Goal: Transaction & Acquisition: Purchase product/service

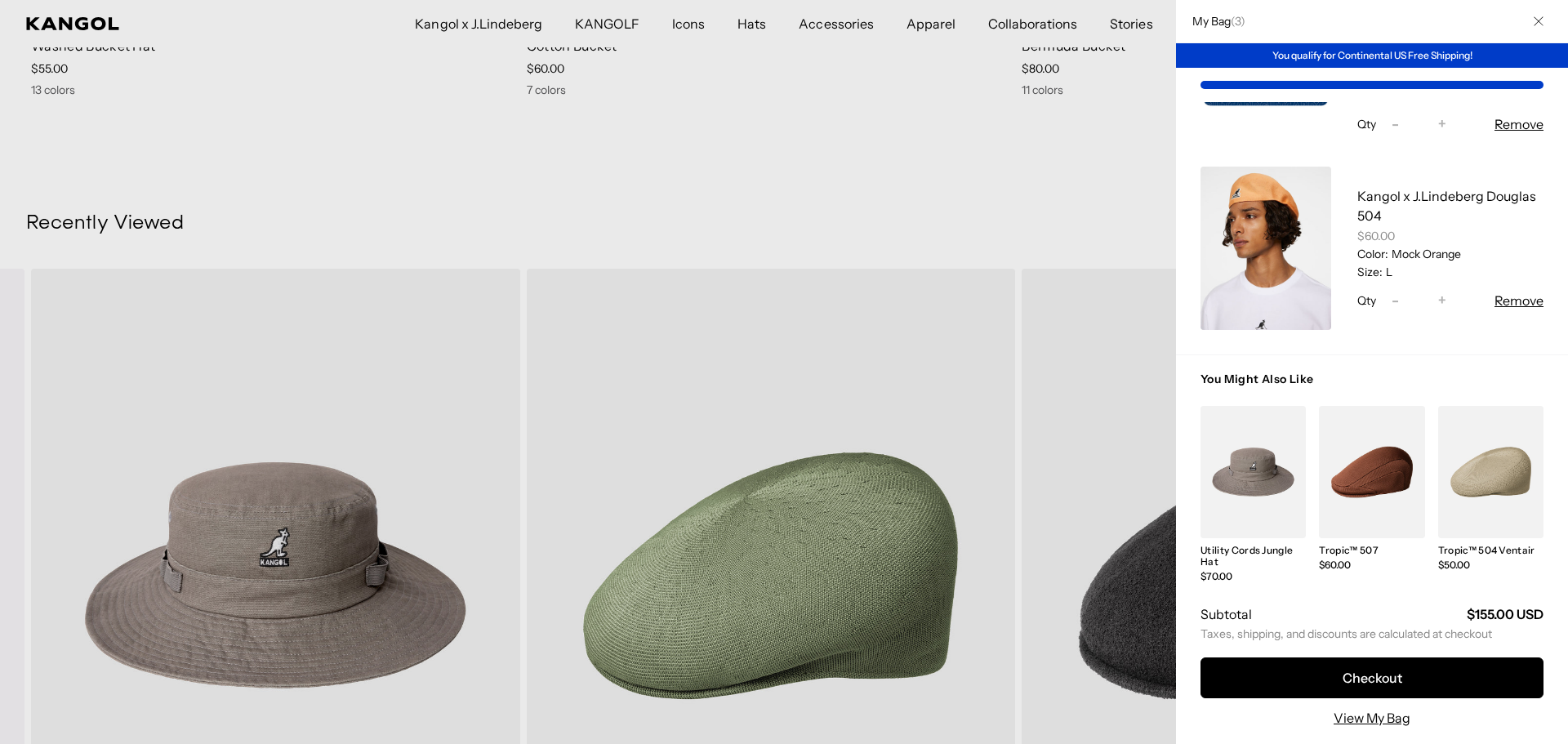
click at [1227, 205] on link "My Bag" at bounding box center [1266, 248] width 131 height 163
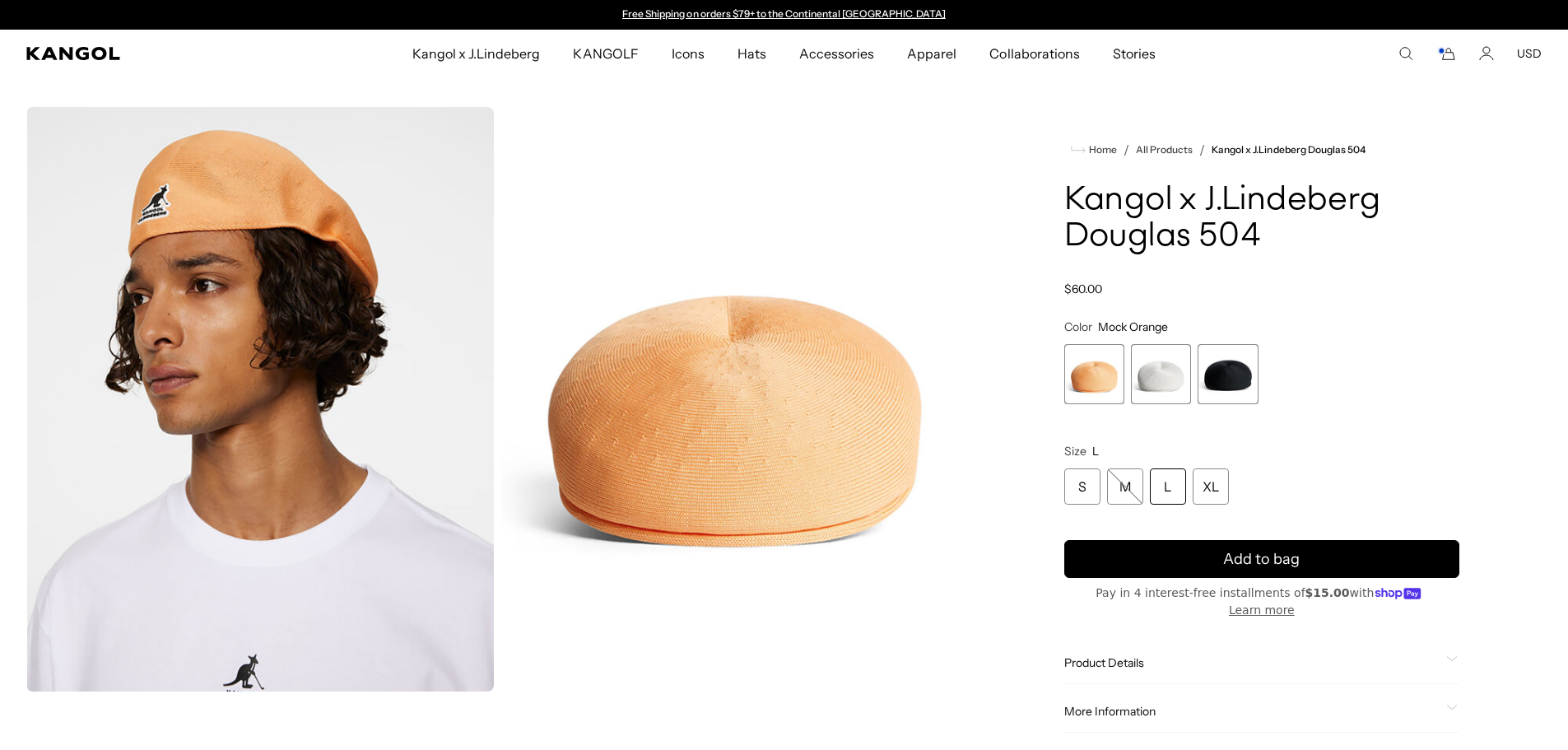
click at [1155, 382] on span "2 of 3" at bounding box center [1160, 374] width 60 height 60
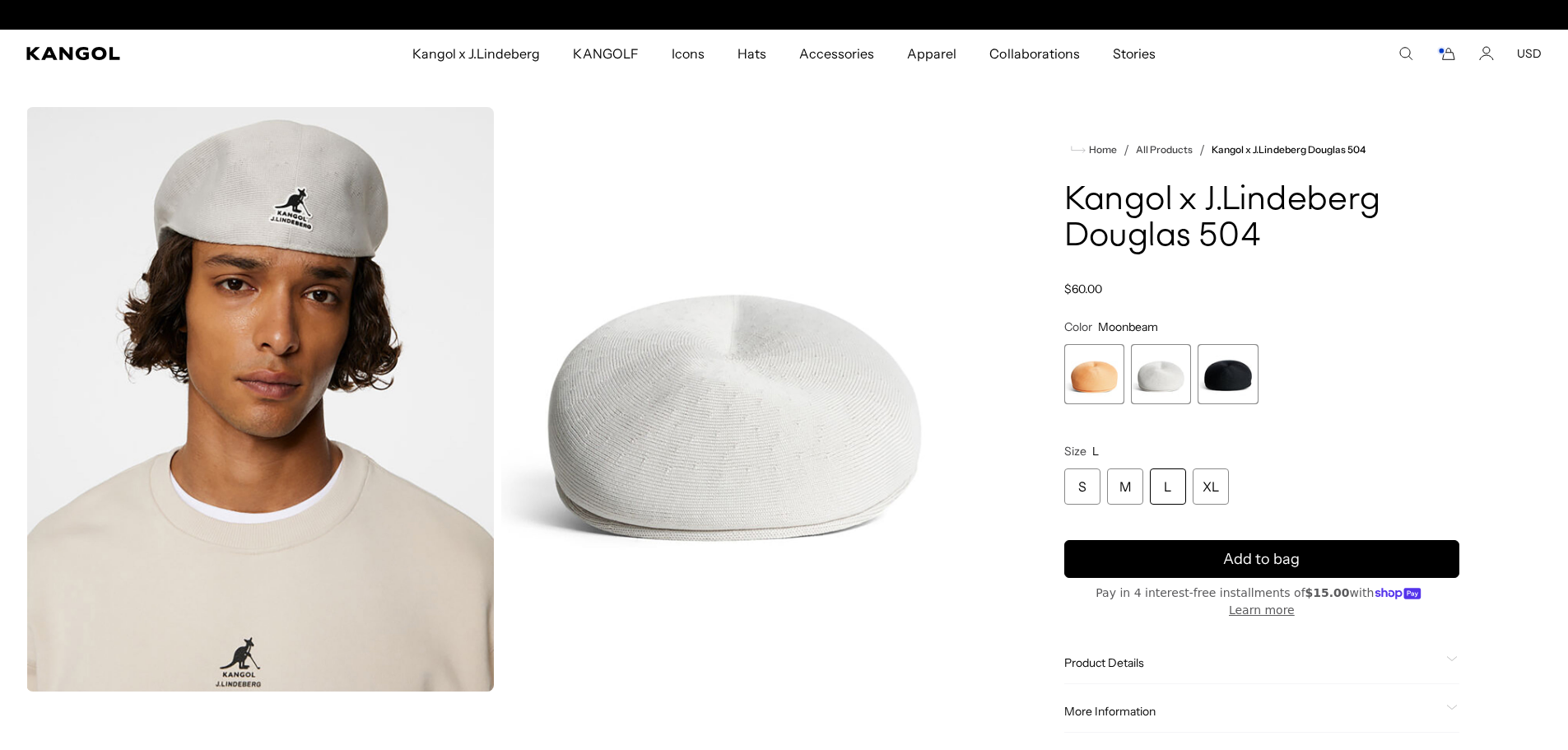
scroll to position [0, 339]
click at [1223, 371] on span "3 of 3" at bounding box center [1227, 374] width 60 height 60
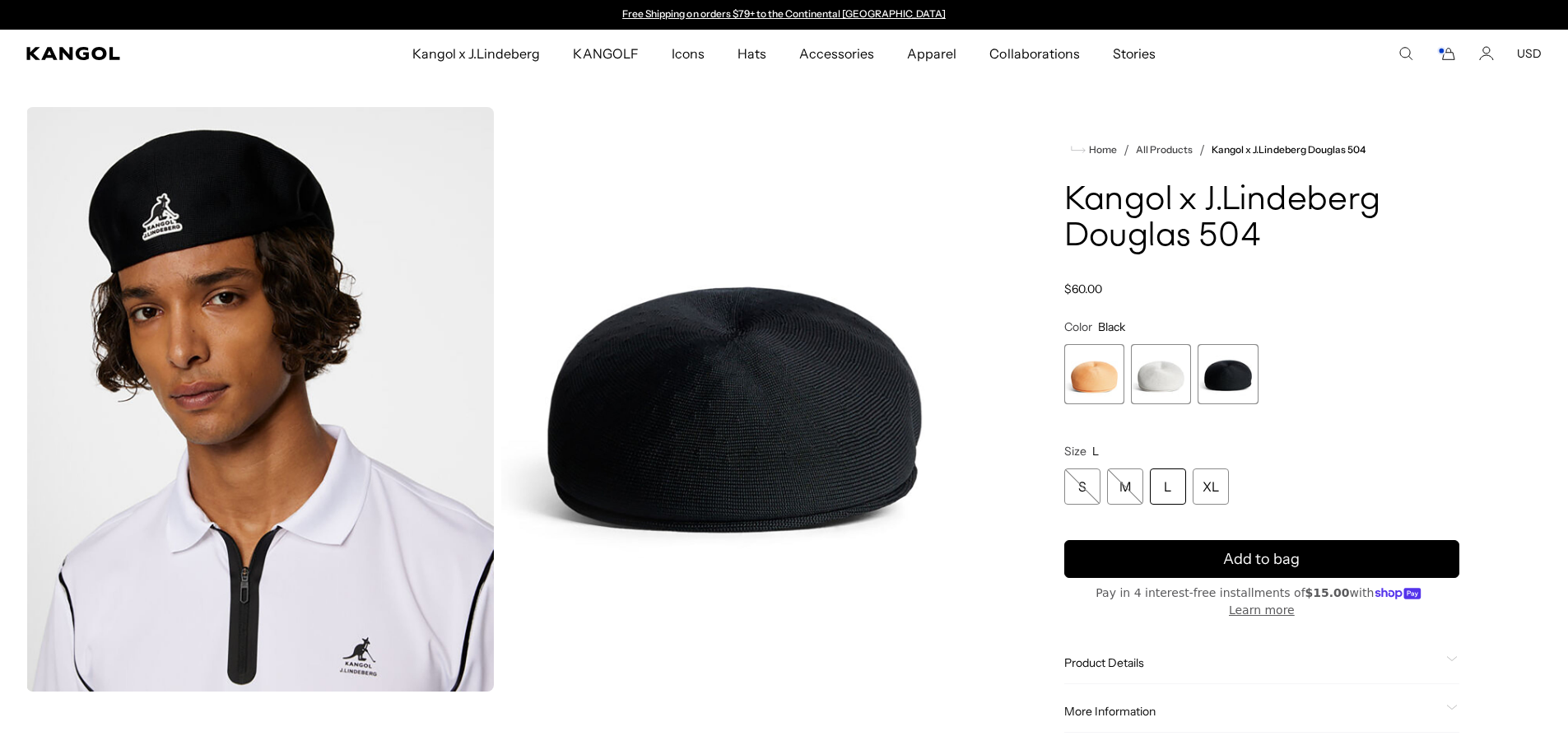
click at [1141, 372] on span "2 of 3" at bounding box center [1160, 374] width 60 height 60
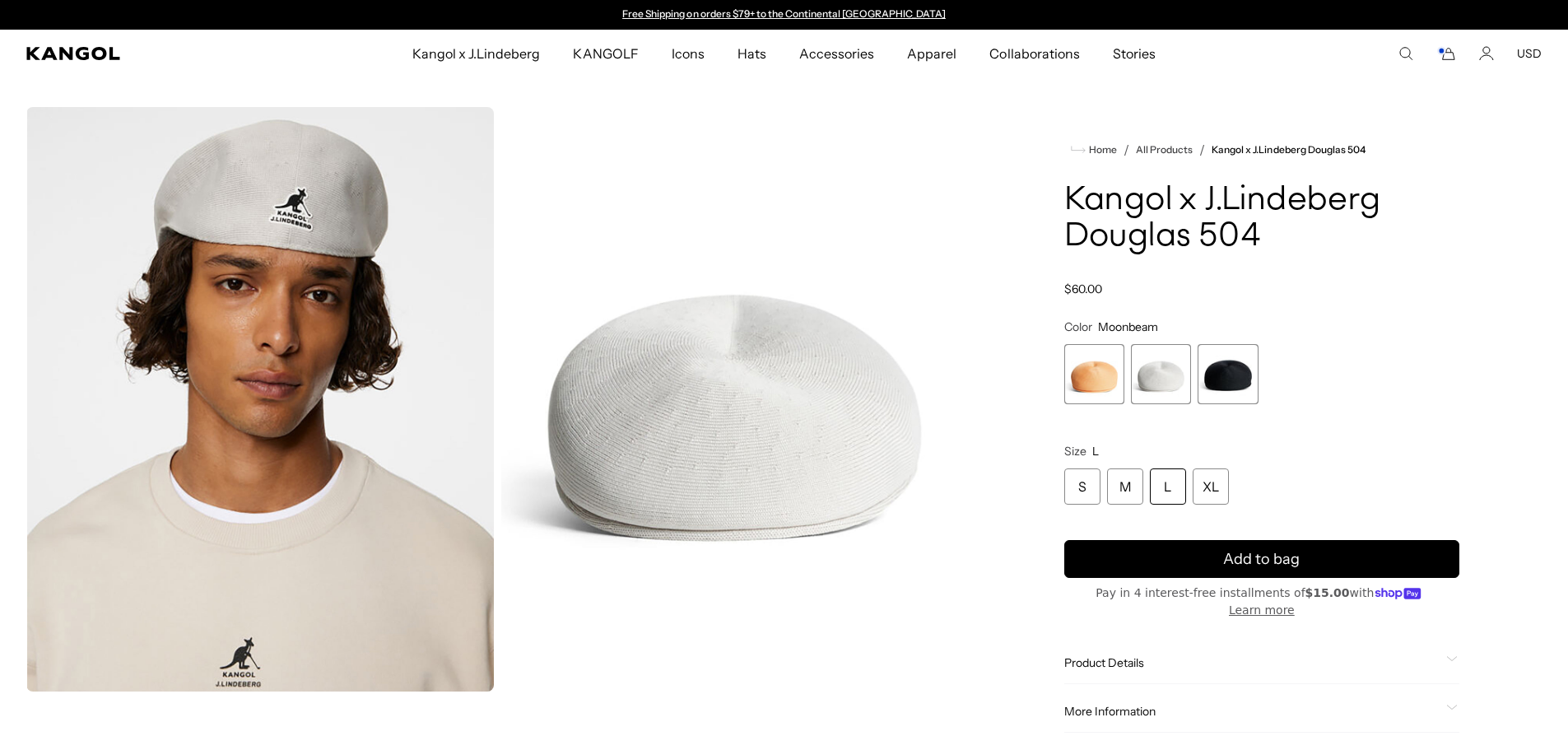
click at [1120, 373] on span "1 of 3" at bounding box center [1094, 374] width 60 height 60
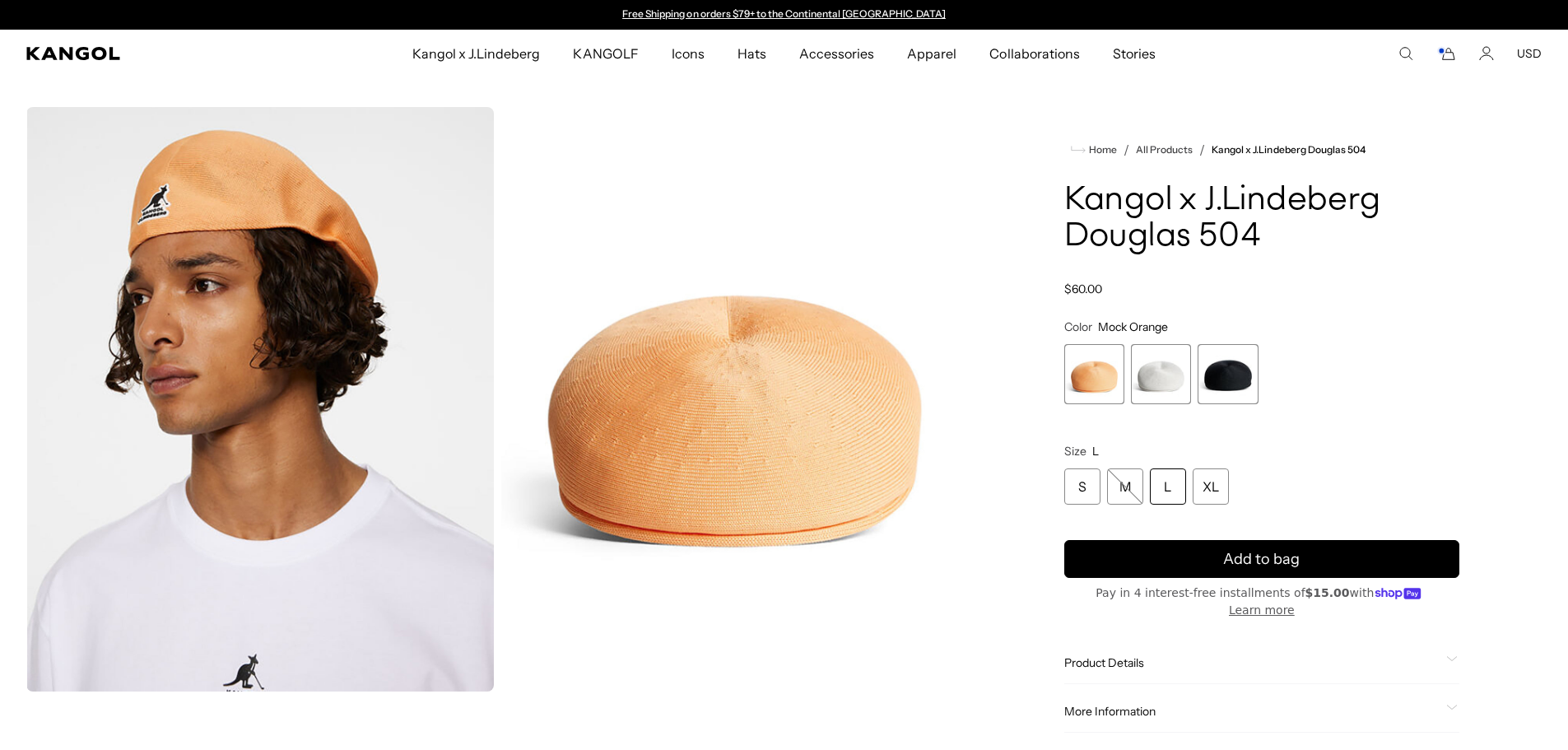
click at [1408, 55] on icon "Search here" at bounding box center [1406, 54] width 15 height 15
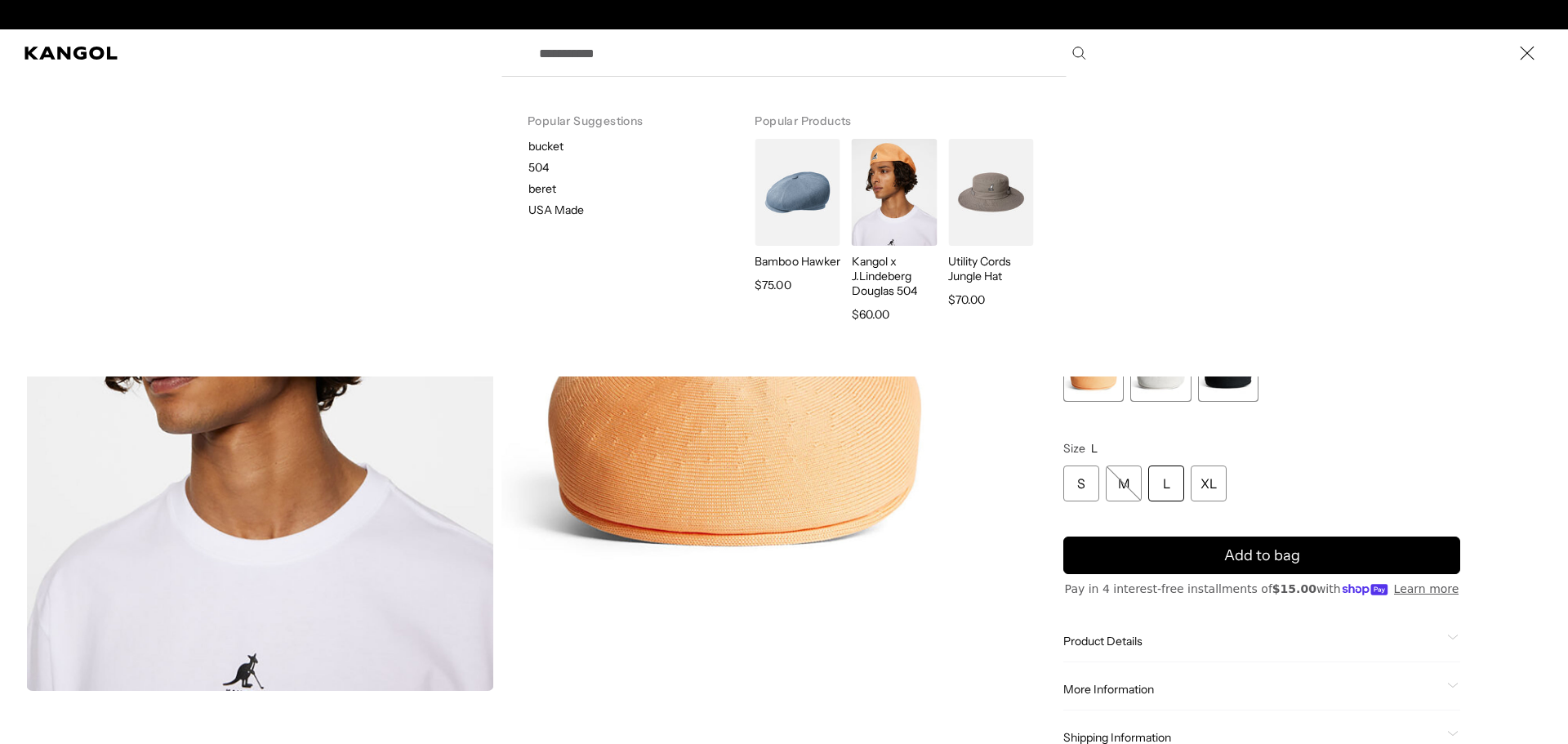
scroll to position [0, 336]
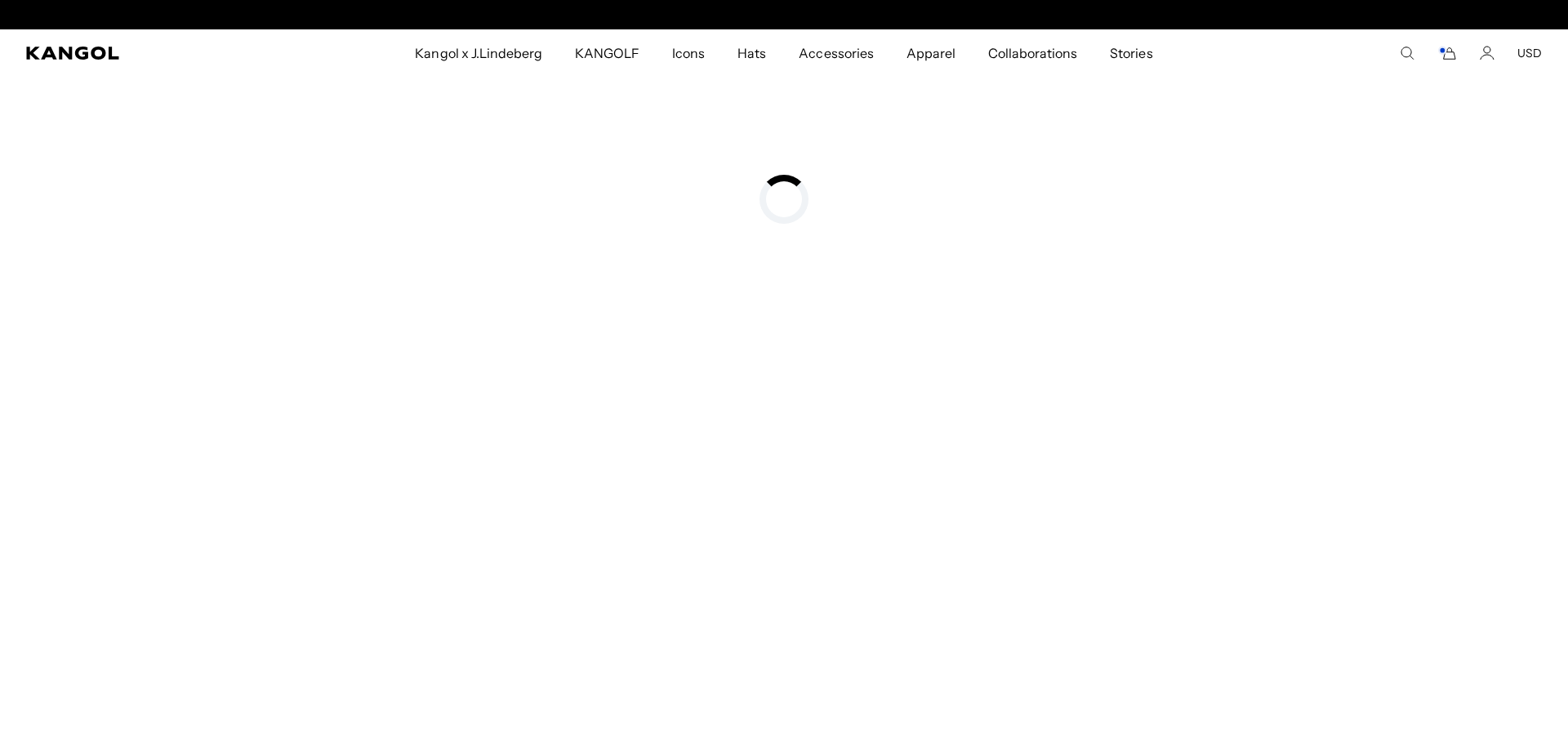
type input "******"
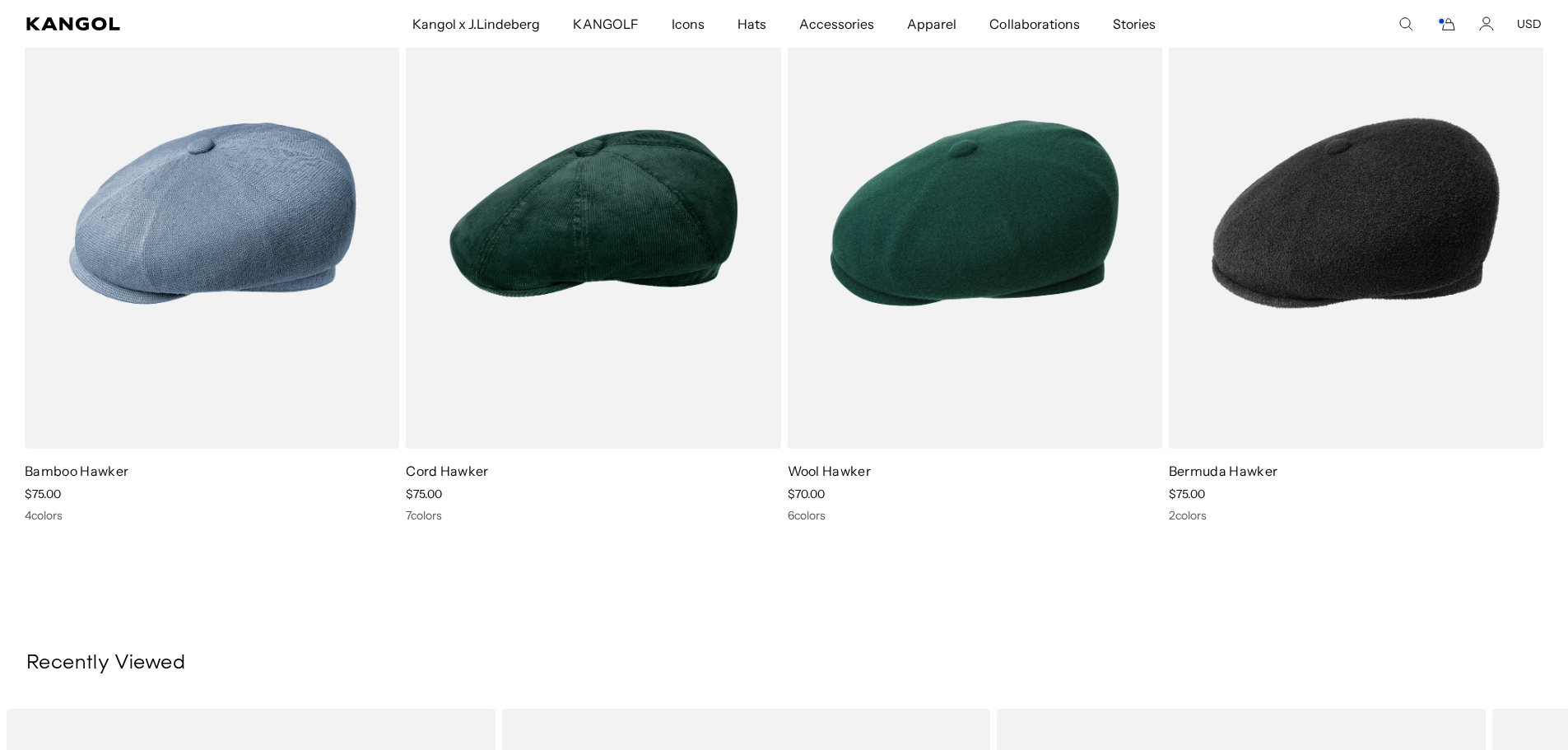
scroll to position [0, 339]
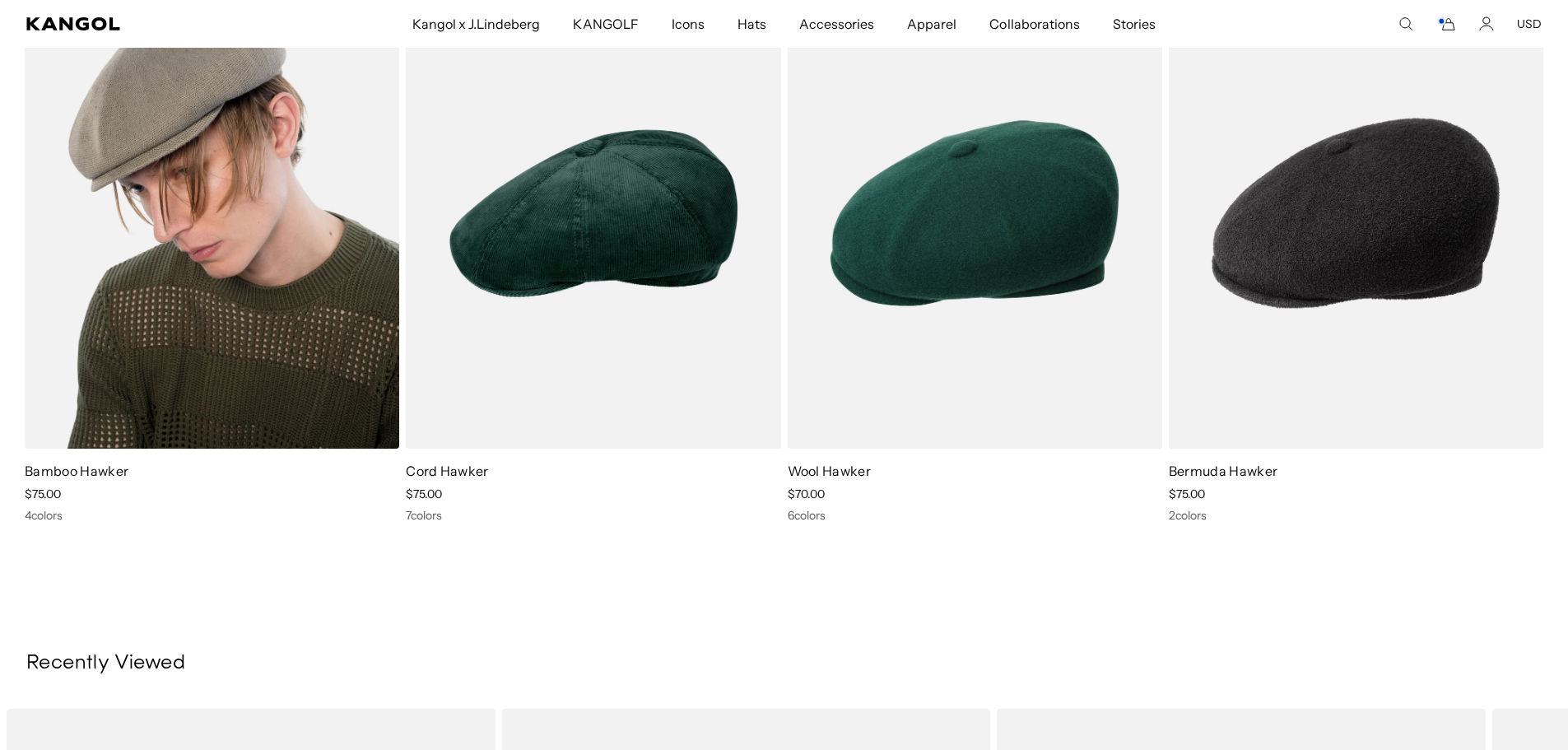
click at [230, 292] on img at bounding box center [212, 213] width 374 height 471
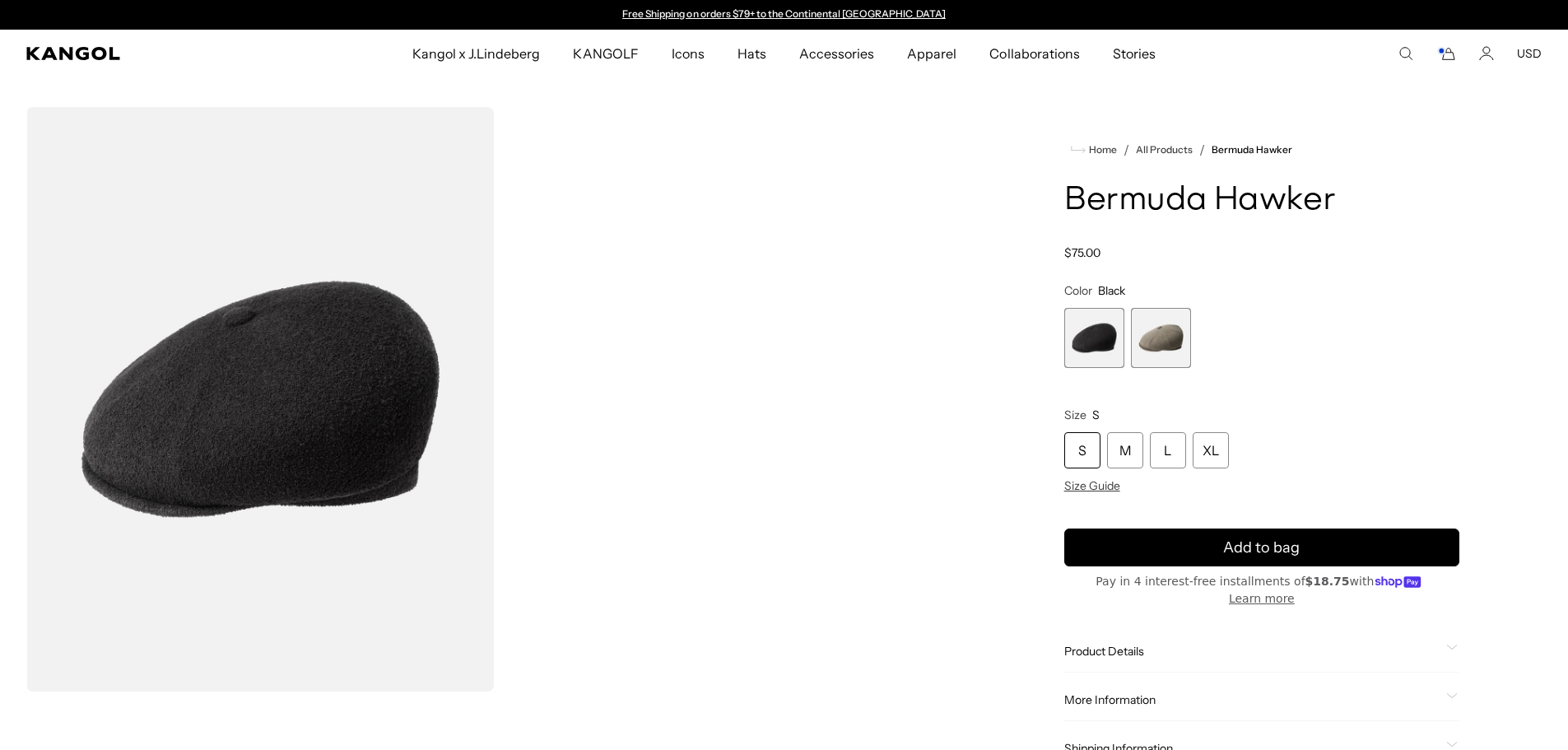
click at [1164, 344] on span "2 of 2" at bounding box center [1160, 338] width 60 height 60
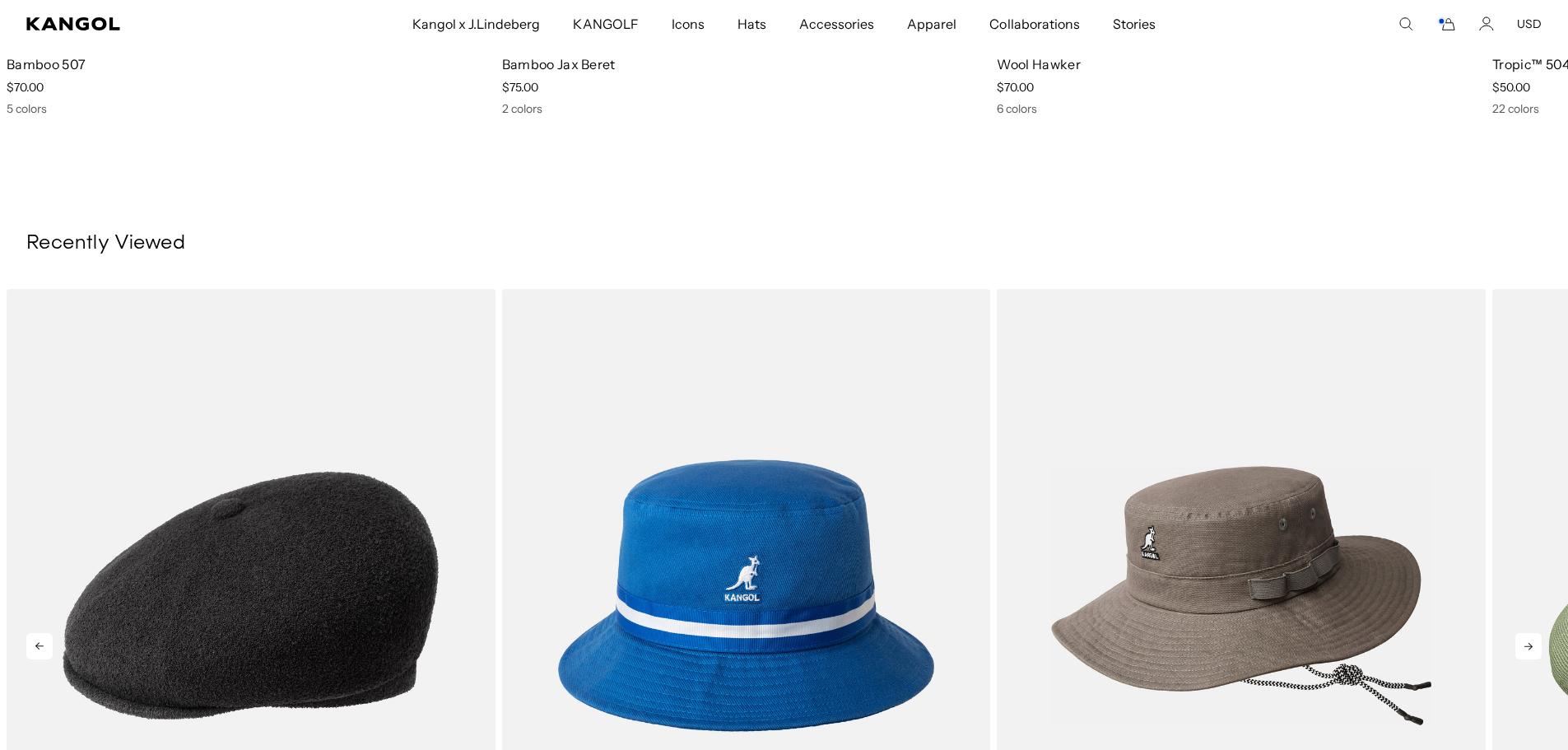
scroll to position [2238, 0]
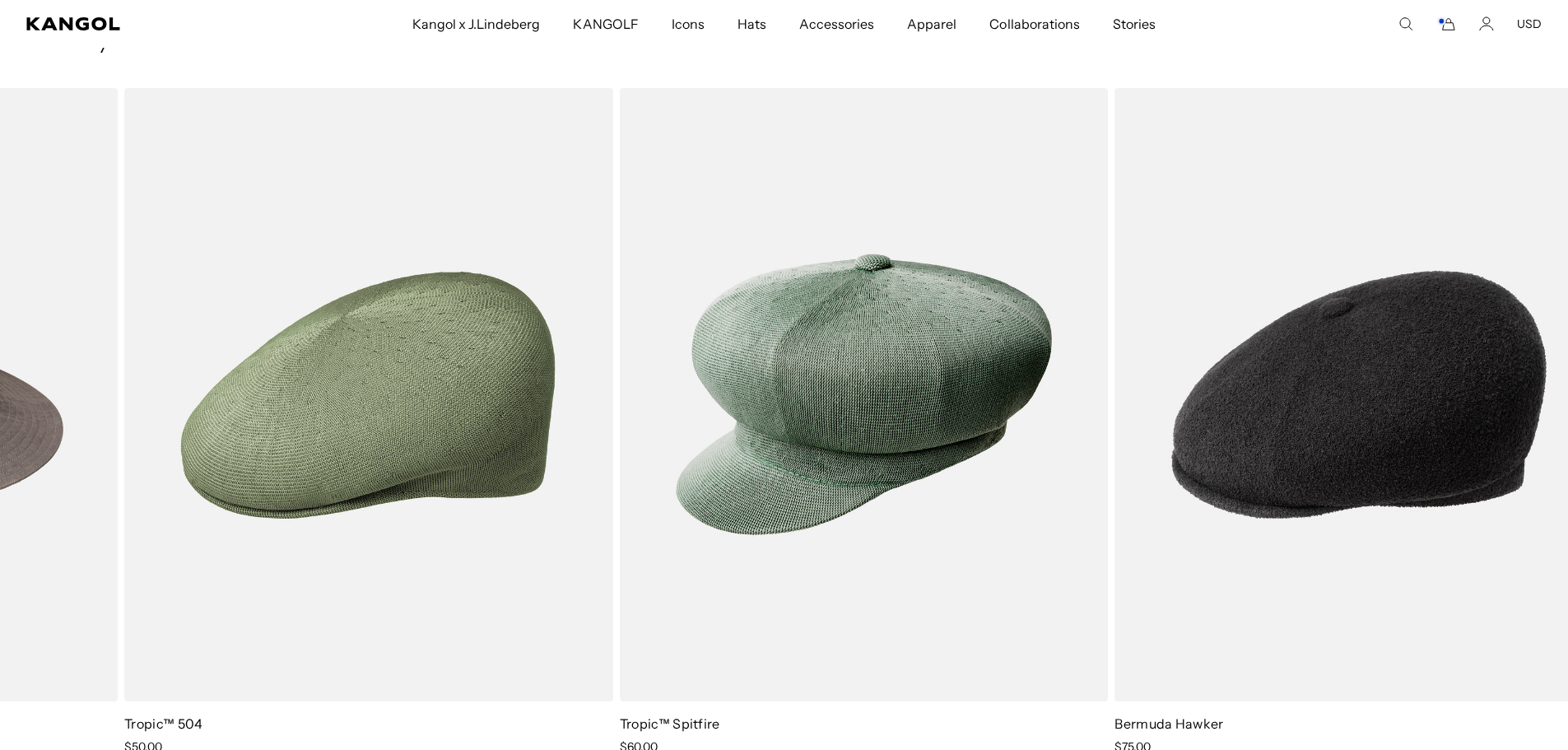
drag, startPoint x: 1230, startPoint y: 511, endPoint x: -336, endPoint y: 344, distance: 1574.9
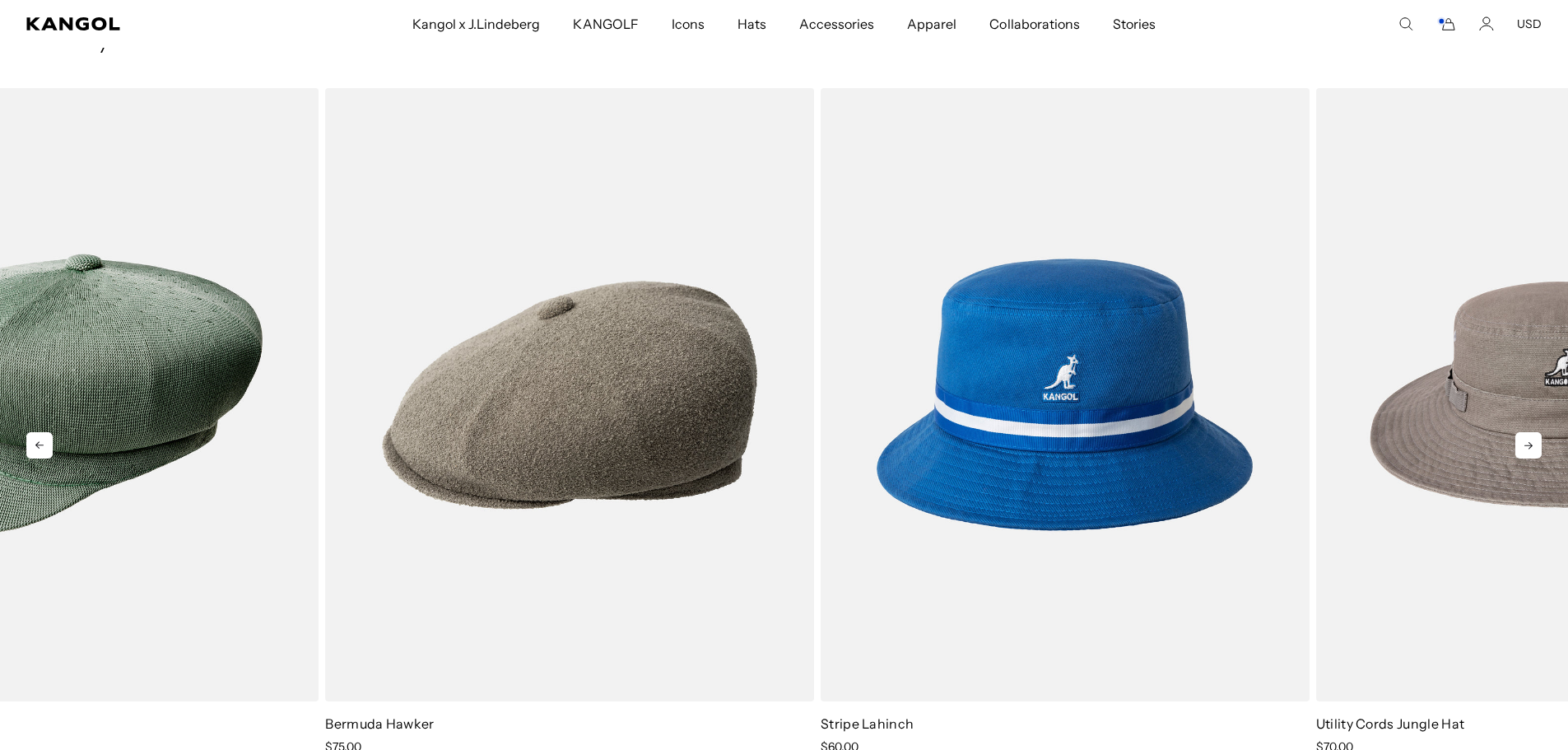
scroll to position [0, 0]
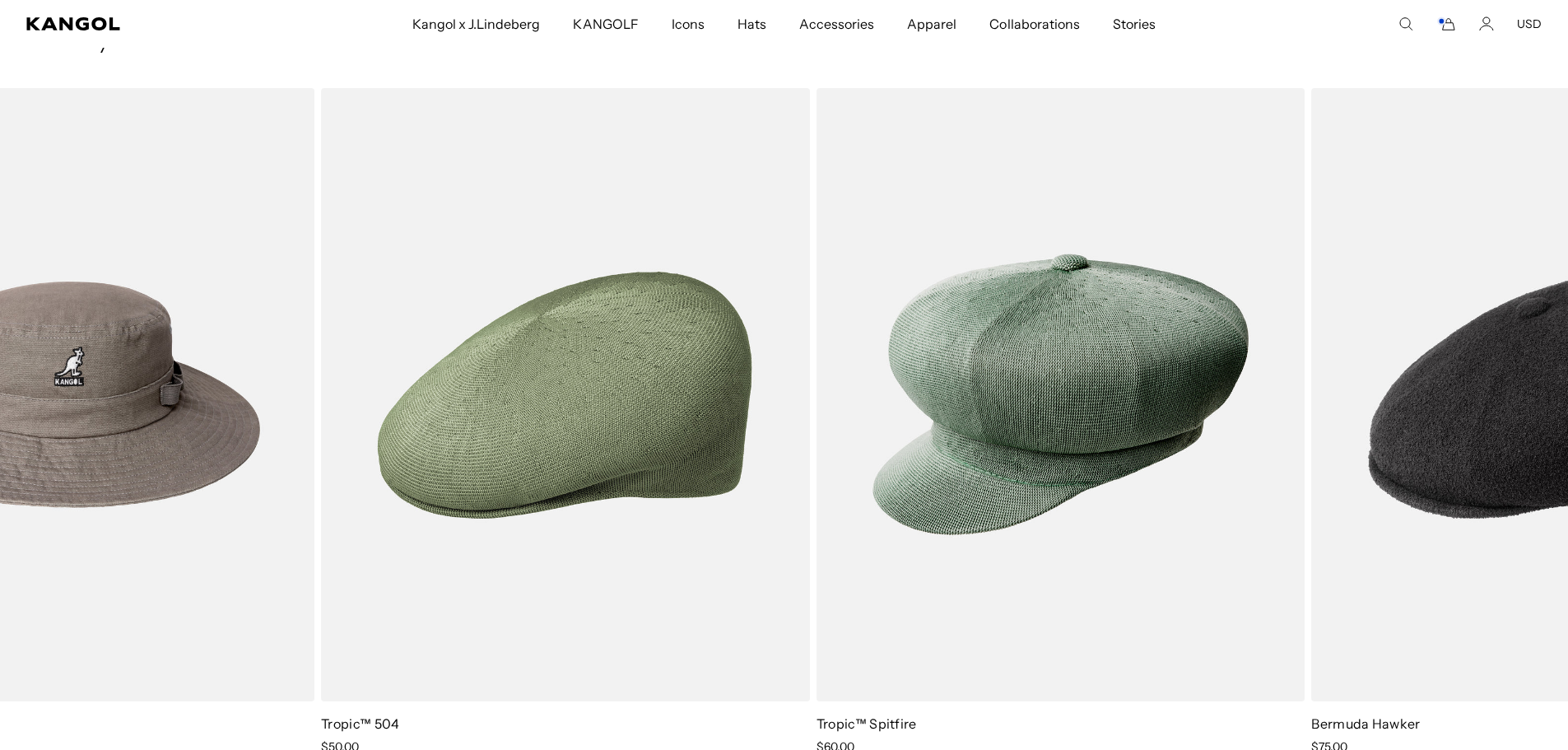
drag, startPoint x: -336, startPoint y: 344, endPoint x: 1579, endPoint y: 571, distance: 1928.4
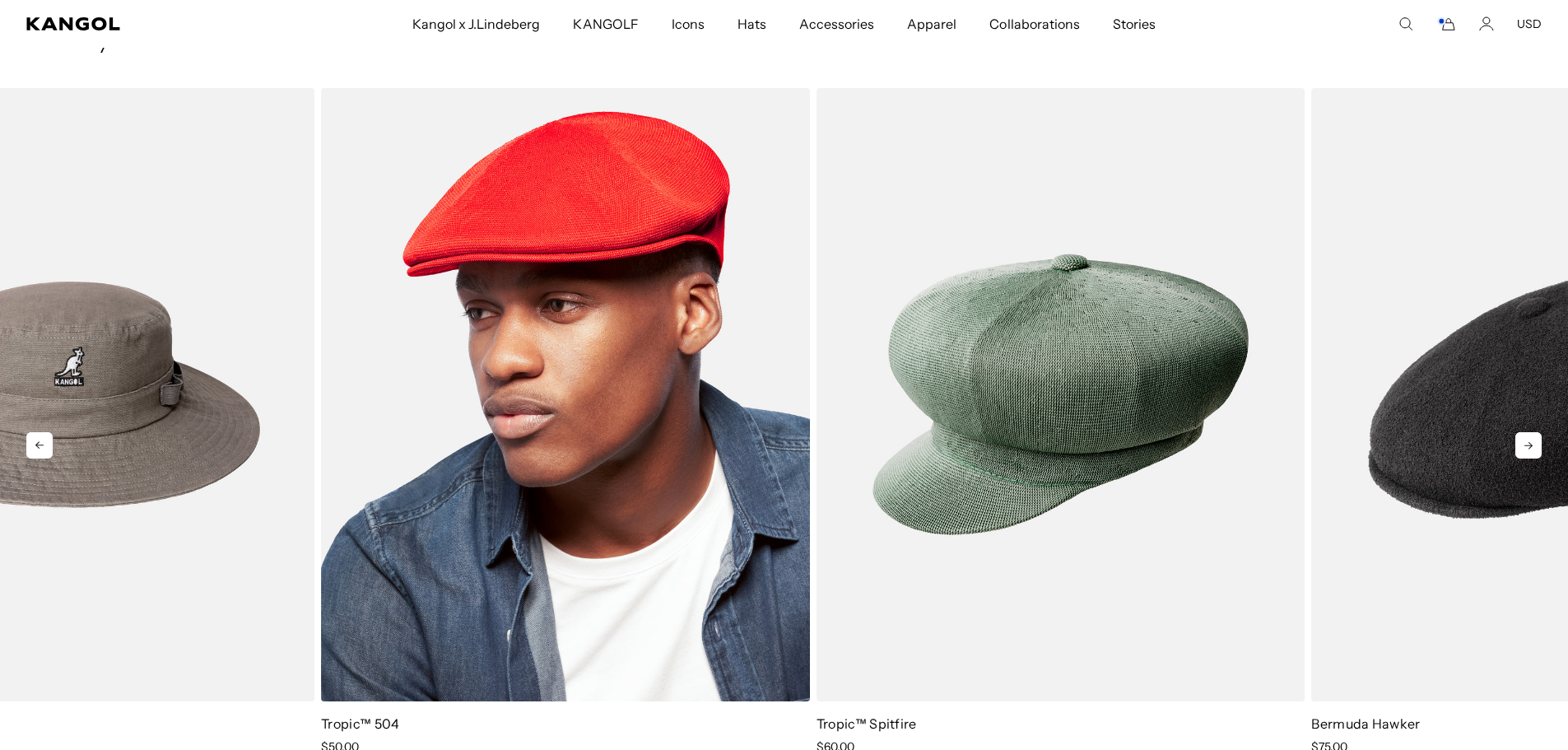
click at [541, 446] on img "4 of 5" at bounding box center [565, 394] width 489 height 613
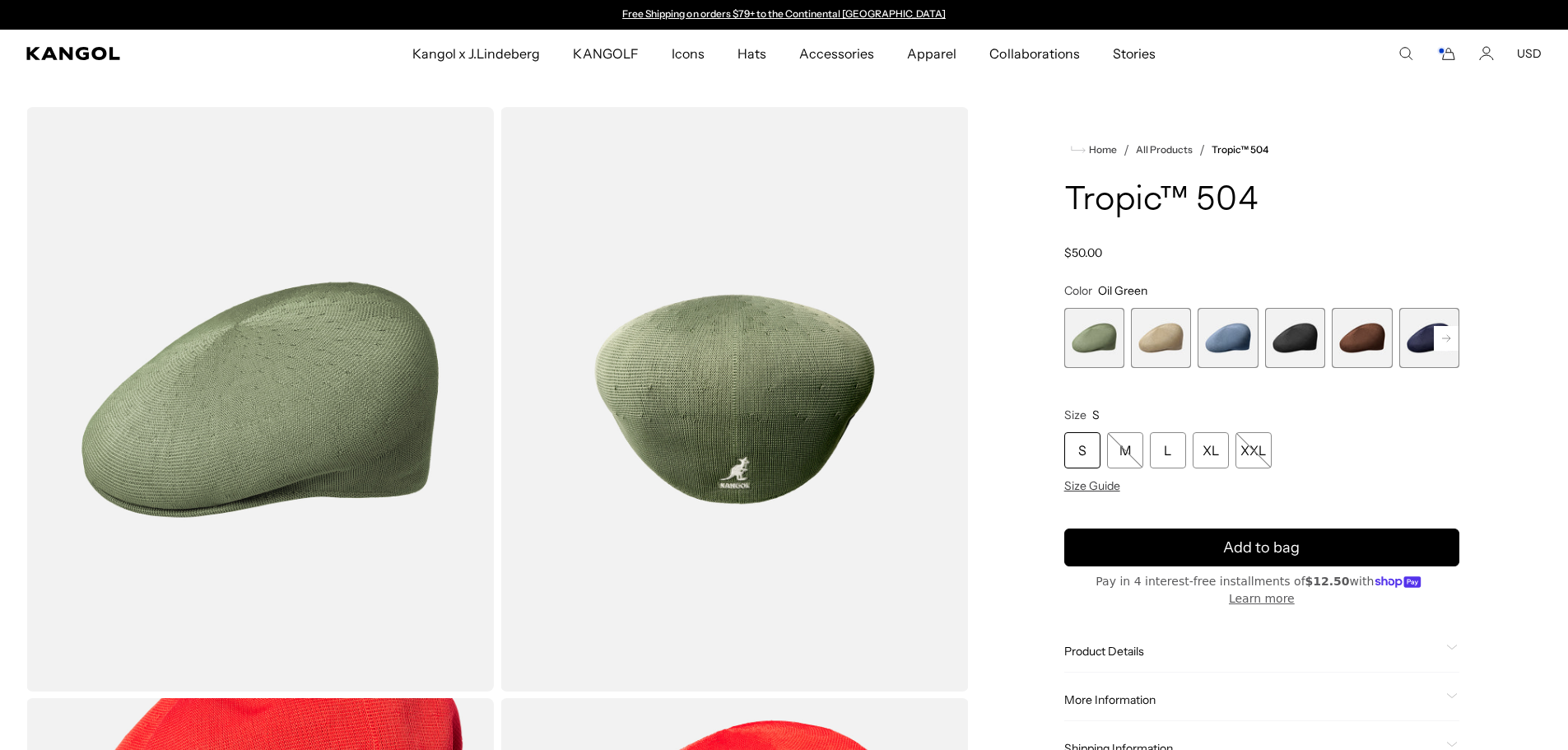
click at [1444, 342] on rect at bounding box center [1445, 338] width 25 height 25
click at [1443, 341] on rect at bounding box center [1445, 338] width 25 height 25
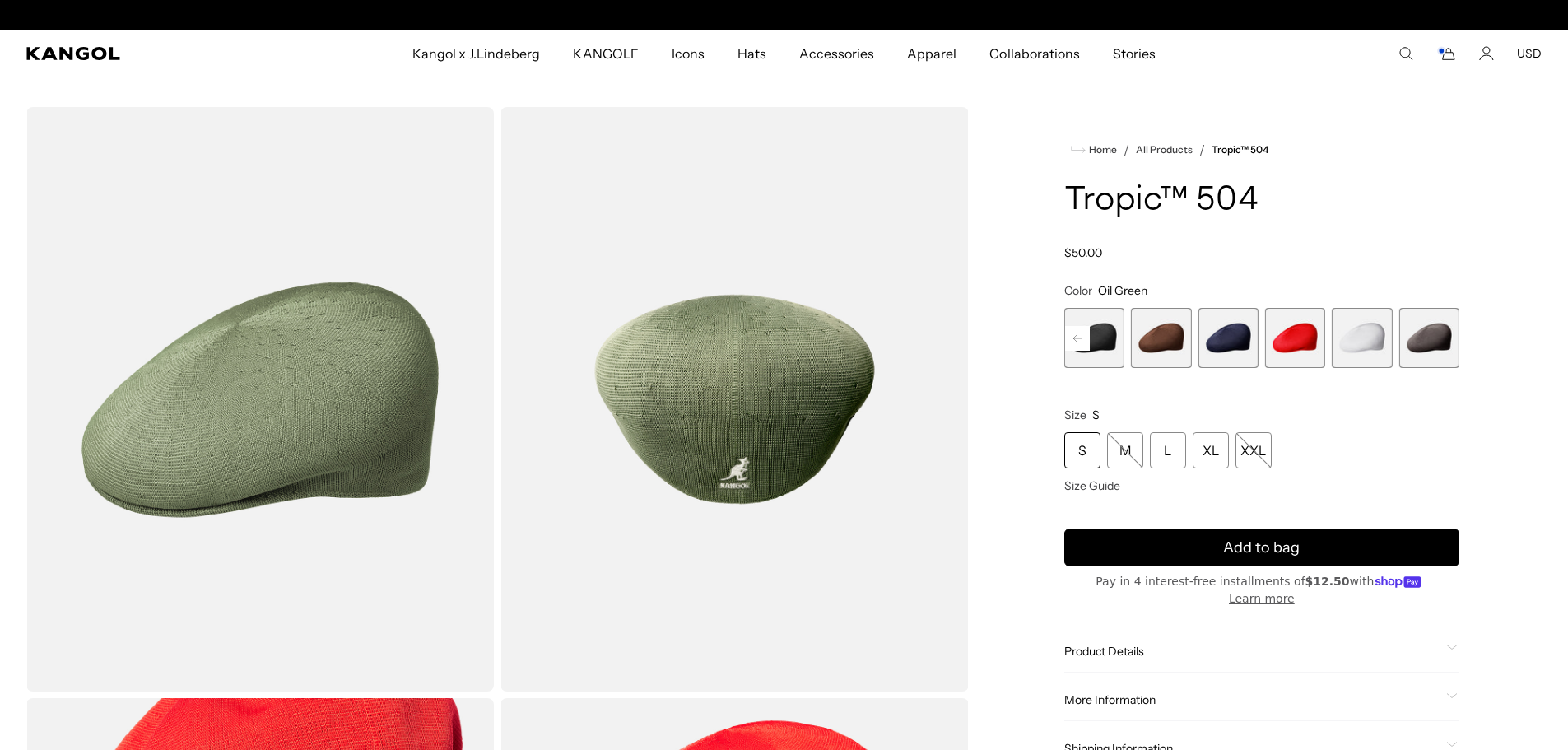
scroll to position [0, 339]
click at [1295, 341] on span "7 of 9" at bounding box center [1295, 338] width 60 height 60
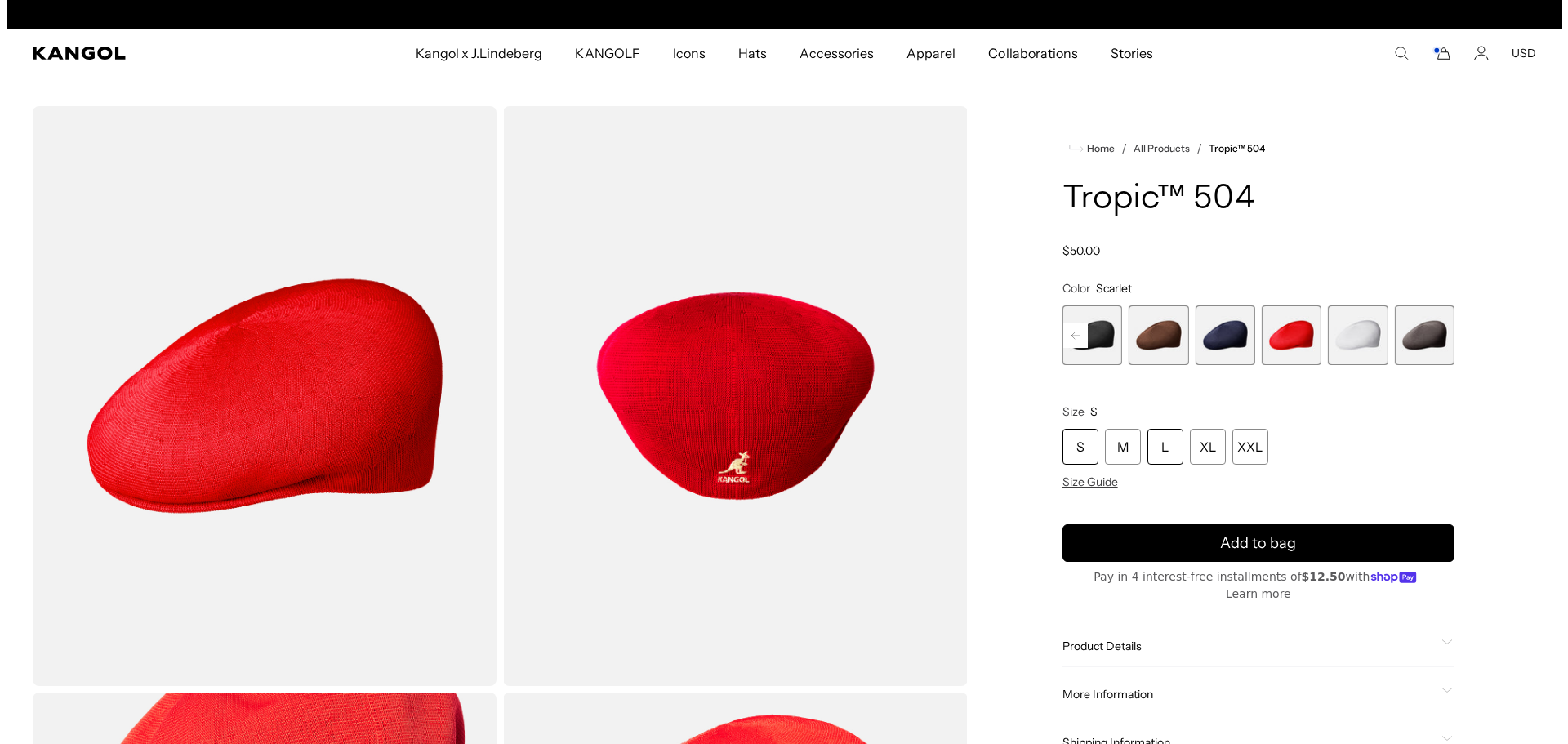
scroll to position [0, 336]
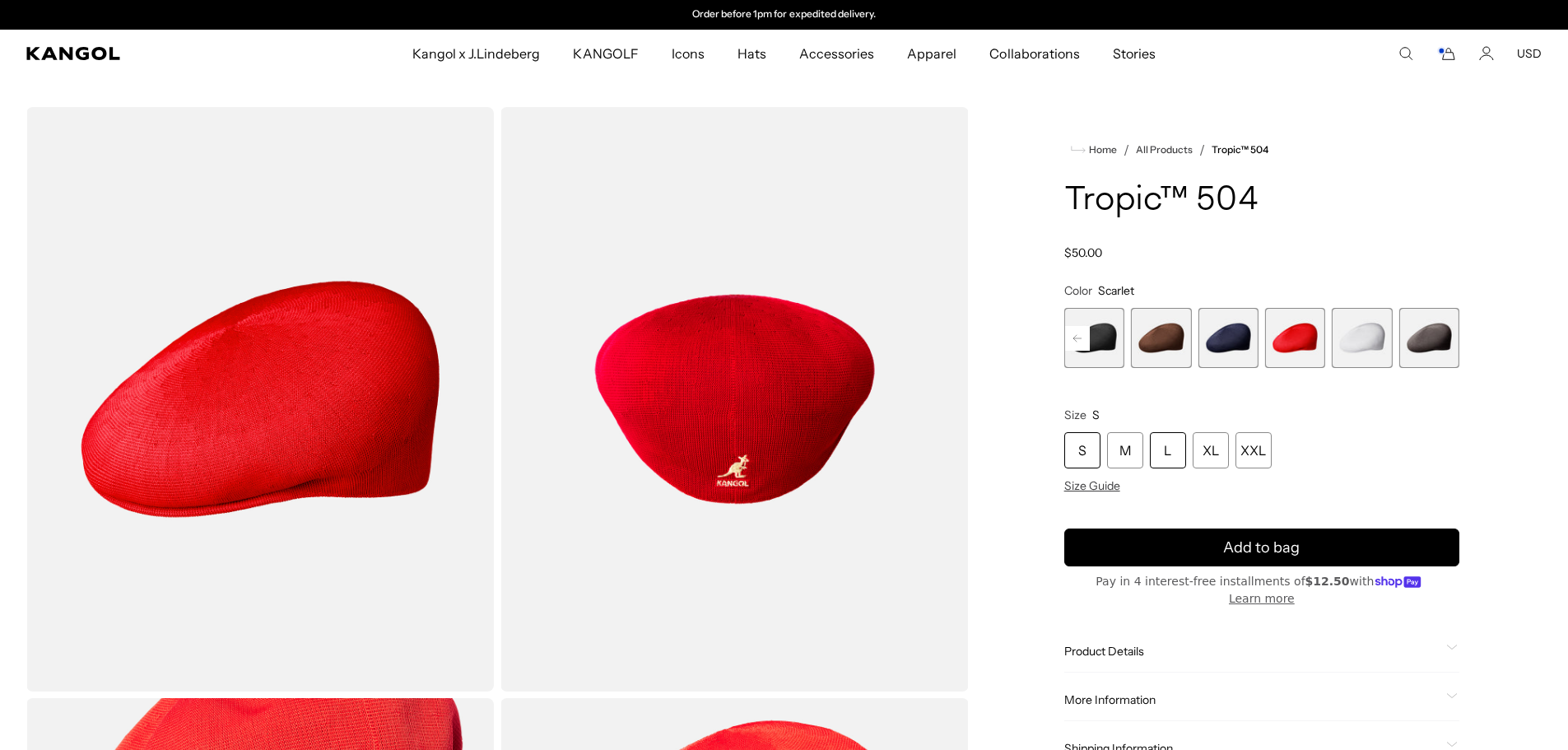
click at [1173, 452] on div "L" at bounding box center [1168, 449] width 36 height 36
click at [1107, 493] on span "Size Guide" at bounding box center [1092, 485] width 56 height 15
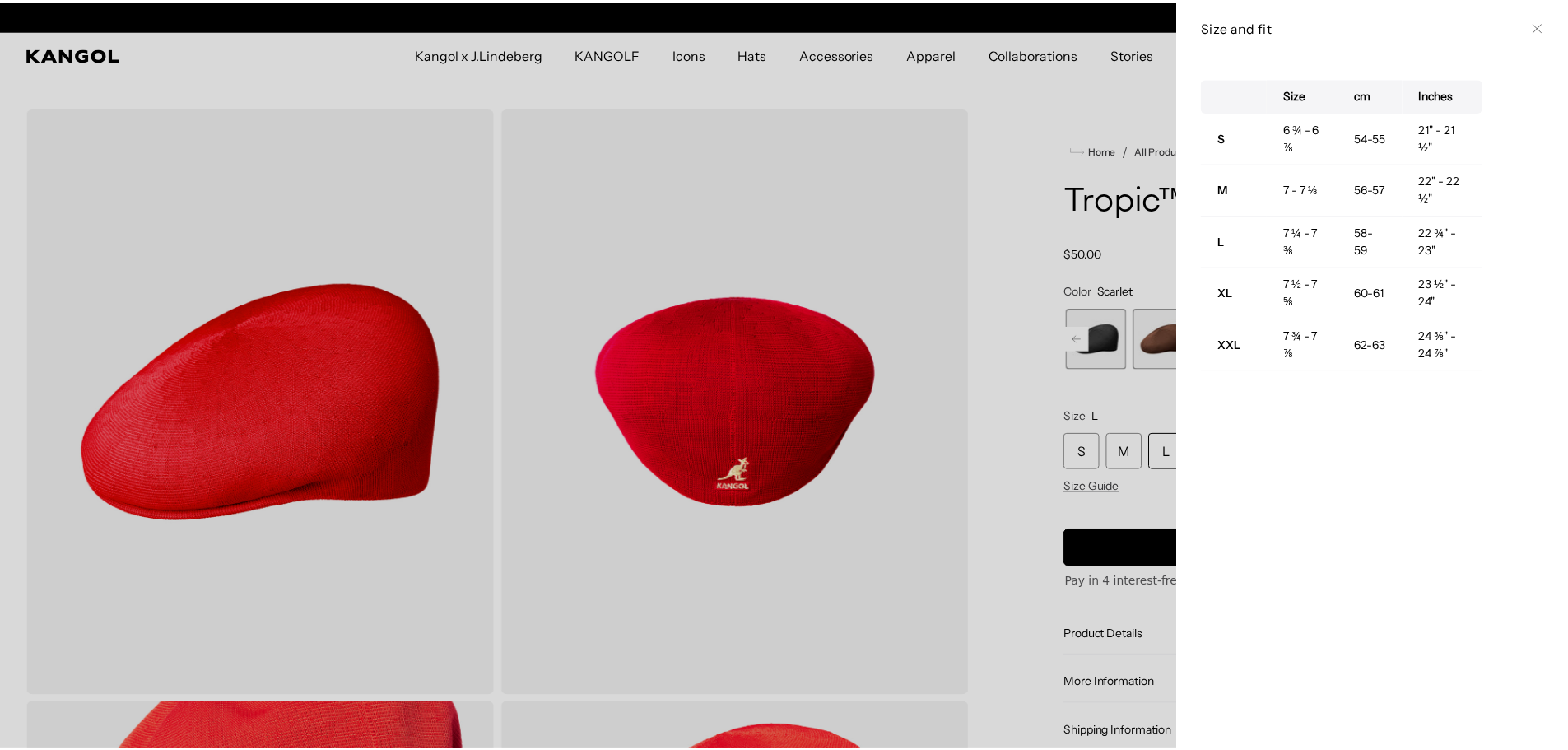
scroll to position [0, 339]
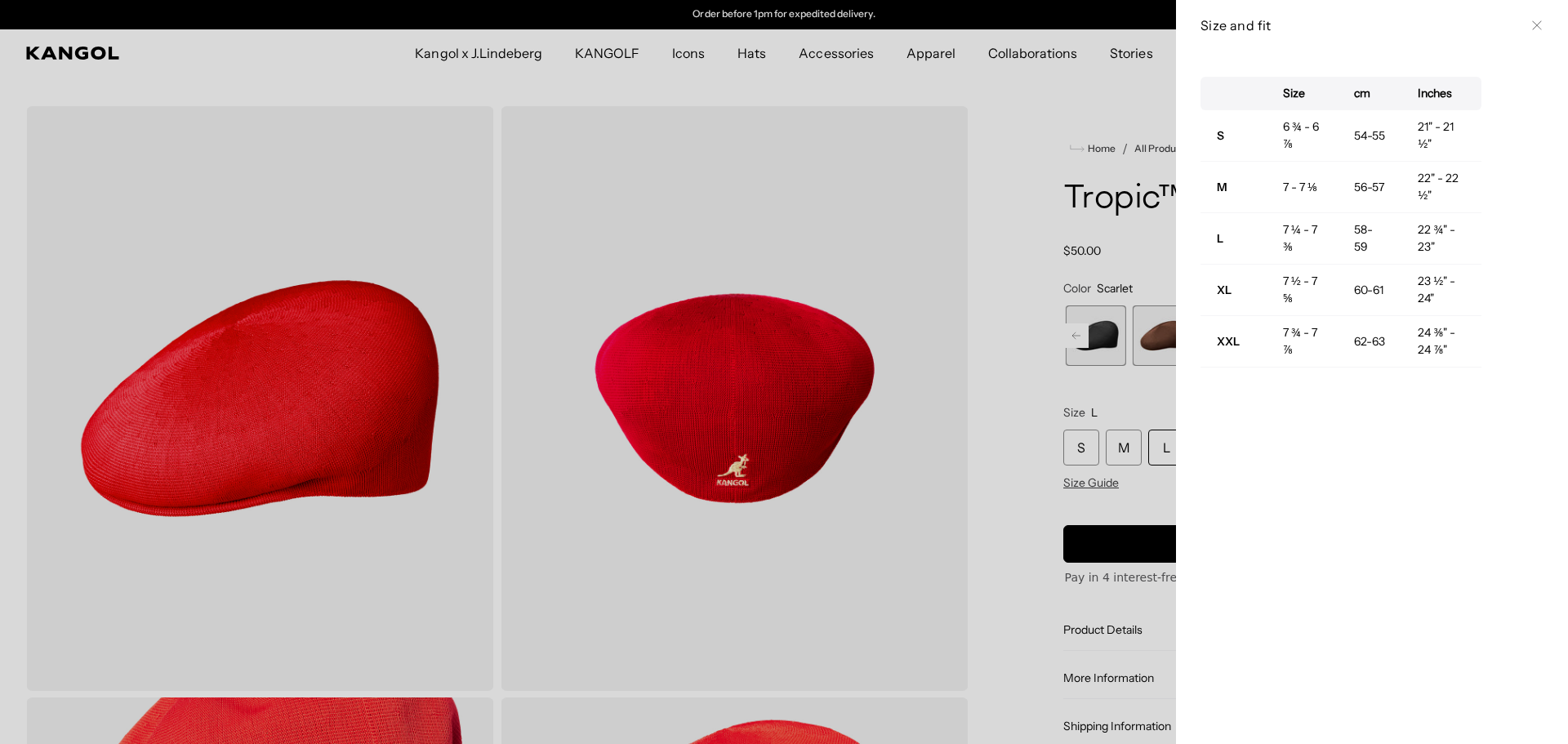
click at [1017, 256] on div at bounding box center [784, 372] width 1568 height 744
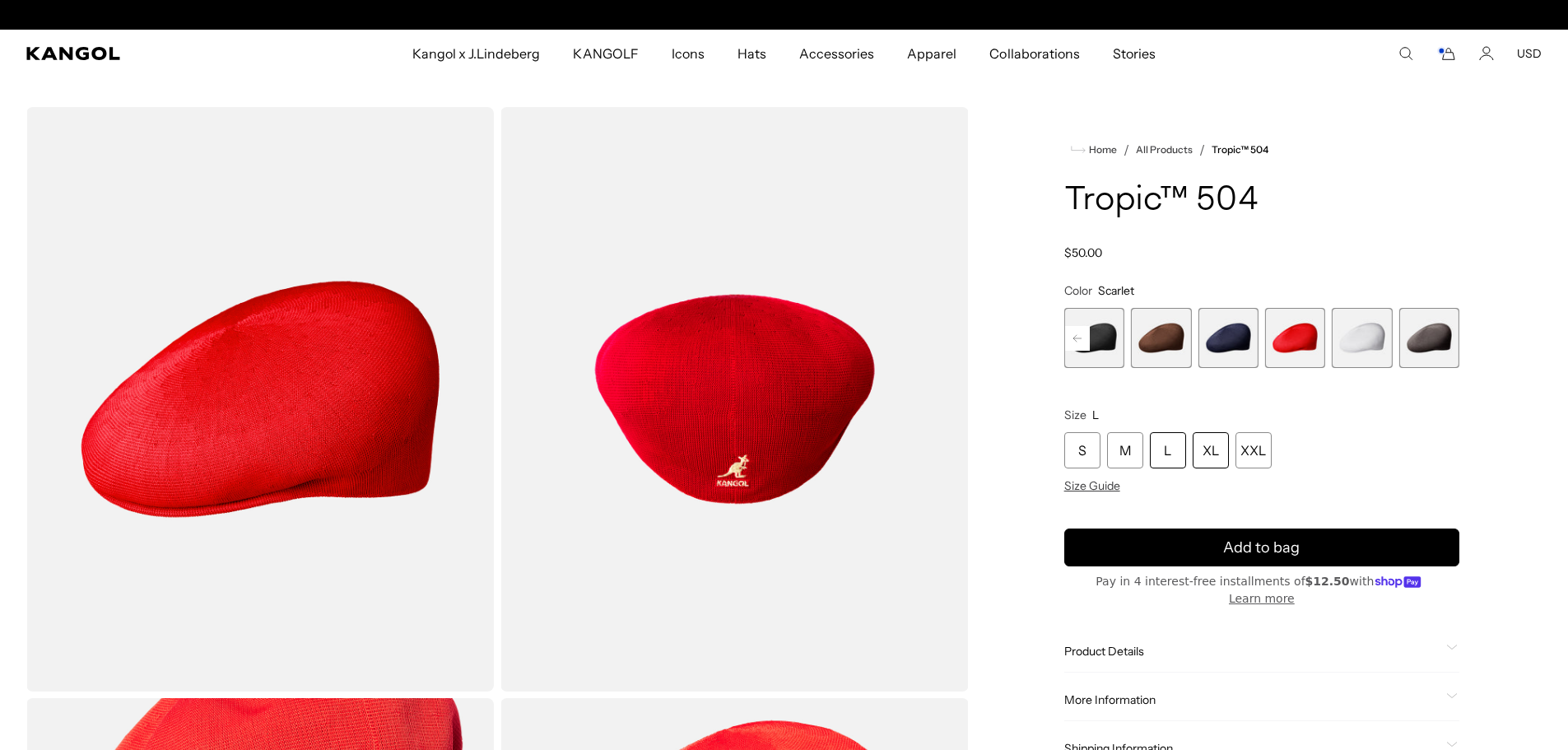
scroll to position [0, 0]
click at [1201, 453] on div "XL" at bounding box center [1211, 449] width 36 height 36
click at [1216, 455] on div "XL" at bounding box center [1211, 449] width 36 height 36
click at [1213, 453] on div "XL" at bounding box center [1211, 449] width 36 height 36
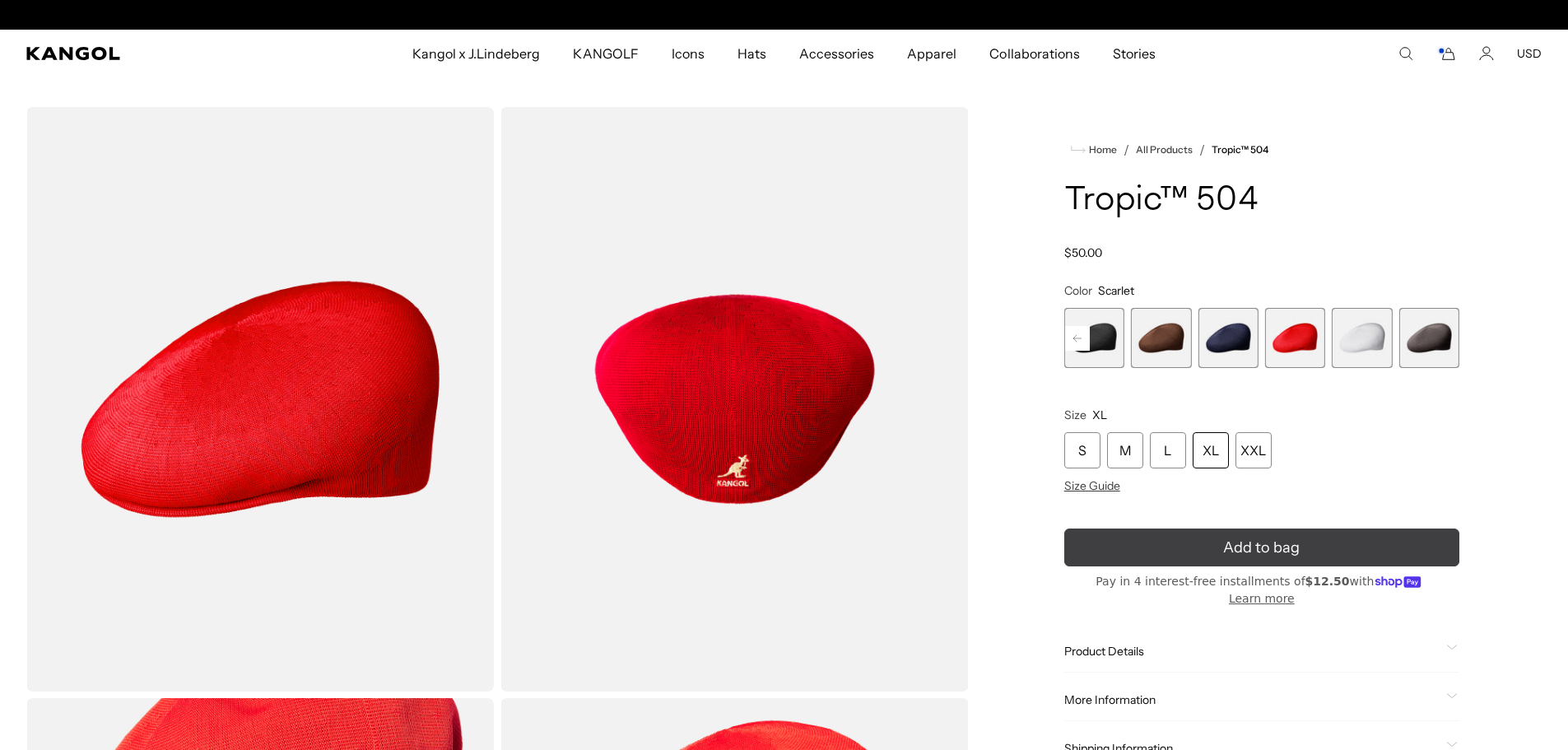
scroll to position [0, 0]
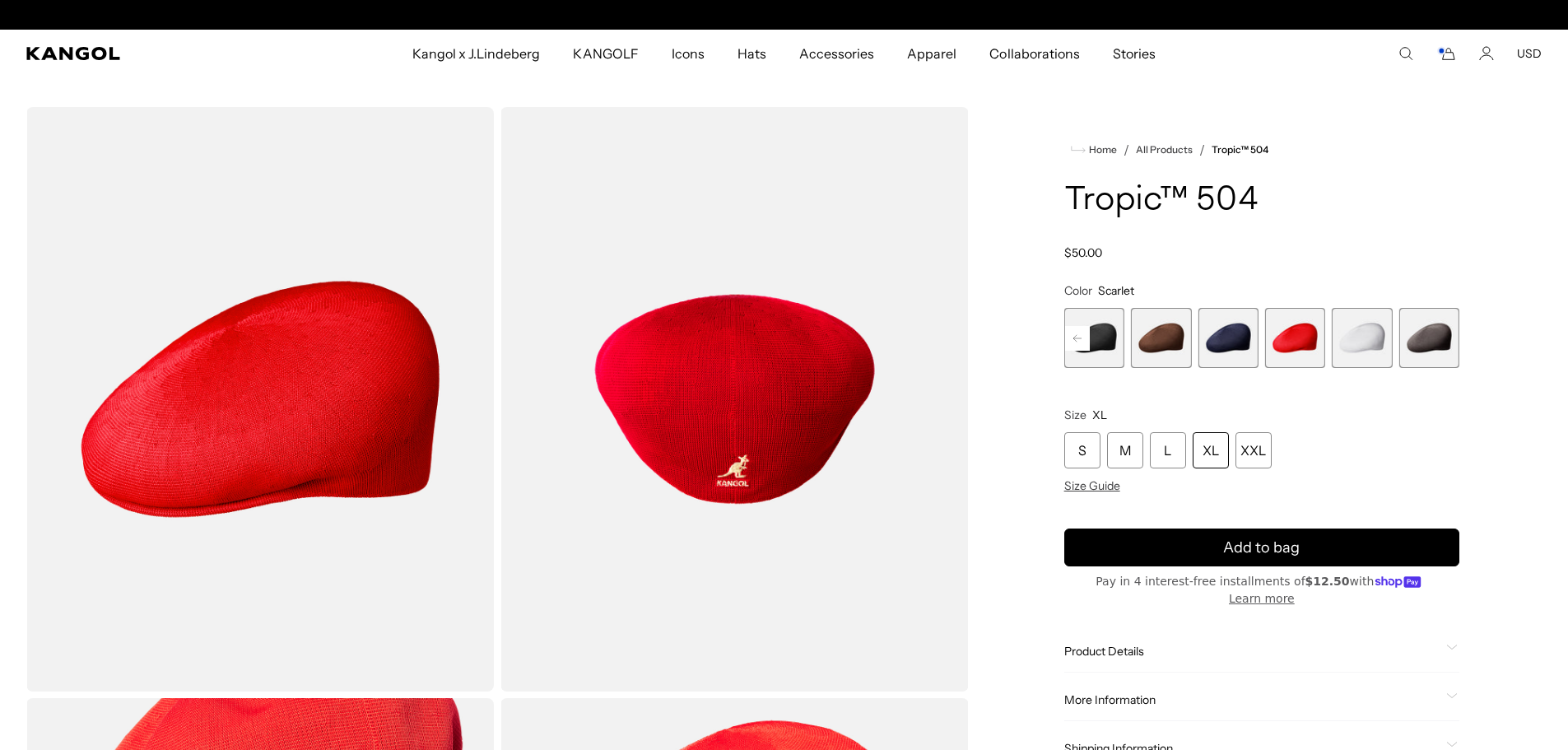
click at [1211, 454] on div "XL" at bounding box center [1211, 449] width 36 height 36
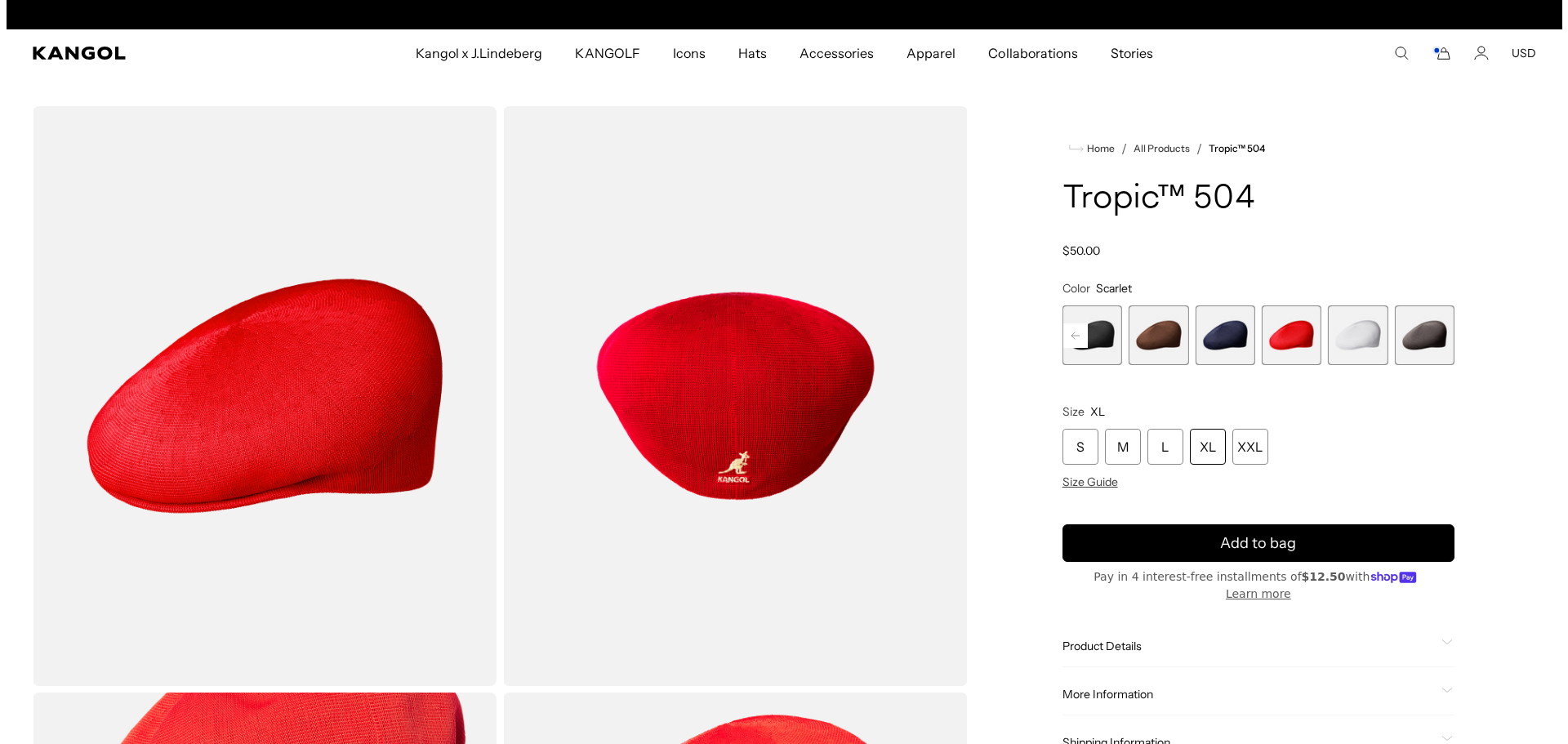
scroll to position [0, 336]
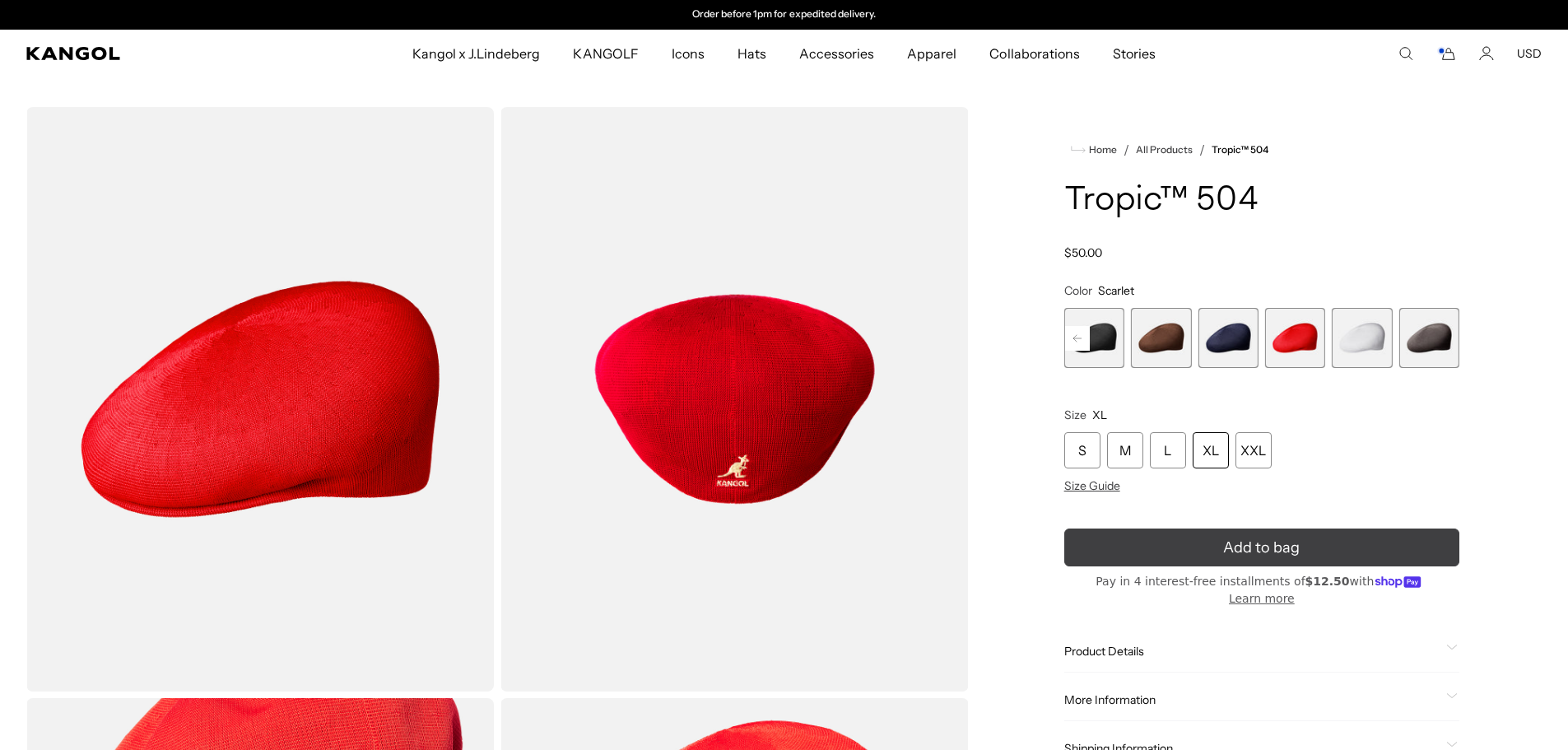
click at [1251, 547] on icon "submit" at bounding box center [1262, 547] width 25 height 25
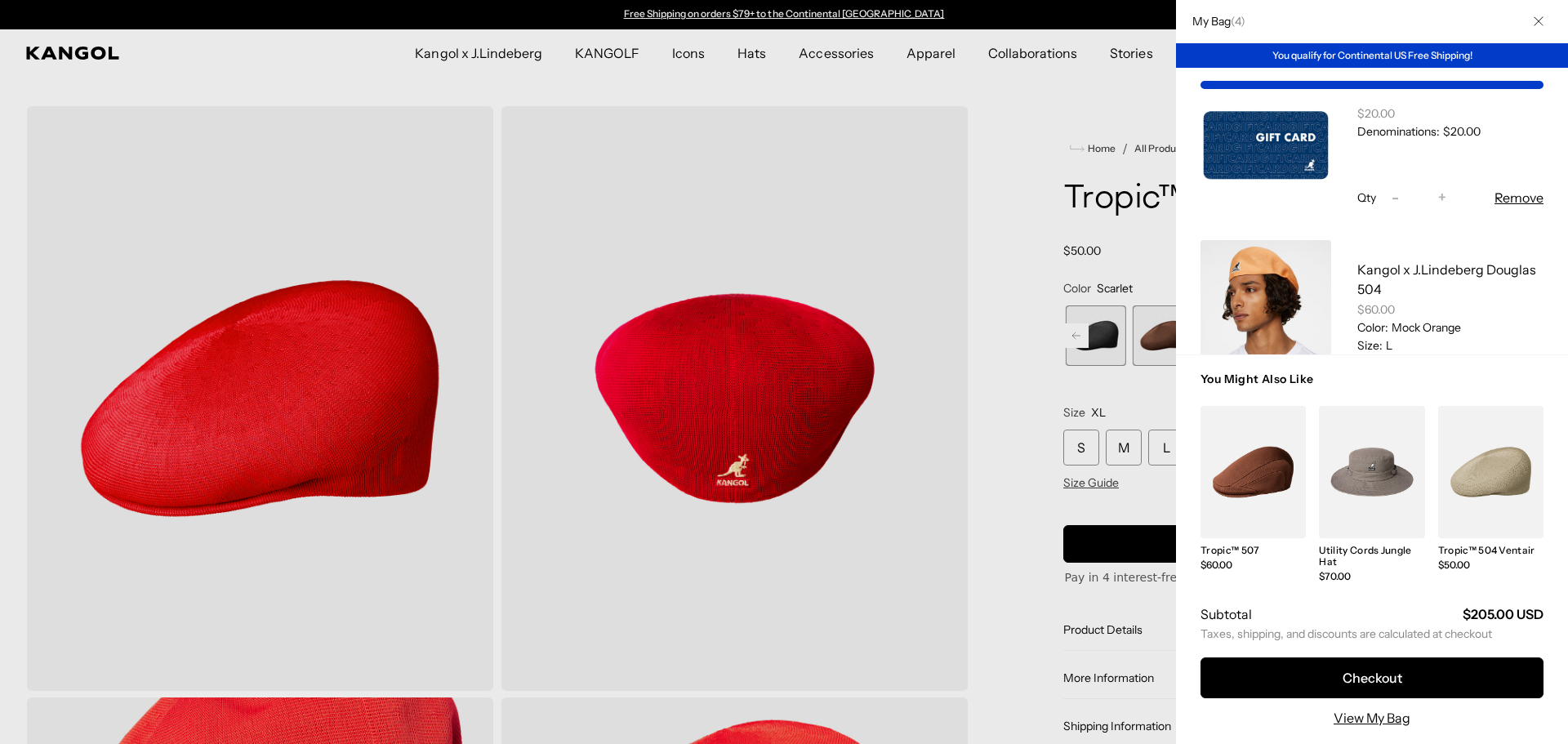
scroll to position [489, 0]
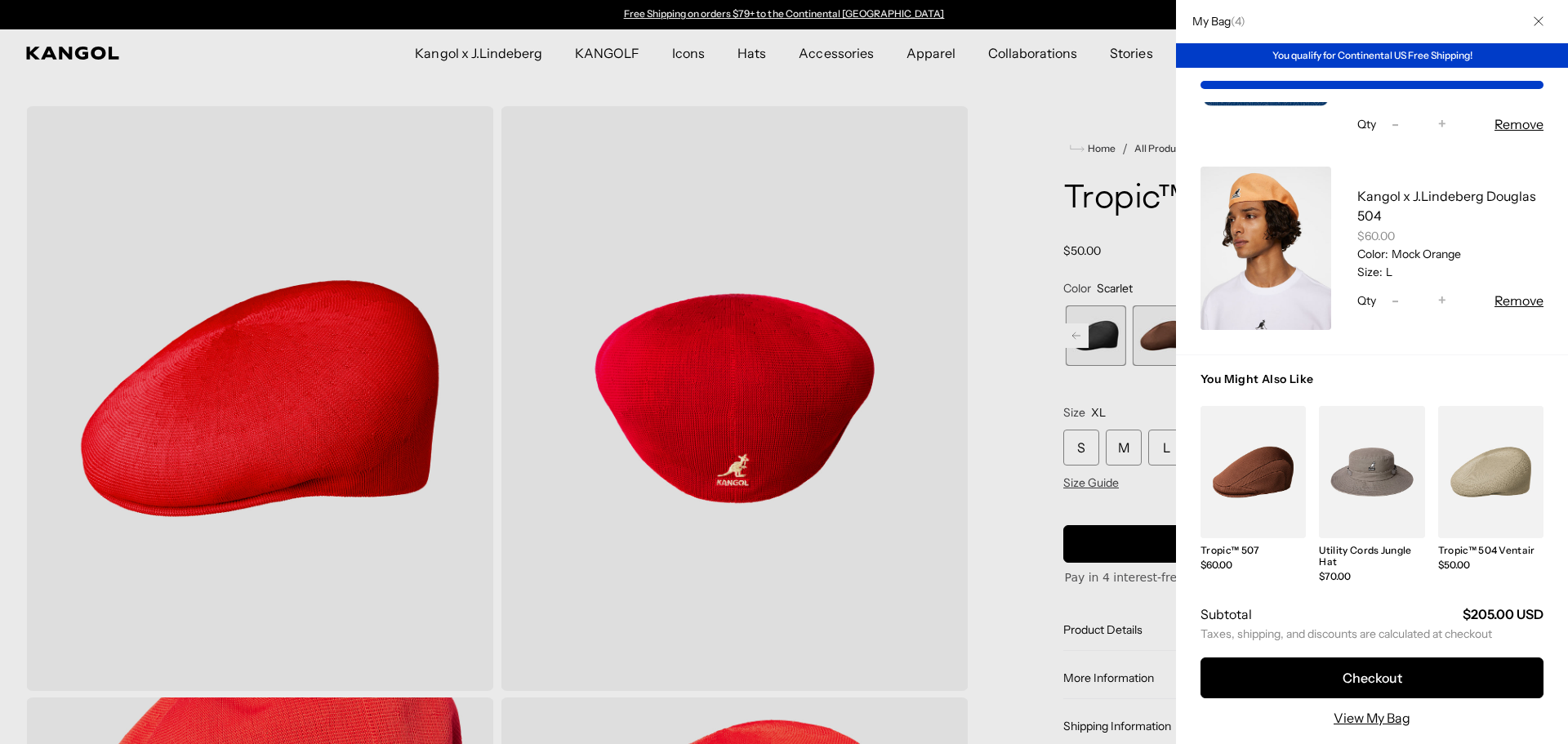
click at [1509, 308] on button "Remove" at bounding box center [1518, 300] width 49 height 19
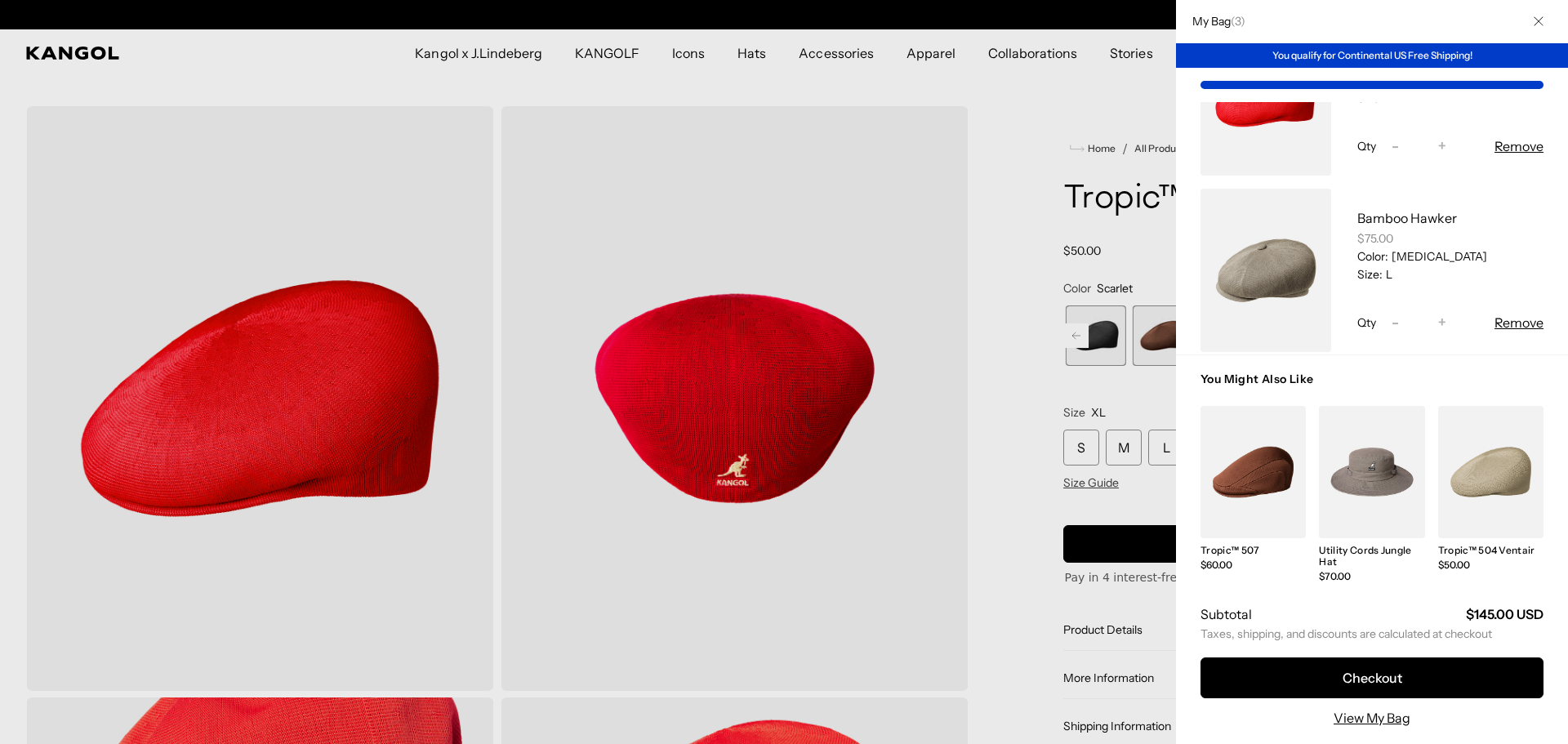
scroll to position [313, 0]
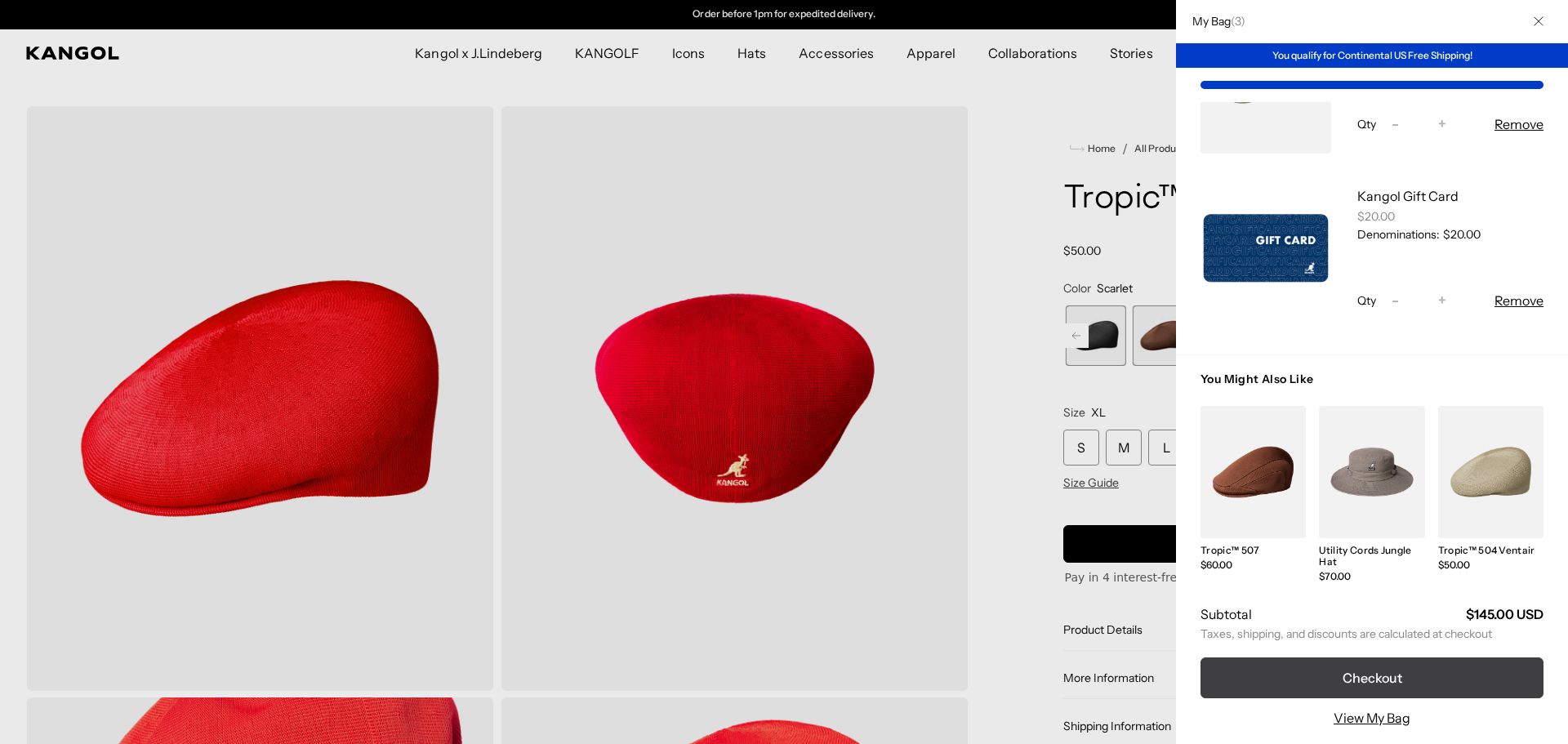
click at [1409, 672] on button "Checkout" at bounding box center [1372, 678] width 343 height 41
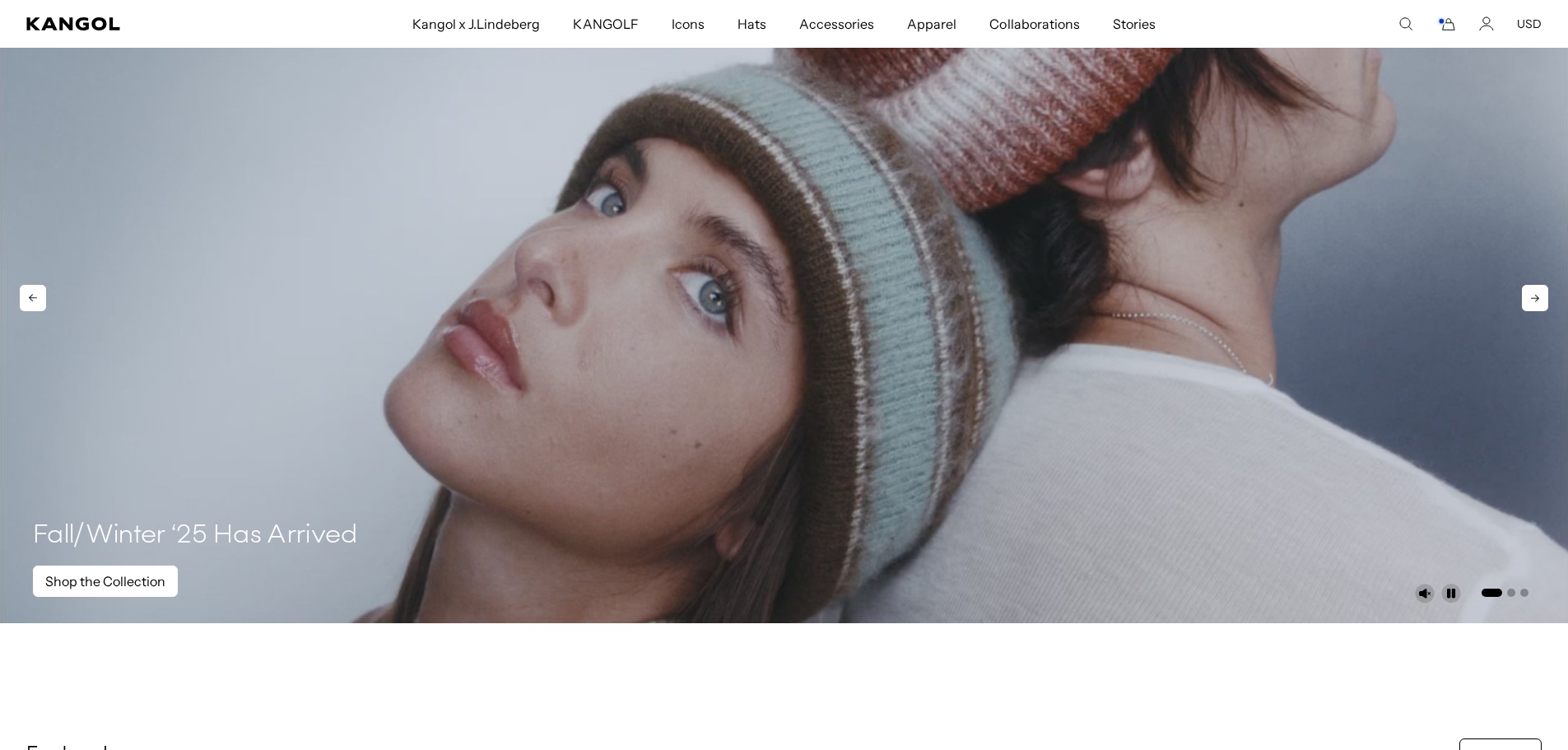
click at [104, 589] on link "Shop the Collection" at bounding box center [105, 581] width 145 height 32
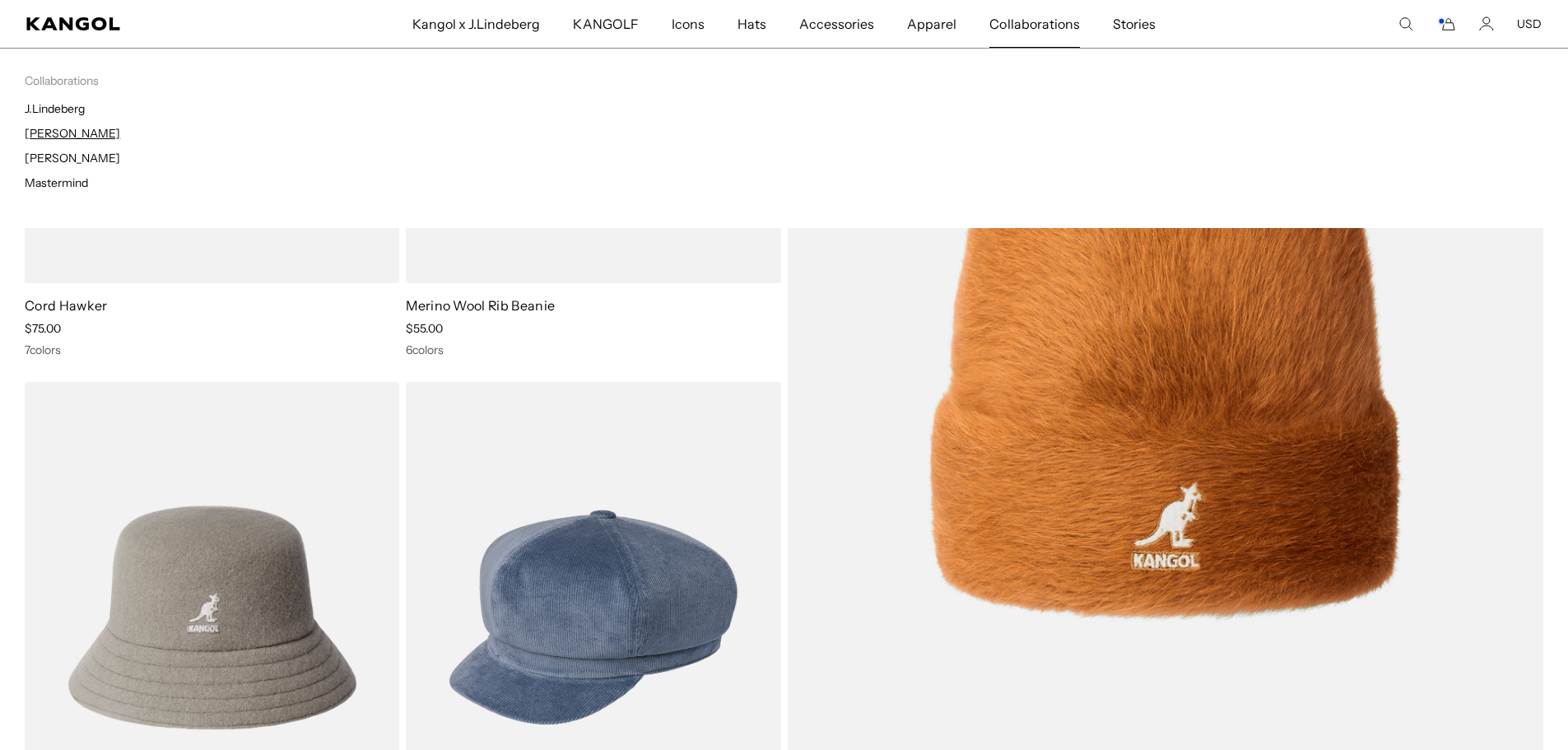
click at [103, 127] on link "[PERSON_NAME]" at bounding box center [72, 134] width 96 height 15
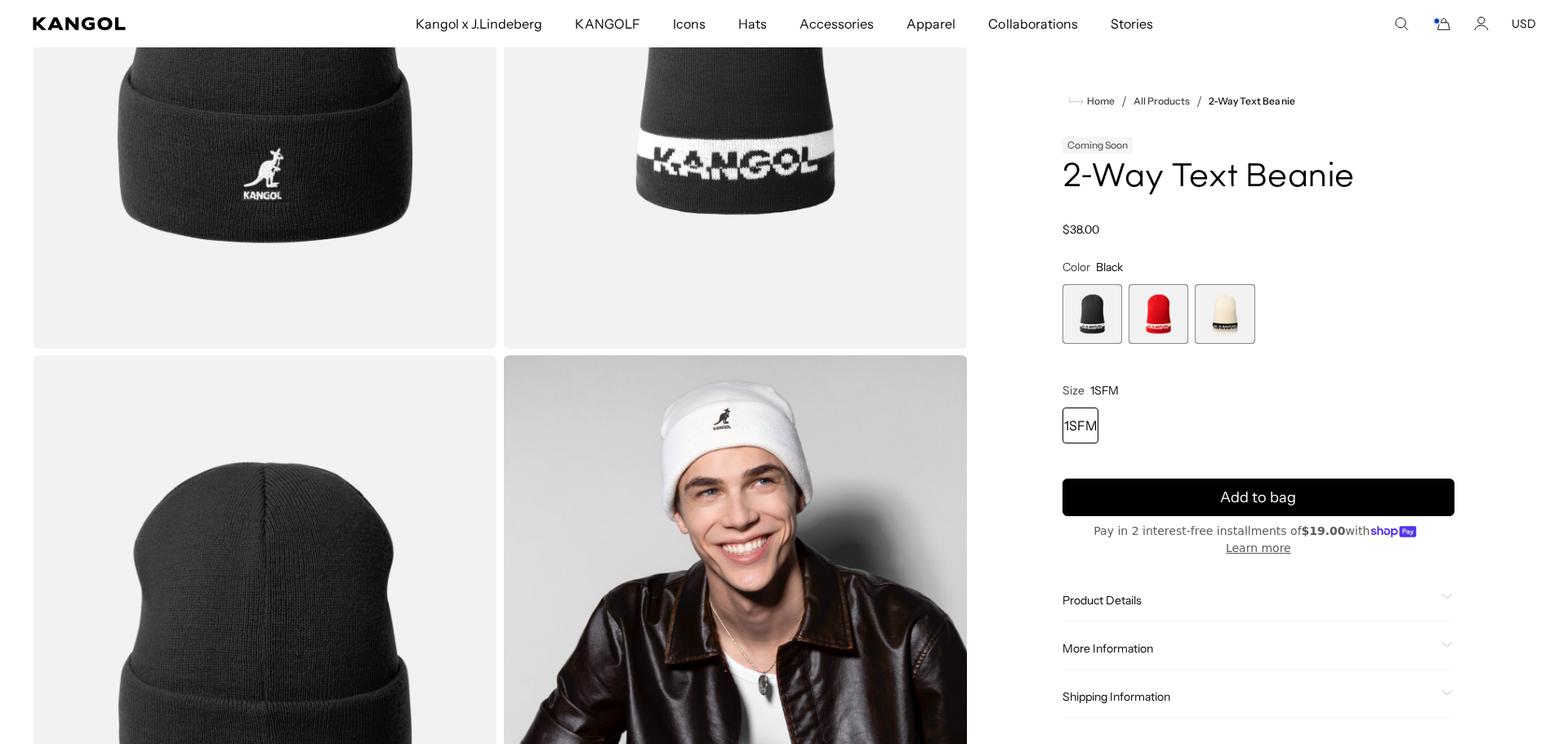
scroll to position [0, 336]
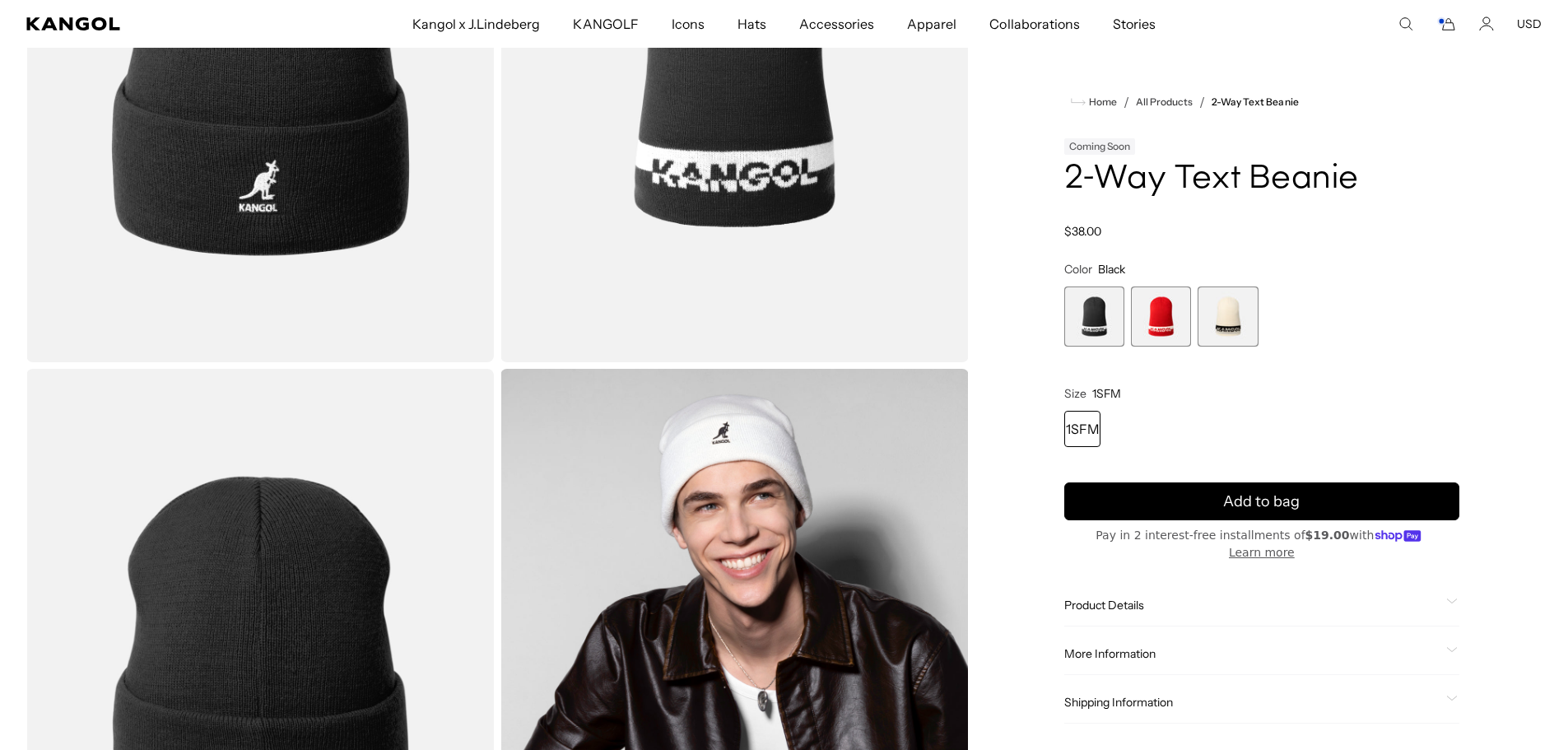
click at [1406, 19] on icon "Search here" at bounding box center [1406, 24] width 15 height 15
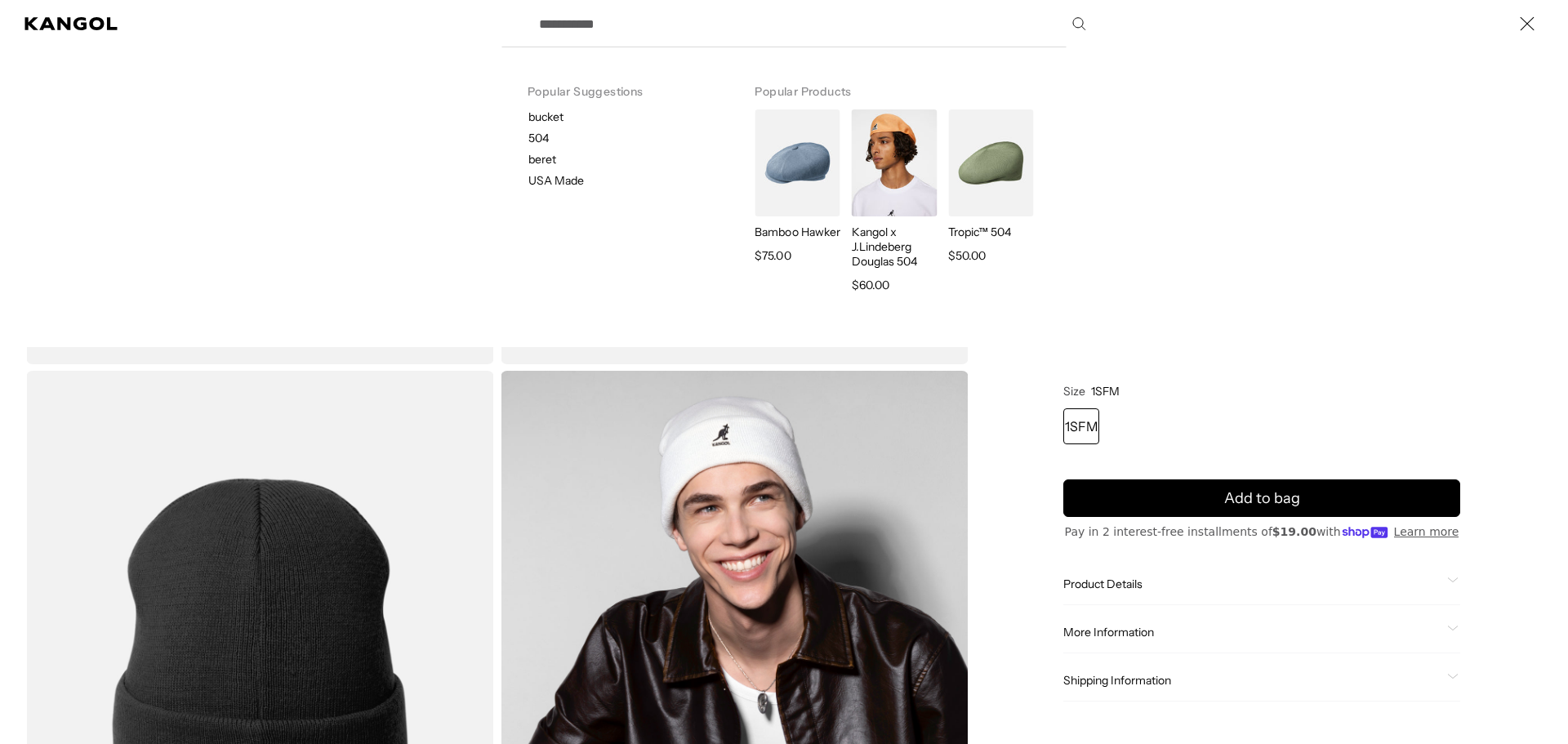
scroll to position [0, 0]
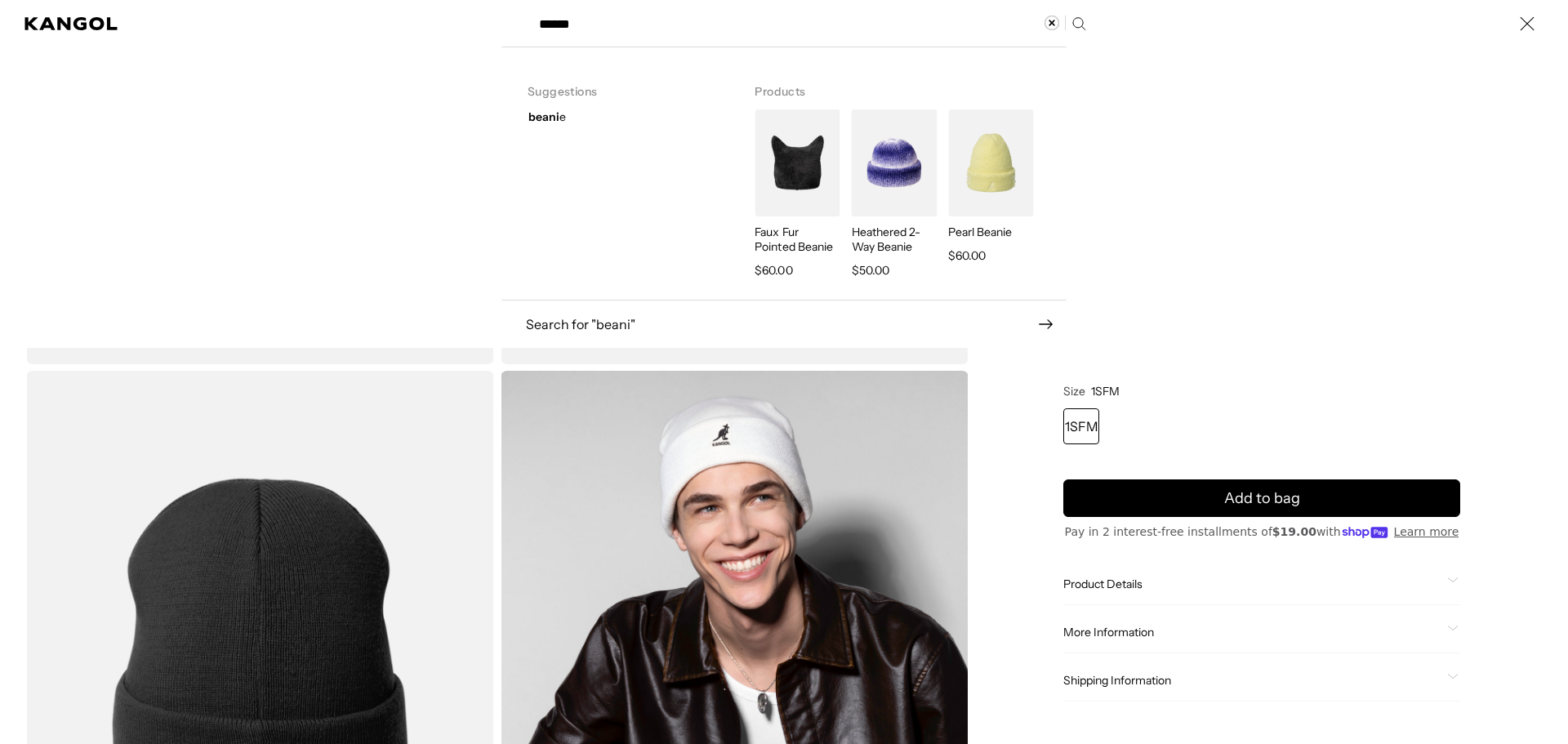
type input "******"
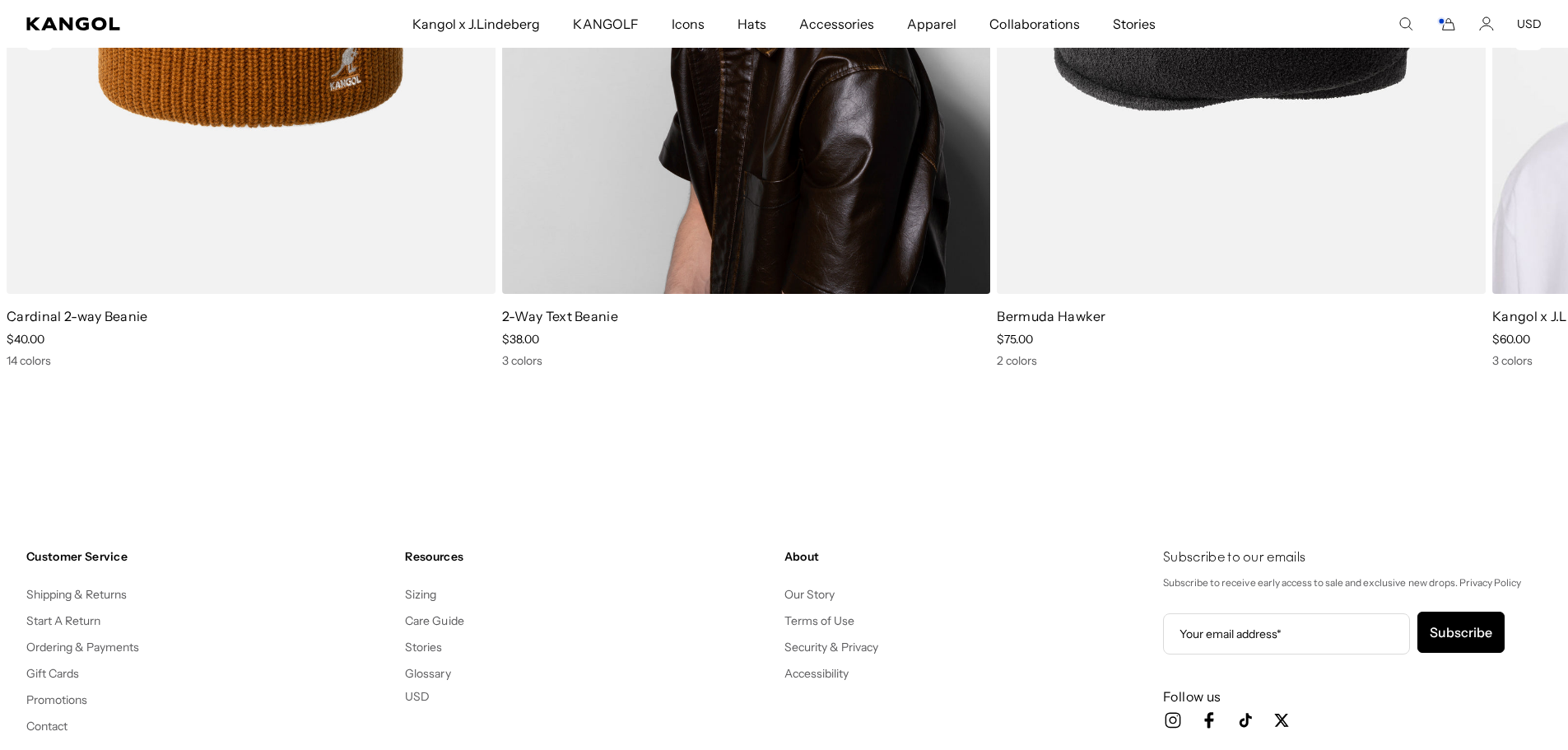
scroll to position [0, 339]
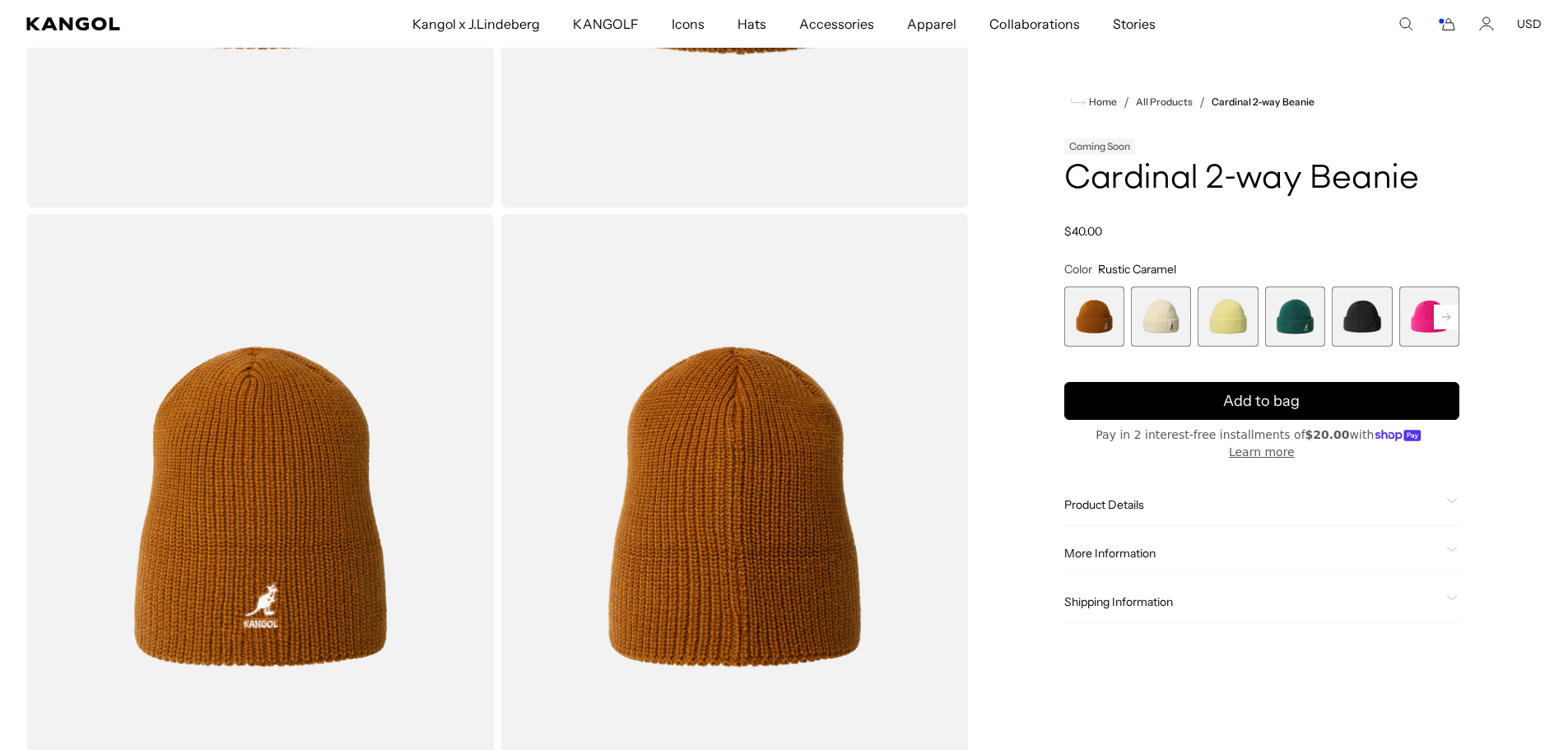
scroll to position [494, 0]
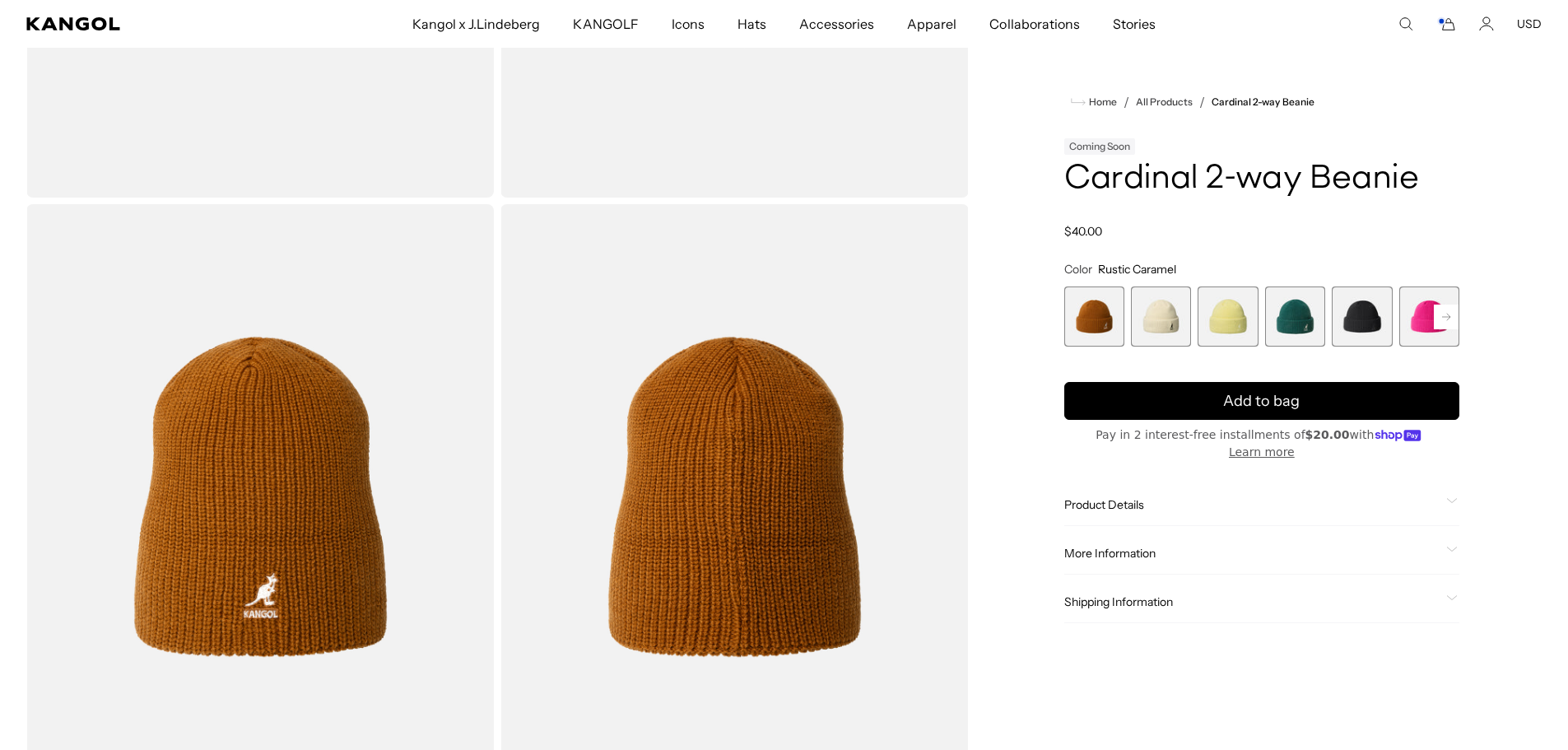
click at [1440, 314] on rect at bounding box center [1445, 317] width 25 height 25
click at [1440, 315] on rect at bounding box center [1445, 317] width 25 height 25
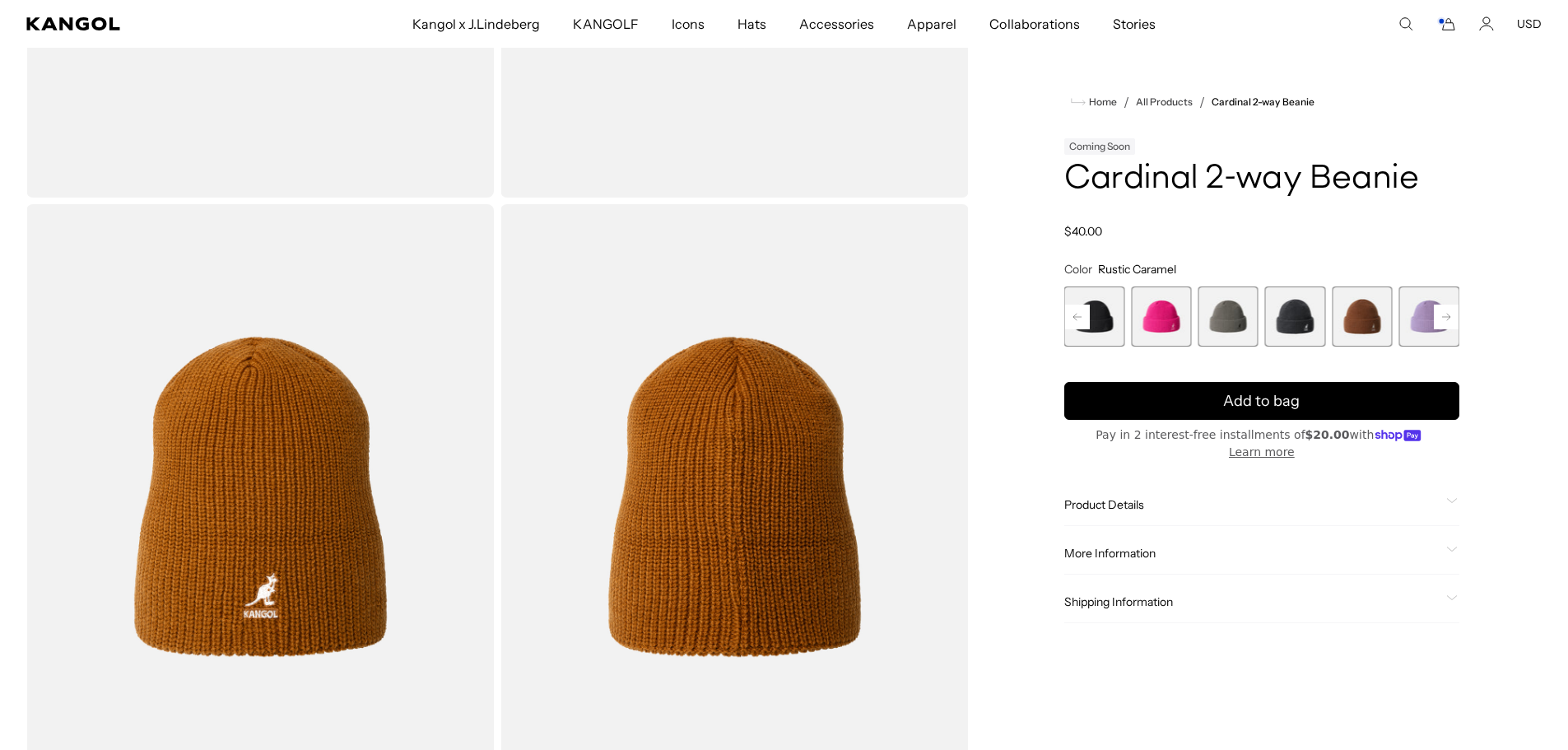
click at [1439, 315] on rect at bounding box center [1445, 317] width 25 height 25
click at [1440, 315] on rect at bounding box center [1445, 317] width 25 height 25
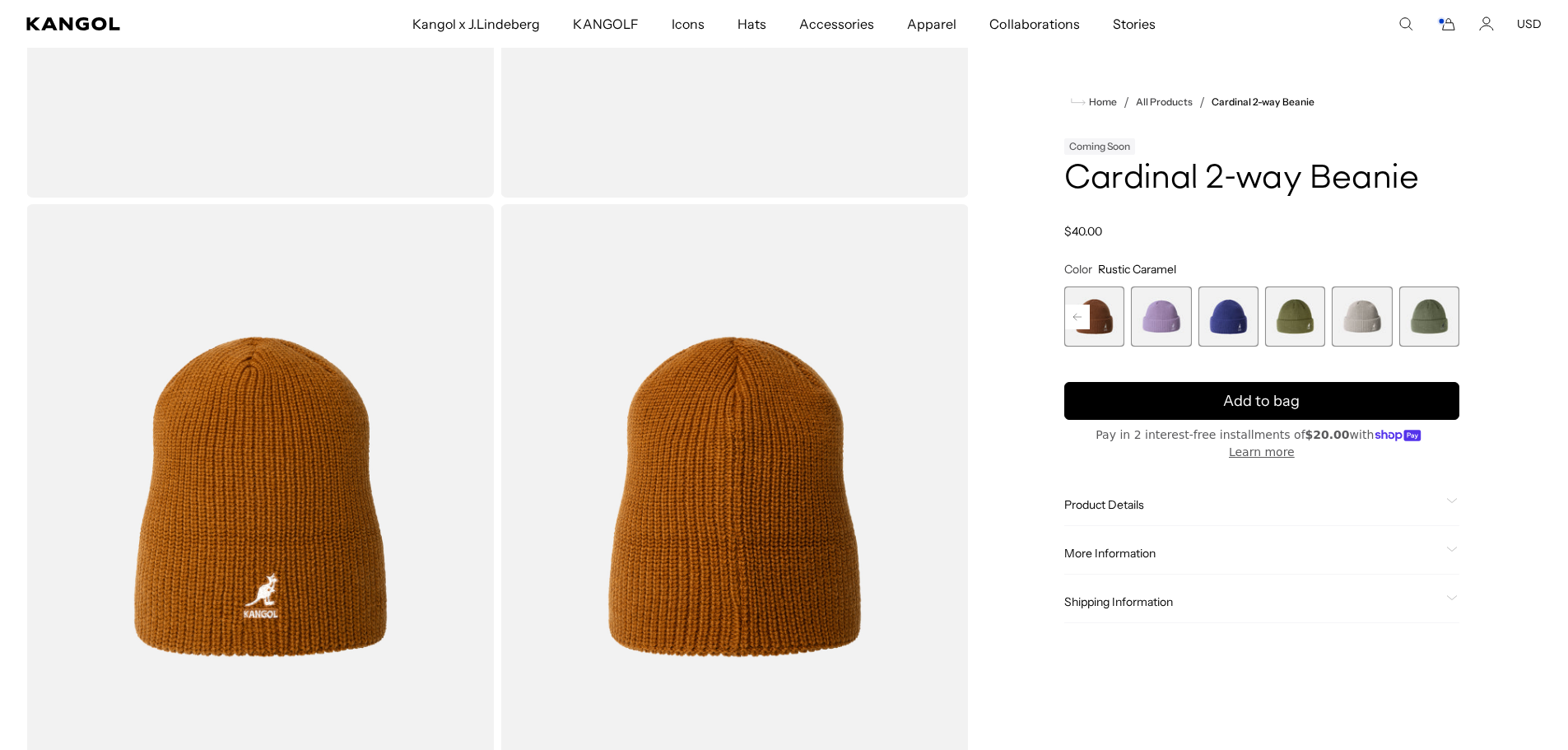
click at [1440, 315] on span "14 of 14" at bounding box center [1429, 317] width 60 height 60
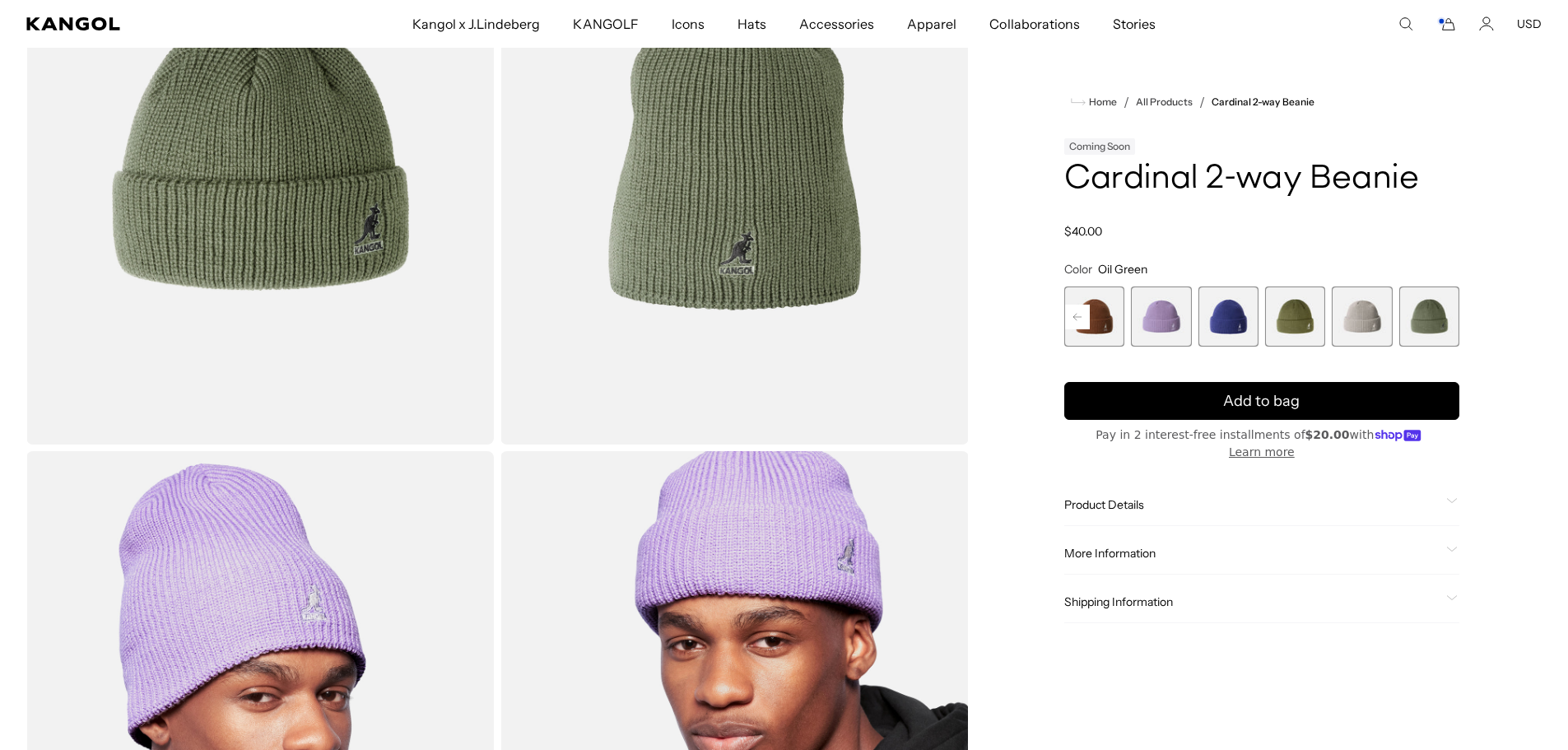
click at [1082, 318] on rect at bounding box center [1077, 317] width 25 height 25
click at [1084, 328] on rect at bounding box center [1077, 317] width 25 height 25
click at [1086, 323] on rect at bounding box center [1077, 317] width 25 height 25
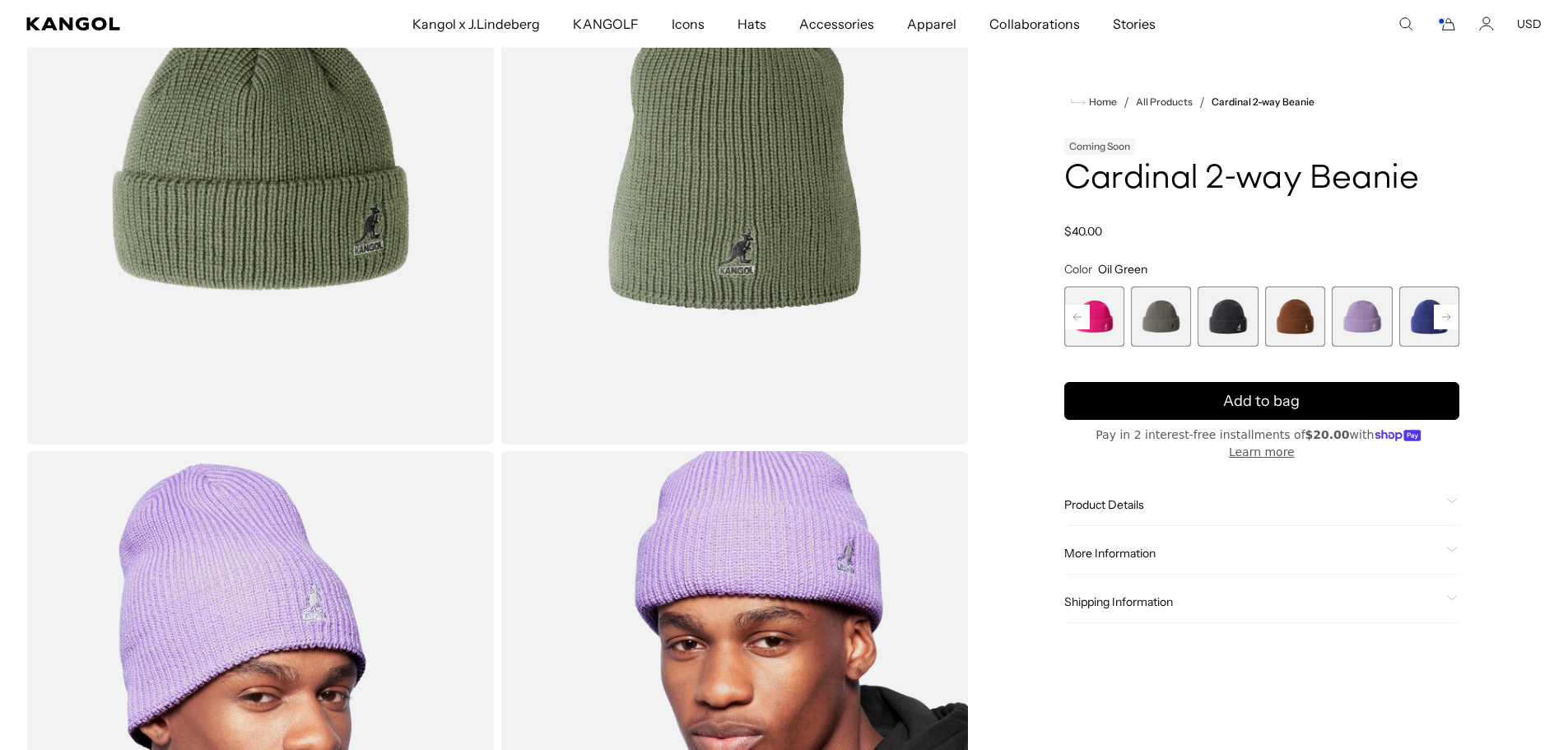
scroll to position [0, 0]
click at [1094, 323] on span "5 of 14" at bounding box center [1094, 317] width 60 height 60
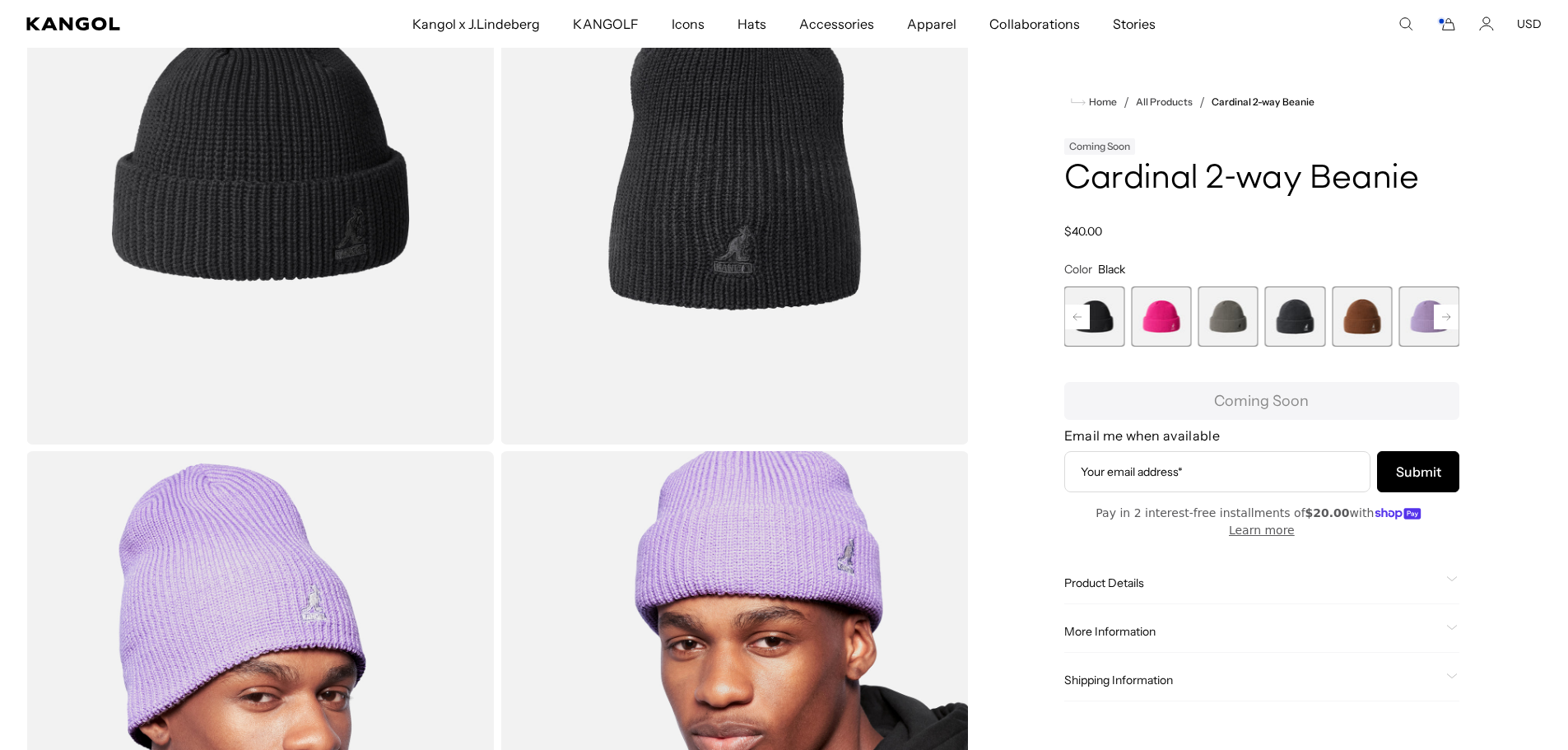
click at [1084, 322] on rect at bounding box center [1077, 317] width 25 height 25
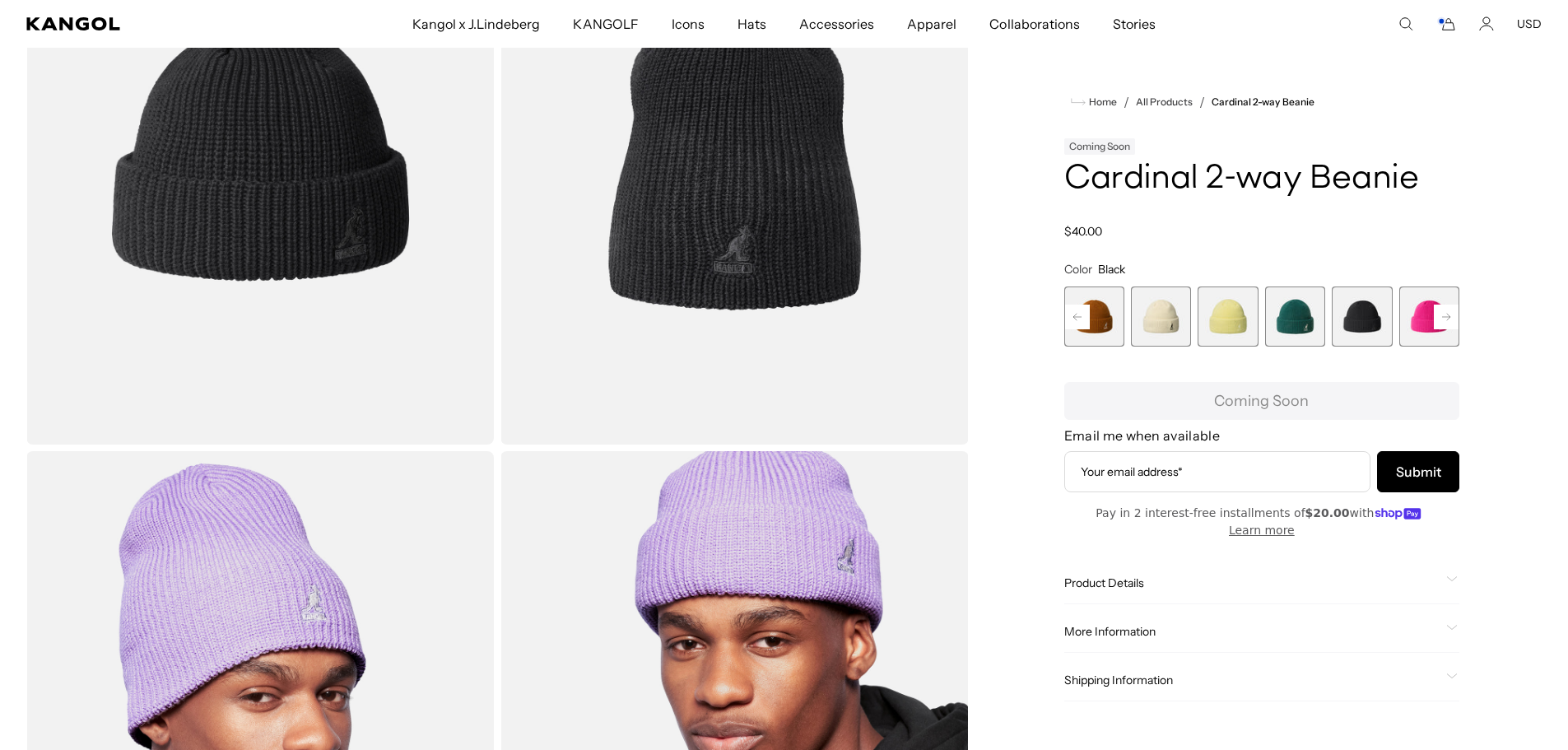
click at [1084, 322] on rect at bounding box center [1077, 317] width 25 height 25
click at [1083, 322] on span "1 of 14" at bounding box center [1094, 317] width 60 height 60
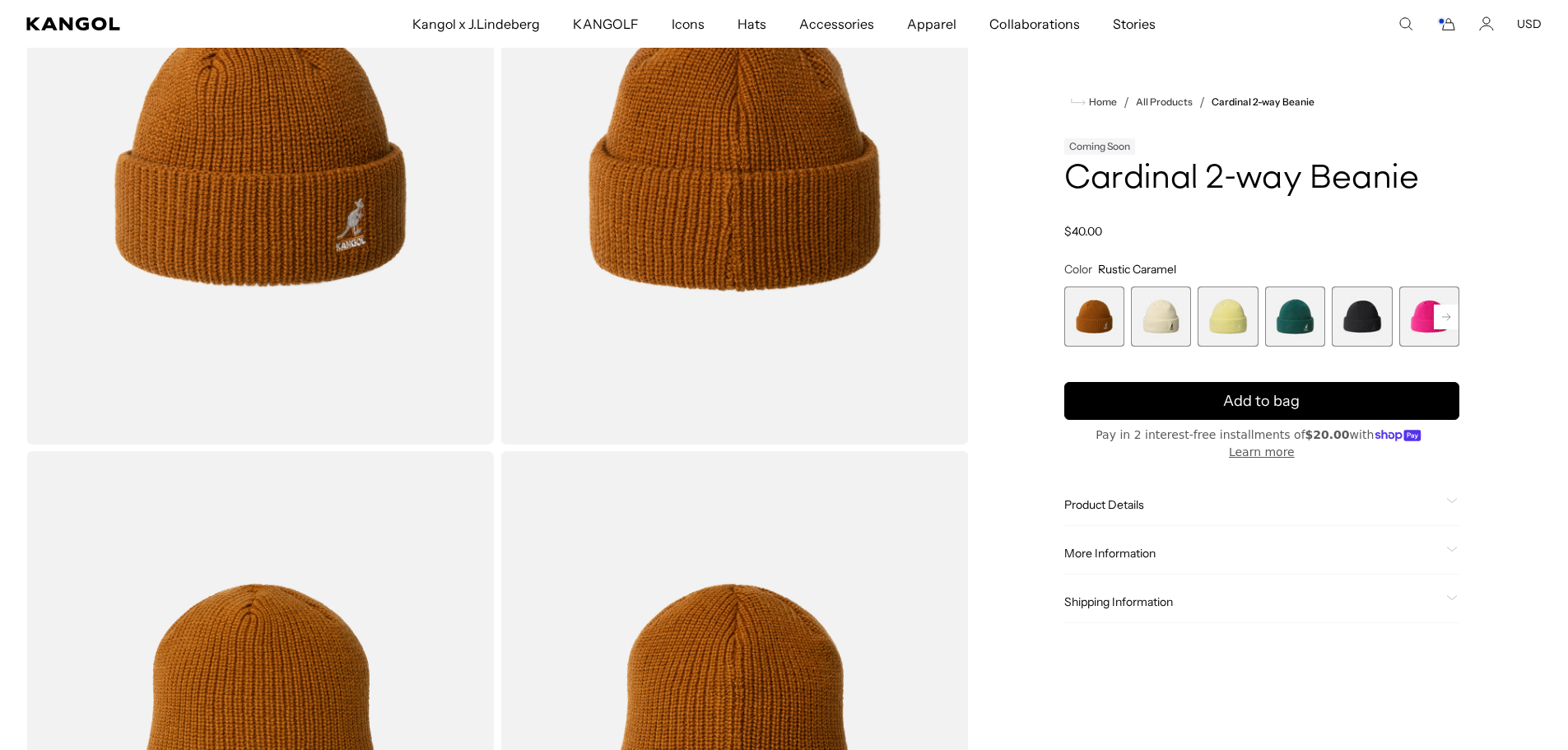
click at [1442, 316] on rect at bounding box center [1445, 317] width 25 height 25
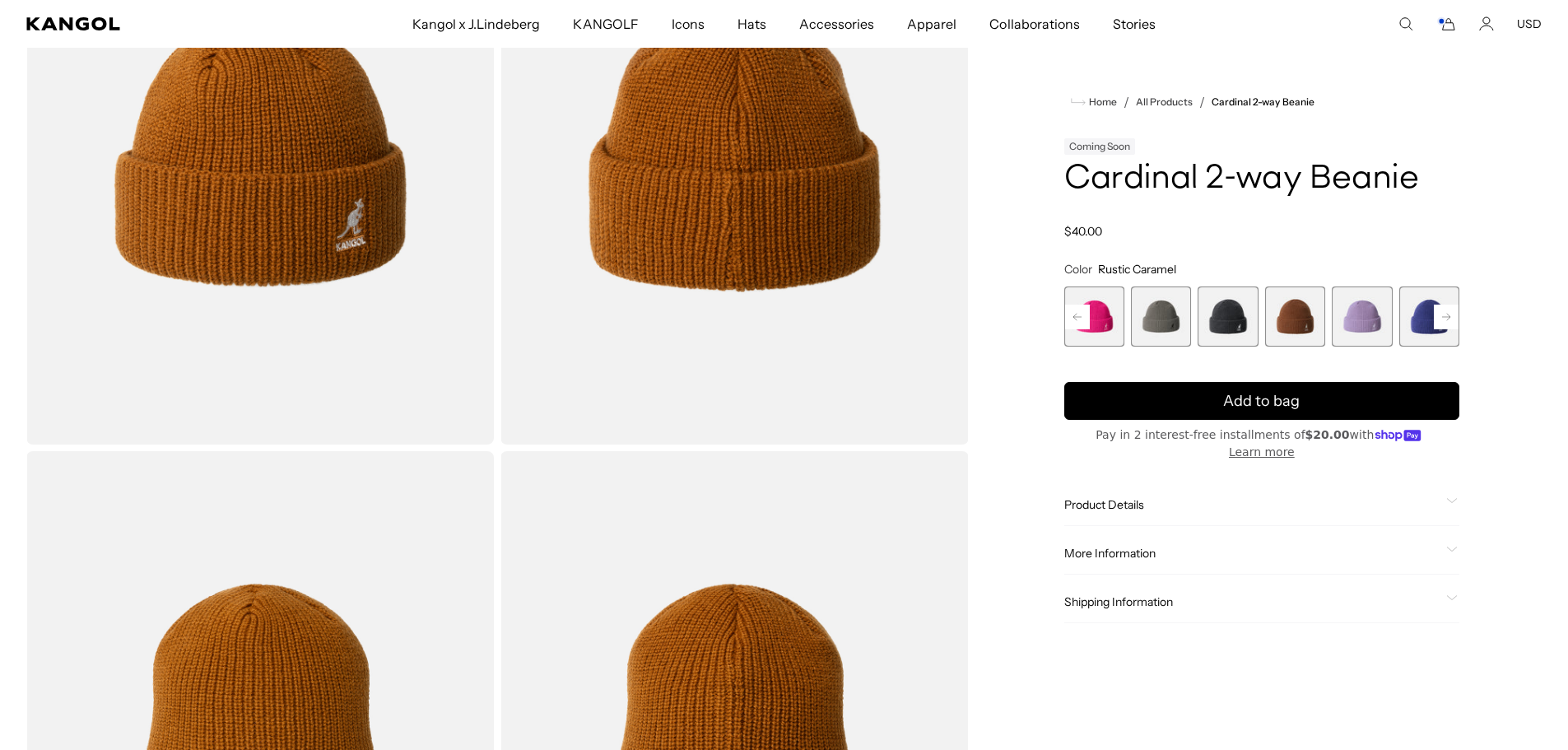
click at [1442, 316] on rect at bounding box center [1445, 317] width 25 height 25
click at [1442, 316] on div "Previous Next Rustic Caramel Variant sold out or unavailable Natural Variant so…" at bounding box center [1262, 317] width 395 height 60
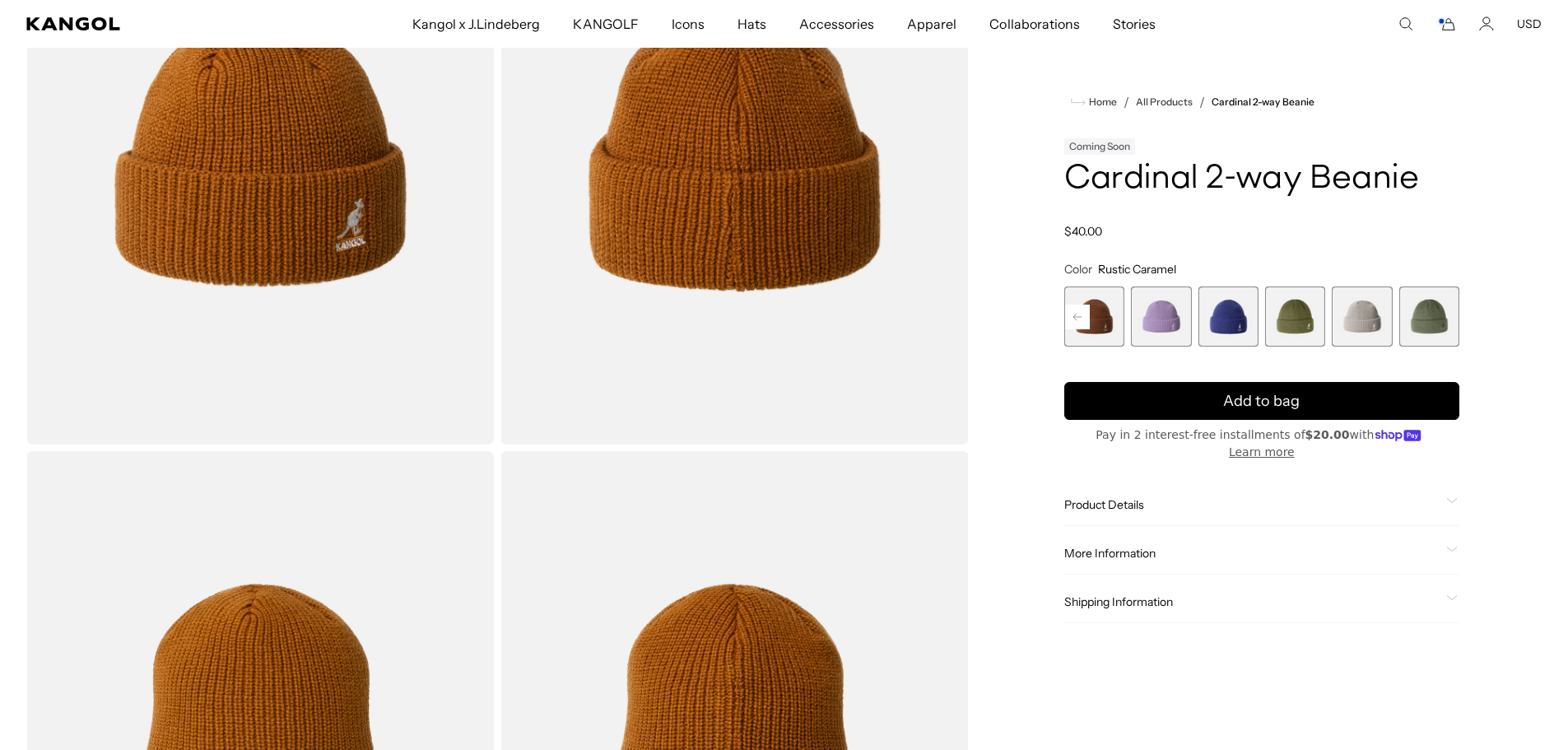
scroll to position [0, 0]
click at [1283, 316] on span "12 of 14" at bounding box center [1295, 317] width 60 height 60
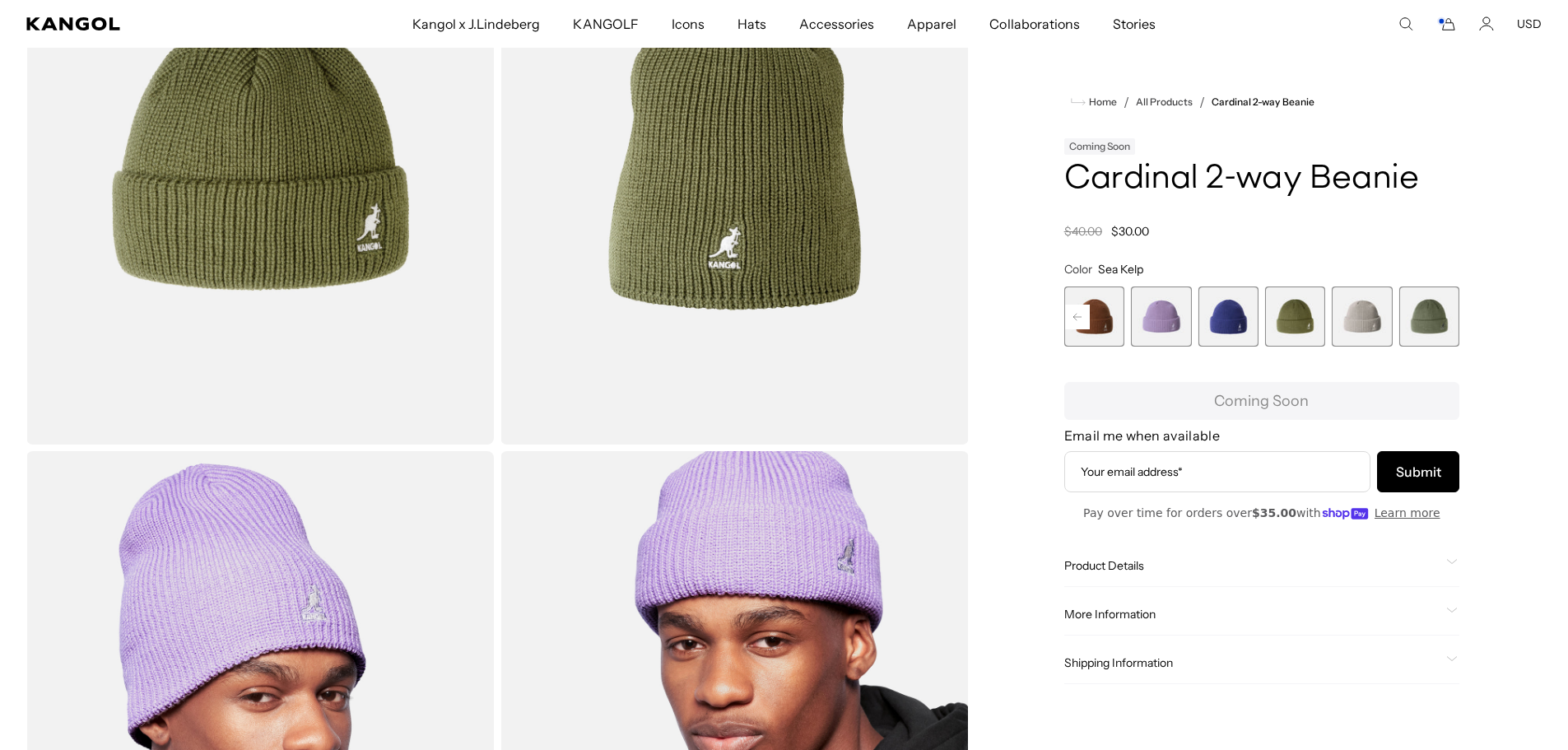
click at [1428, 320] on span "14 of 14" at bounding box center [1429, 317] width 60 height 60
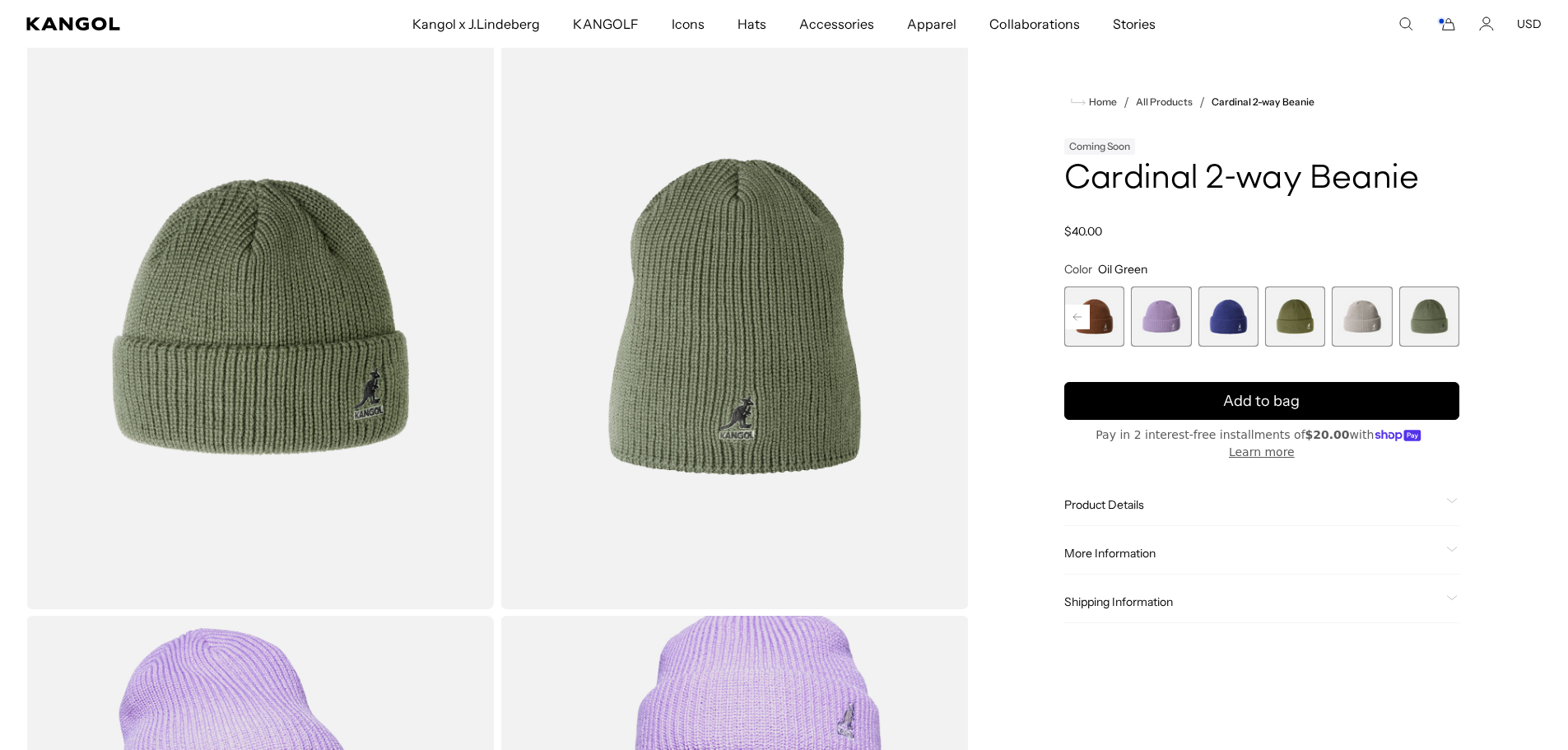
scroll to position [0, 339]
click at [1298, 333] on span "12 of 14" at bounding box center [1295, 317] width 60 height 60
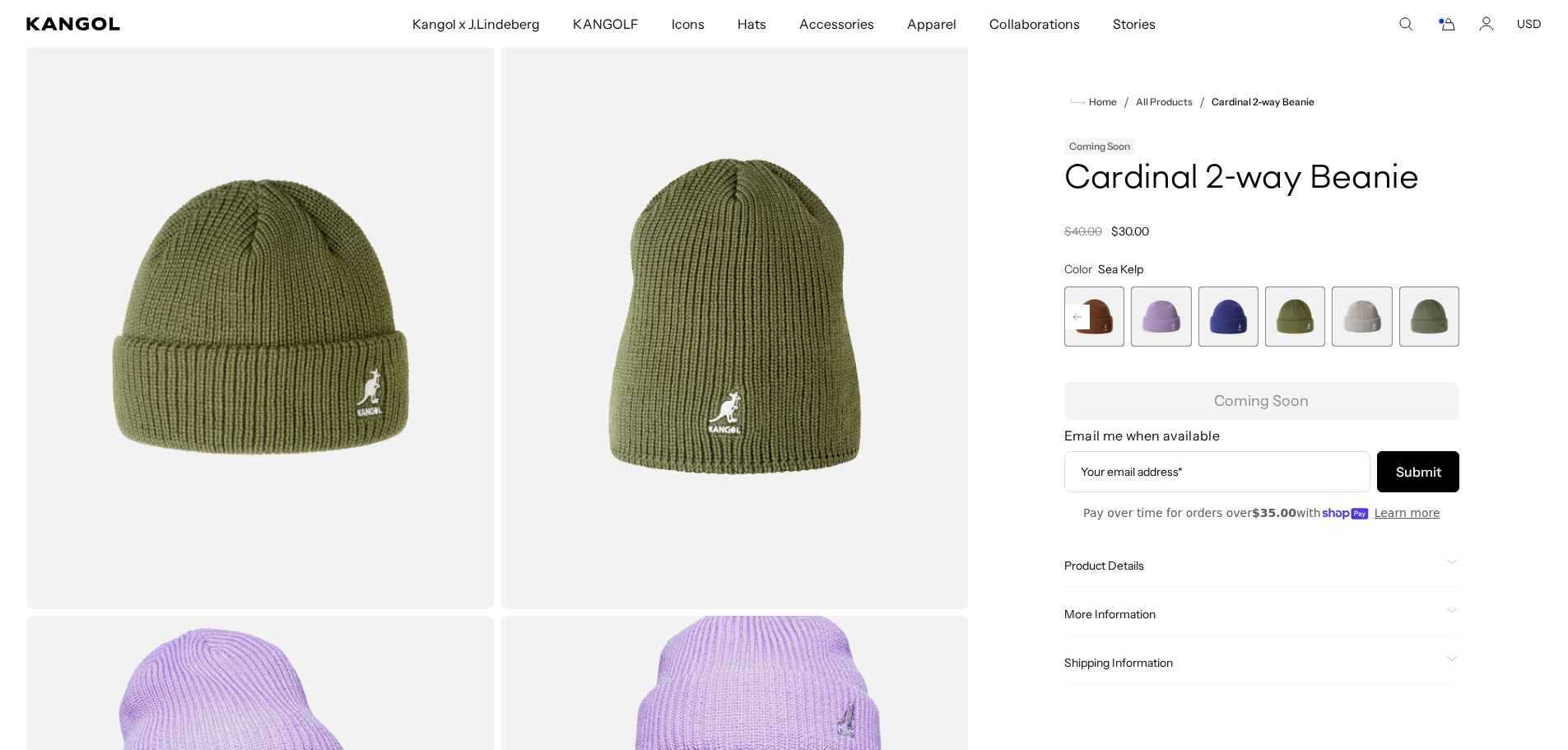
click at [1365, 323] on span "13 of 14" at bounding box center [1361, 317] width 60 height 60
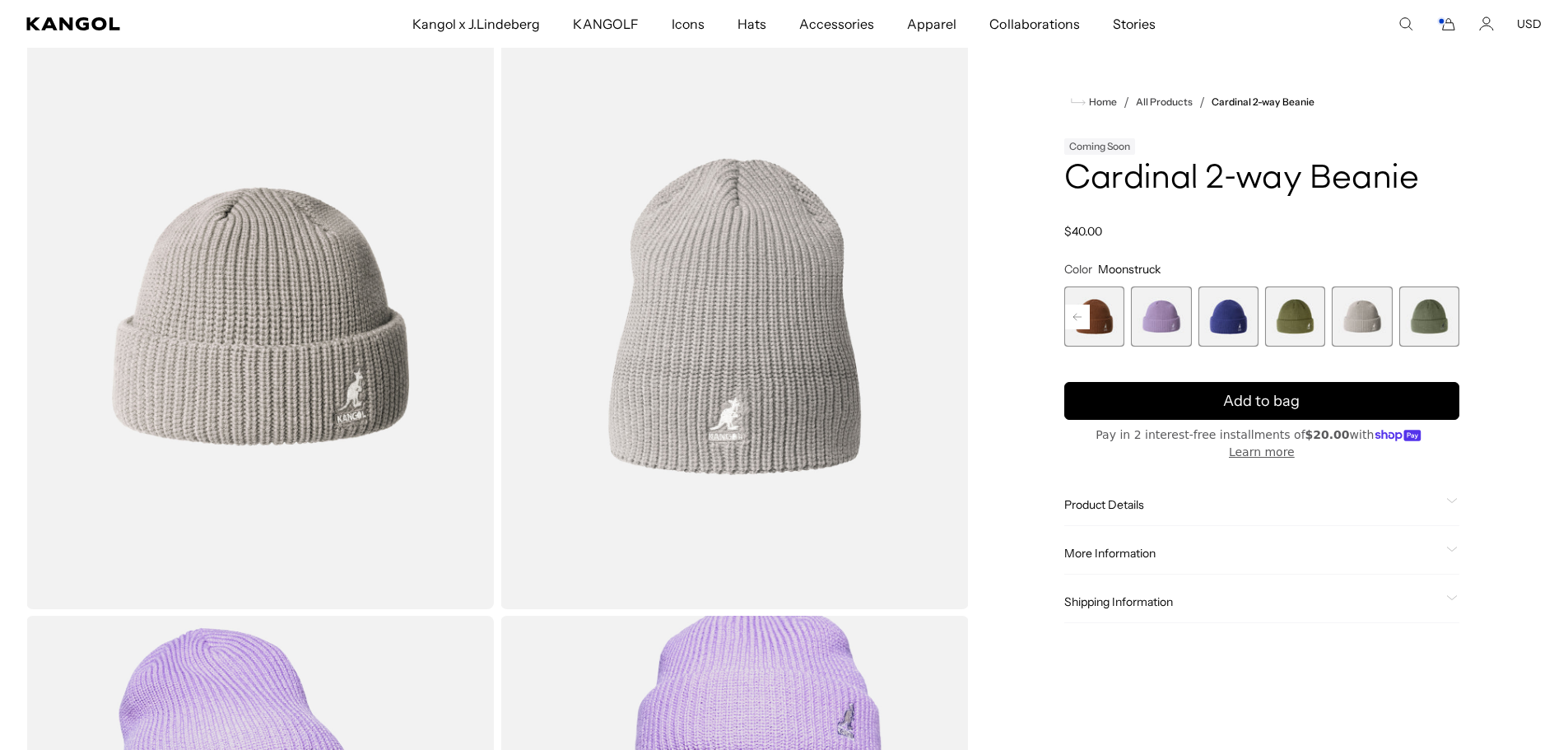
click at [1245, 321] on span "11 of 14" at bounding box center [1227, 317] width 60 height 60
click at [1235, 316] on span "11 of 14" at bounding box center [1227, 317] width 60 height 60
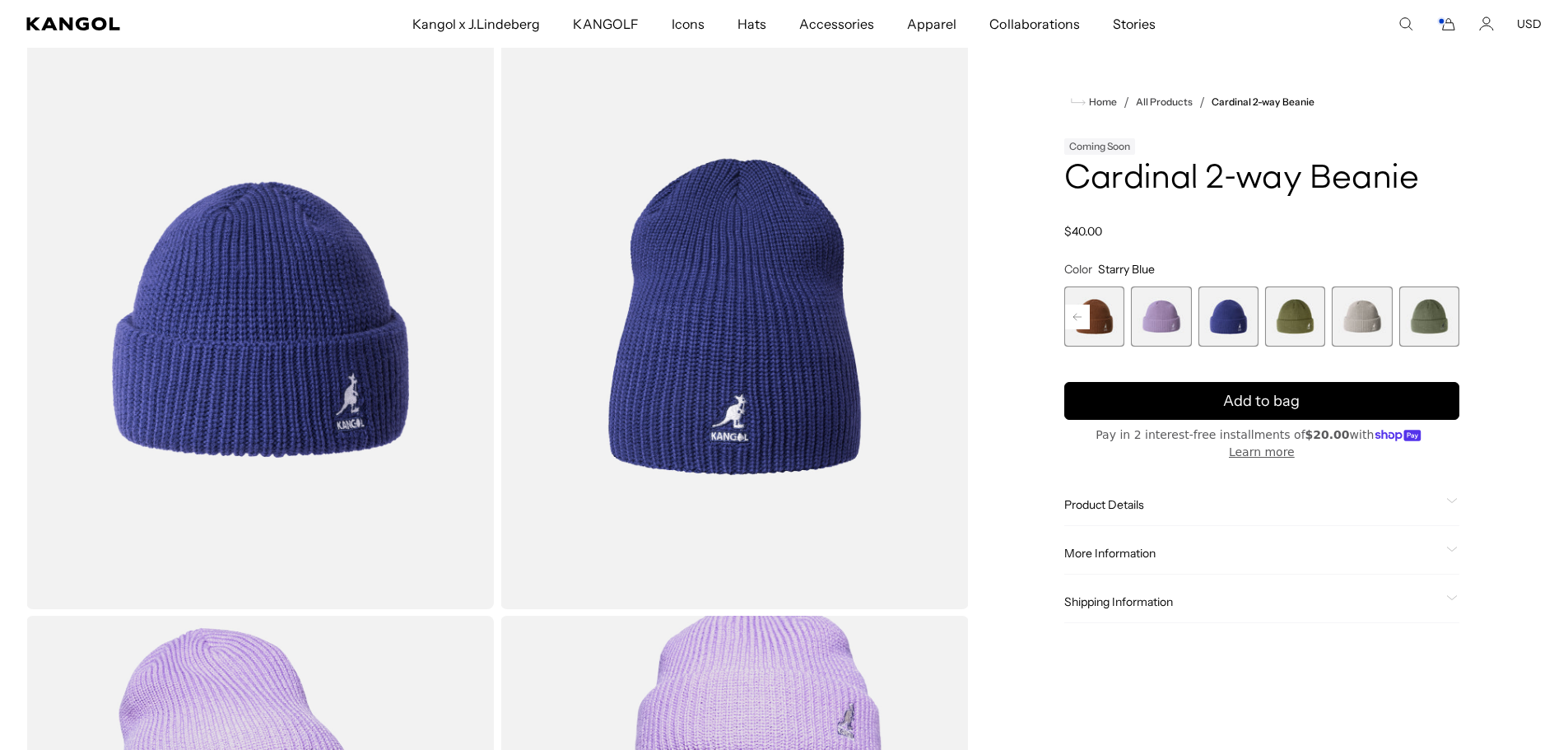
click at [1174, 316] on span "10 of 14" at bounding box center [1160, 317] width 60 height 60
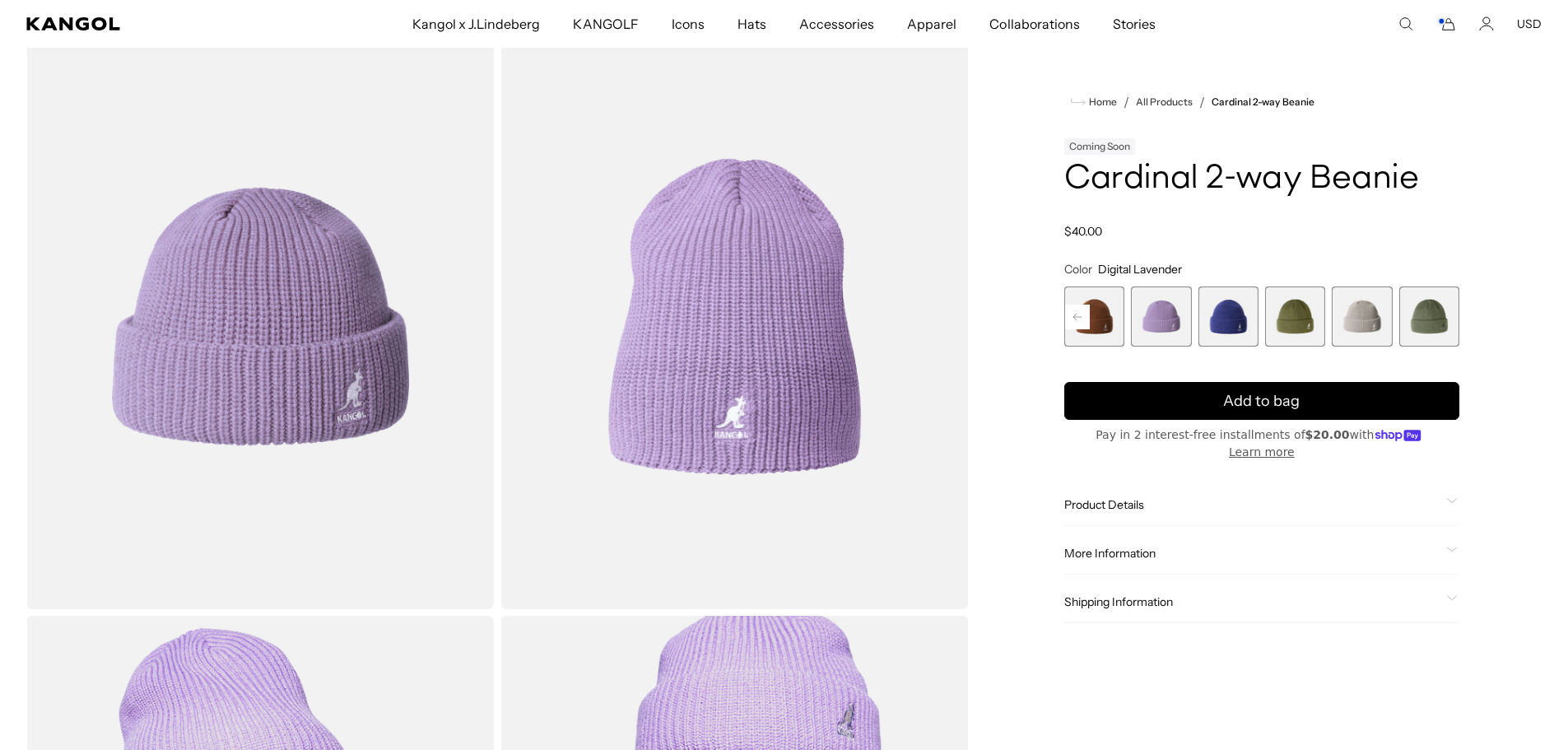
click at [1123, 323] on span "9 of 14" at bounding box center [1094, 317] width 60 height 60
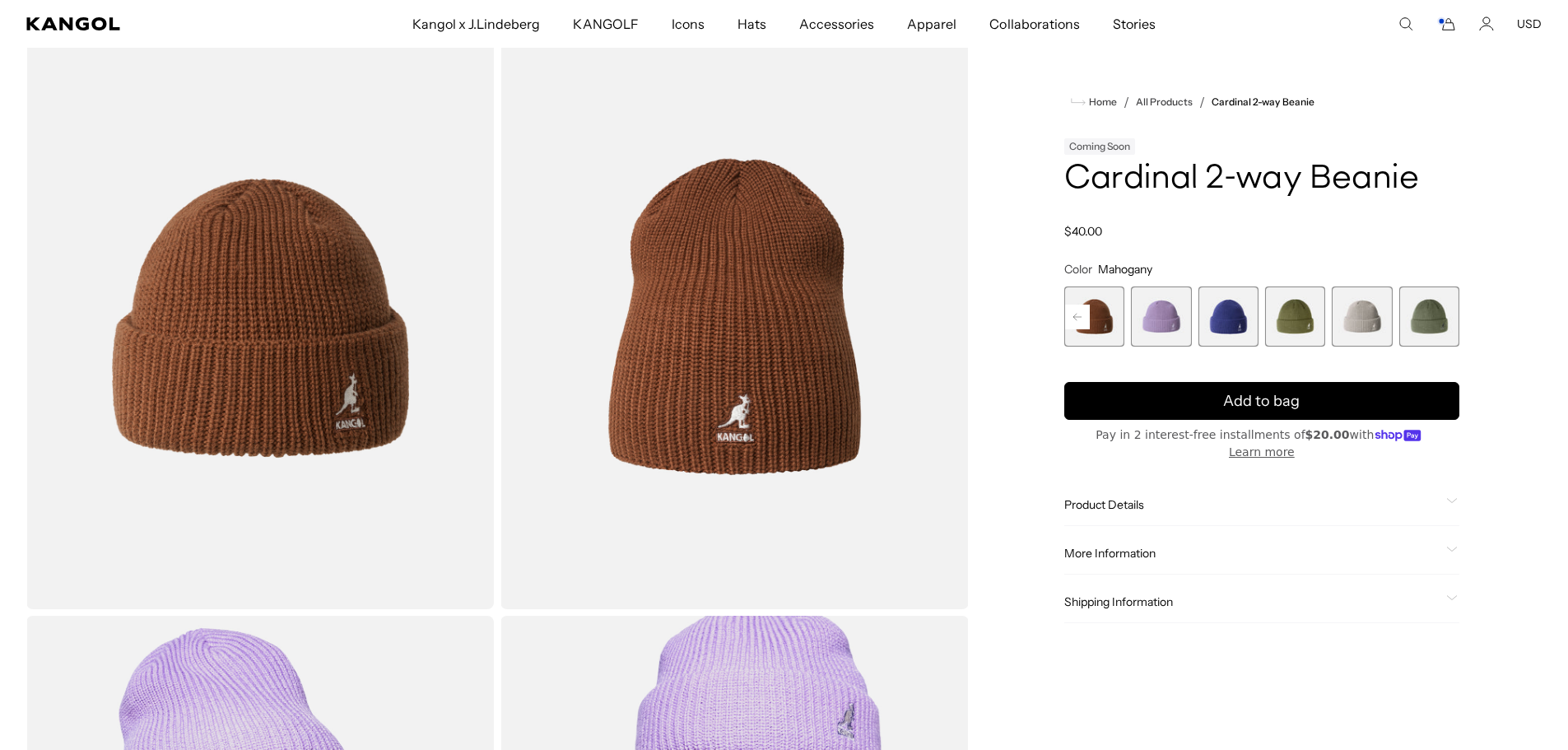
scroll to position [0, 339]
click at [1081, 312] on rect at bounding box center [1077, 317] width 25 height 25
click at [1082, 313] on rect at bounding box center [1077, 317] width 25 height 25
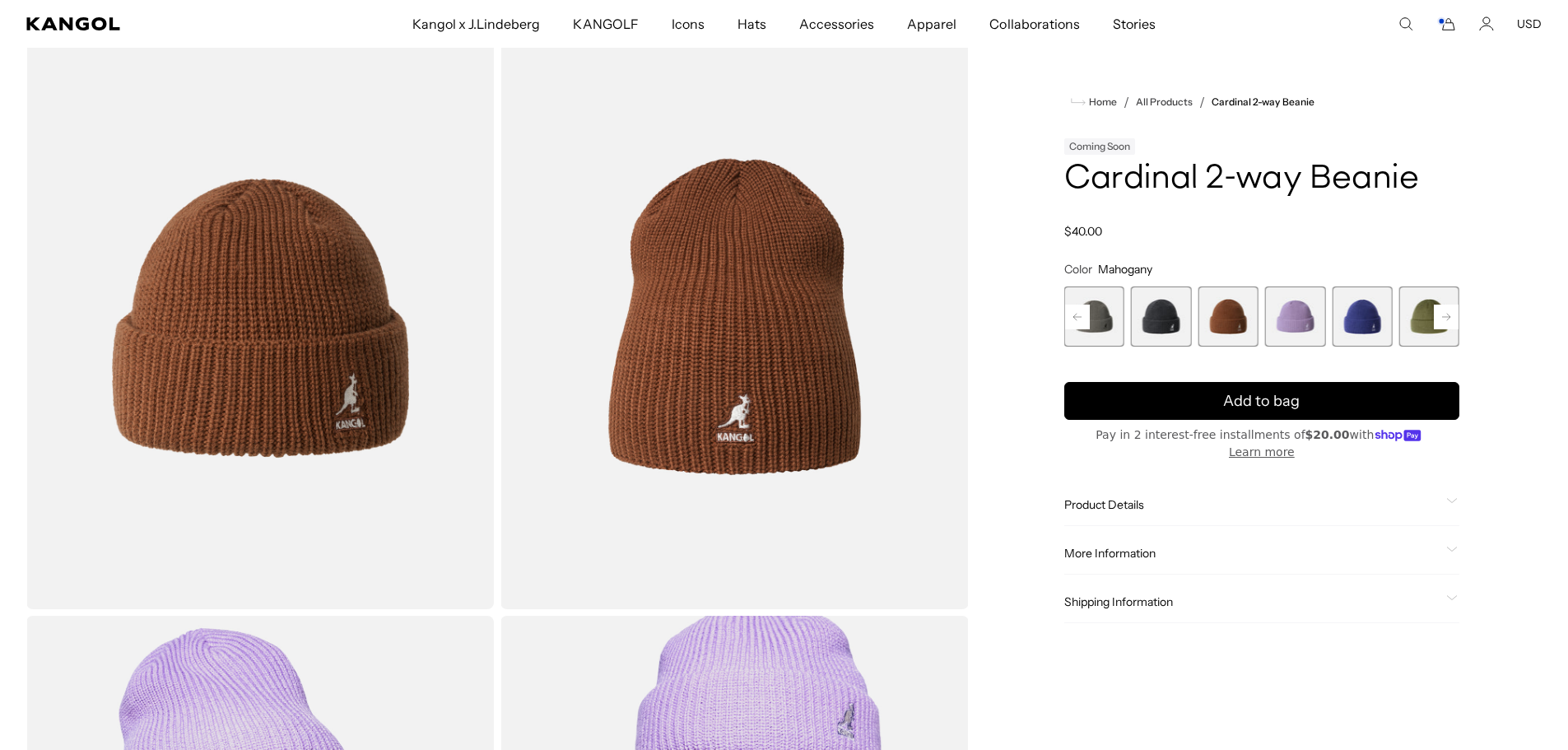
click at [1083, 310] on rect at bounding box center [1077, 317] width 25 height 25
click at [1157, 323] on span "7 of 14" at bounding box center [1160, 317] width 60 height 60
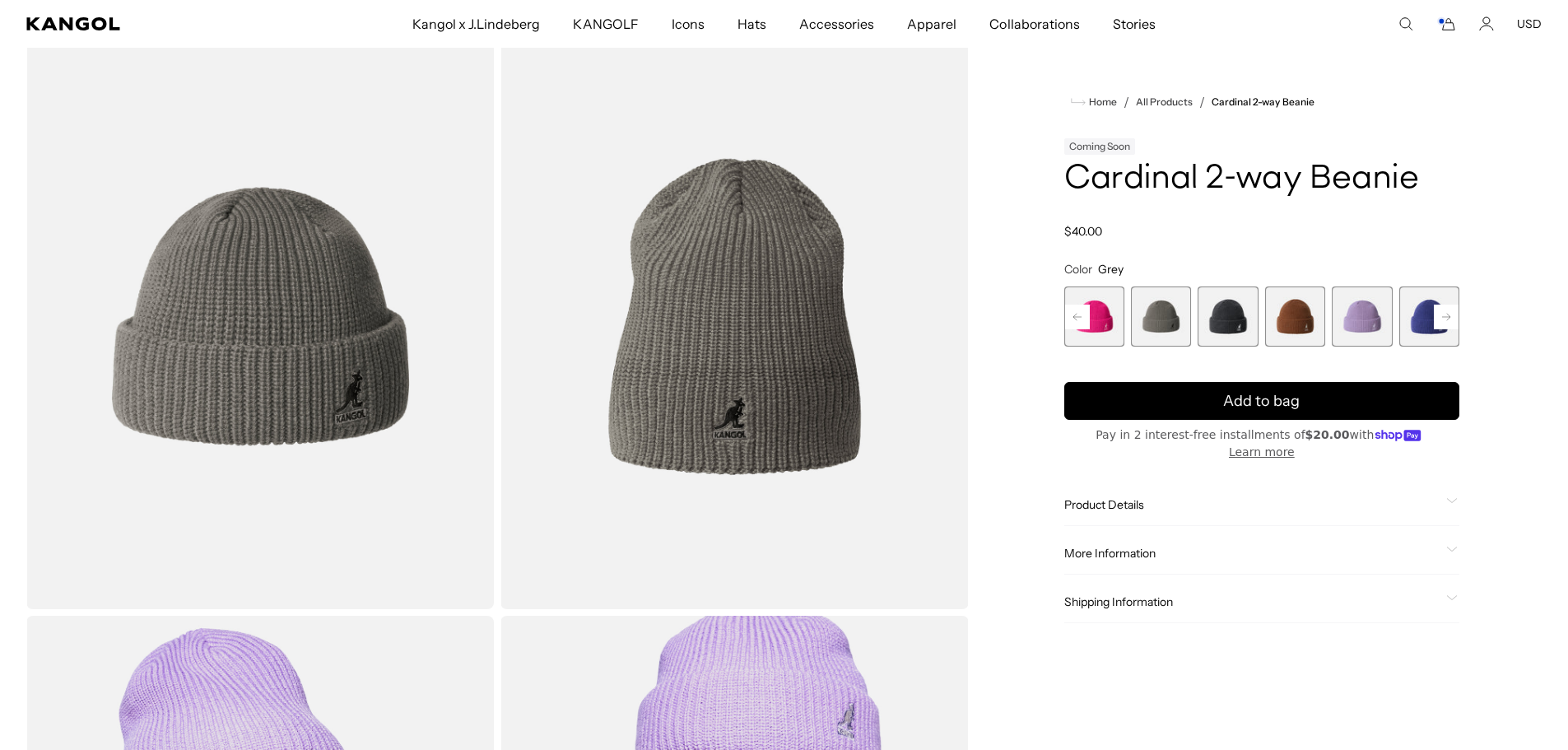
click at [1237, 335] on span "8 of 14" at bounding box center [1227, 317] width 60 height 60
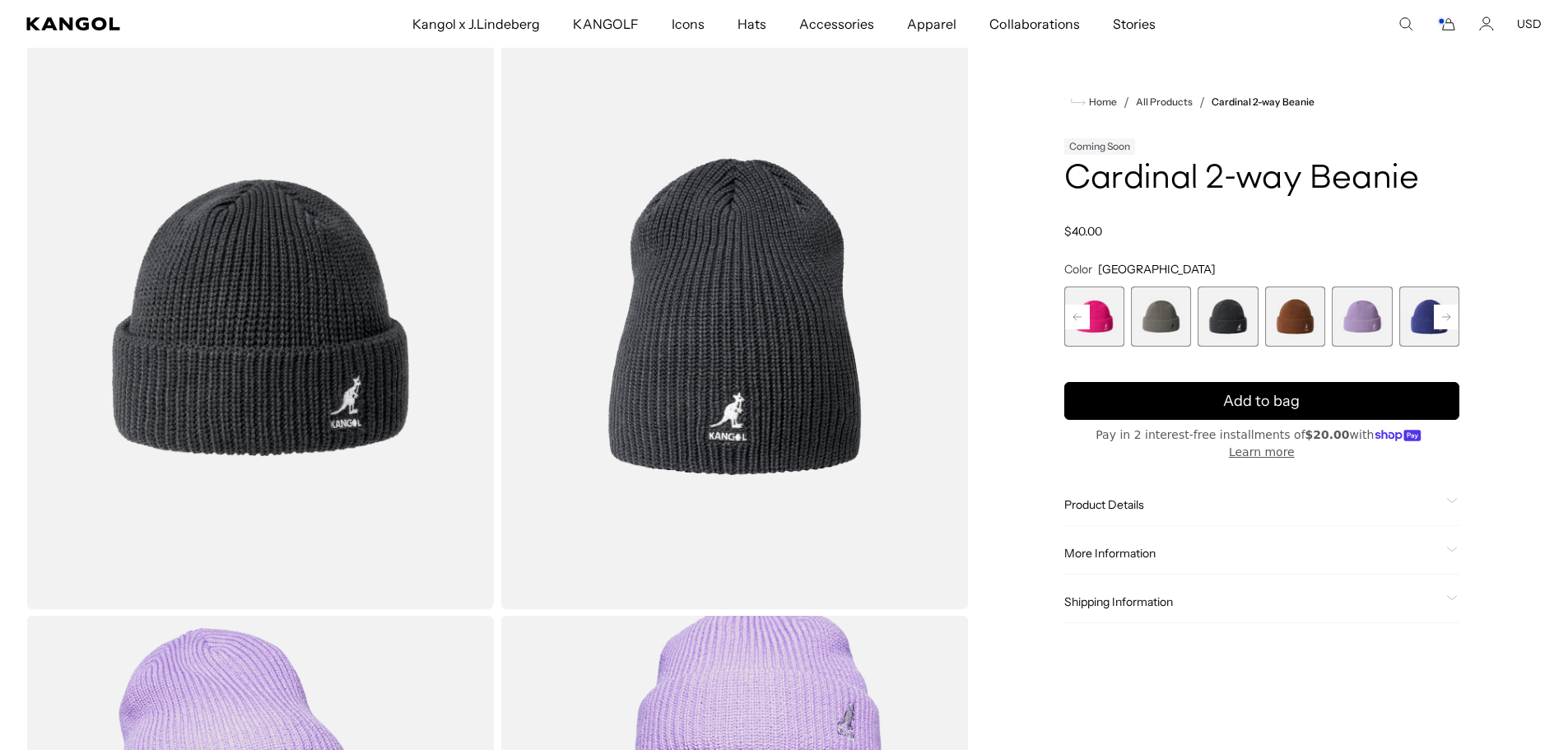
scroll to position [0, 339]
click at [1107, 317] on span "6 of 14" at bounding box center [1094, 317] width 60 height 60
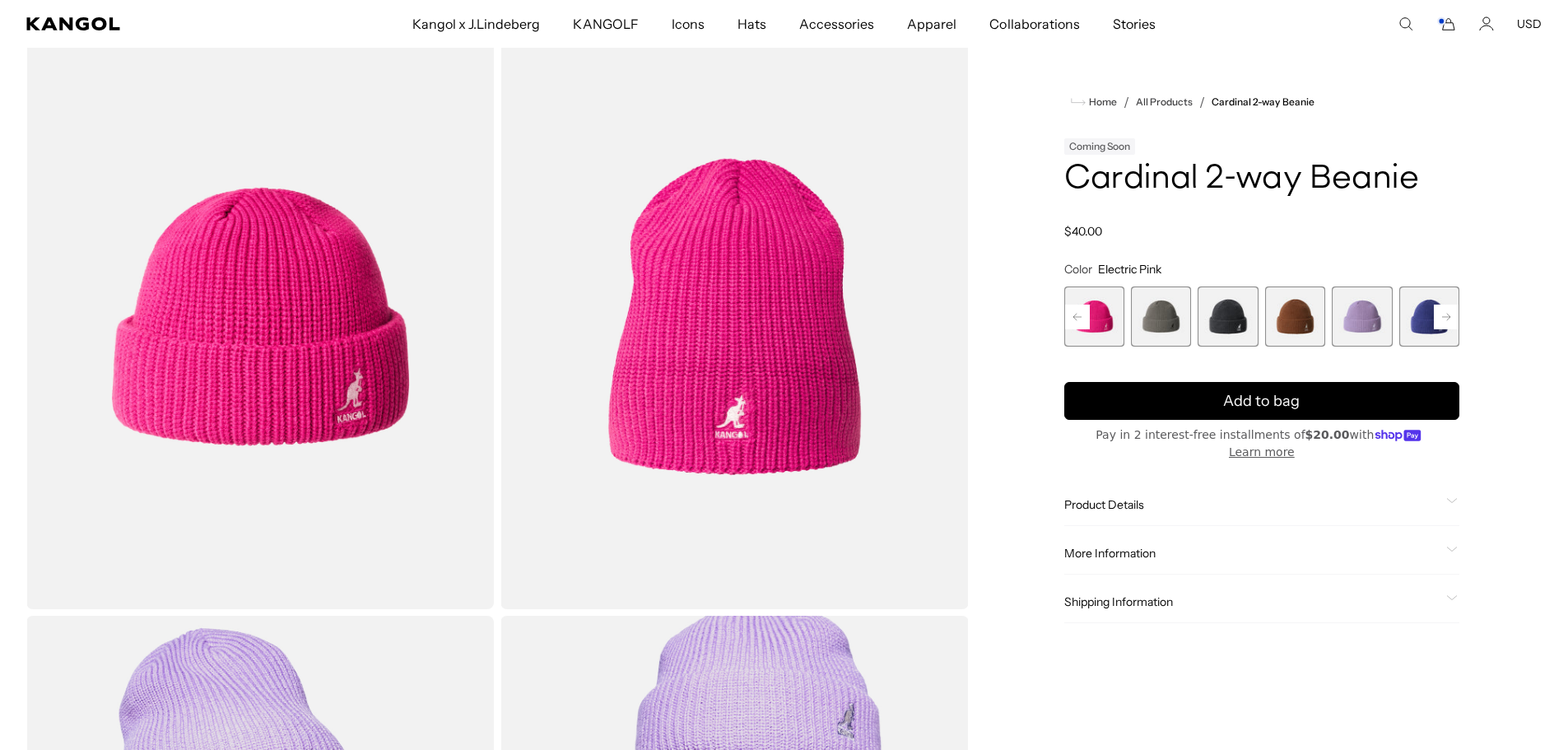
click at [1082, 317] on icon at bounding box center [1077, 316] width 8 height 6
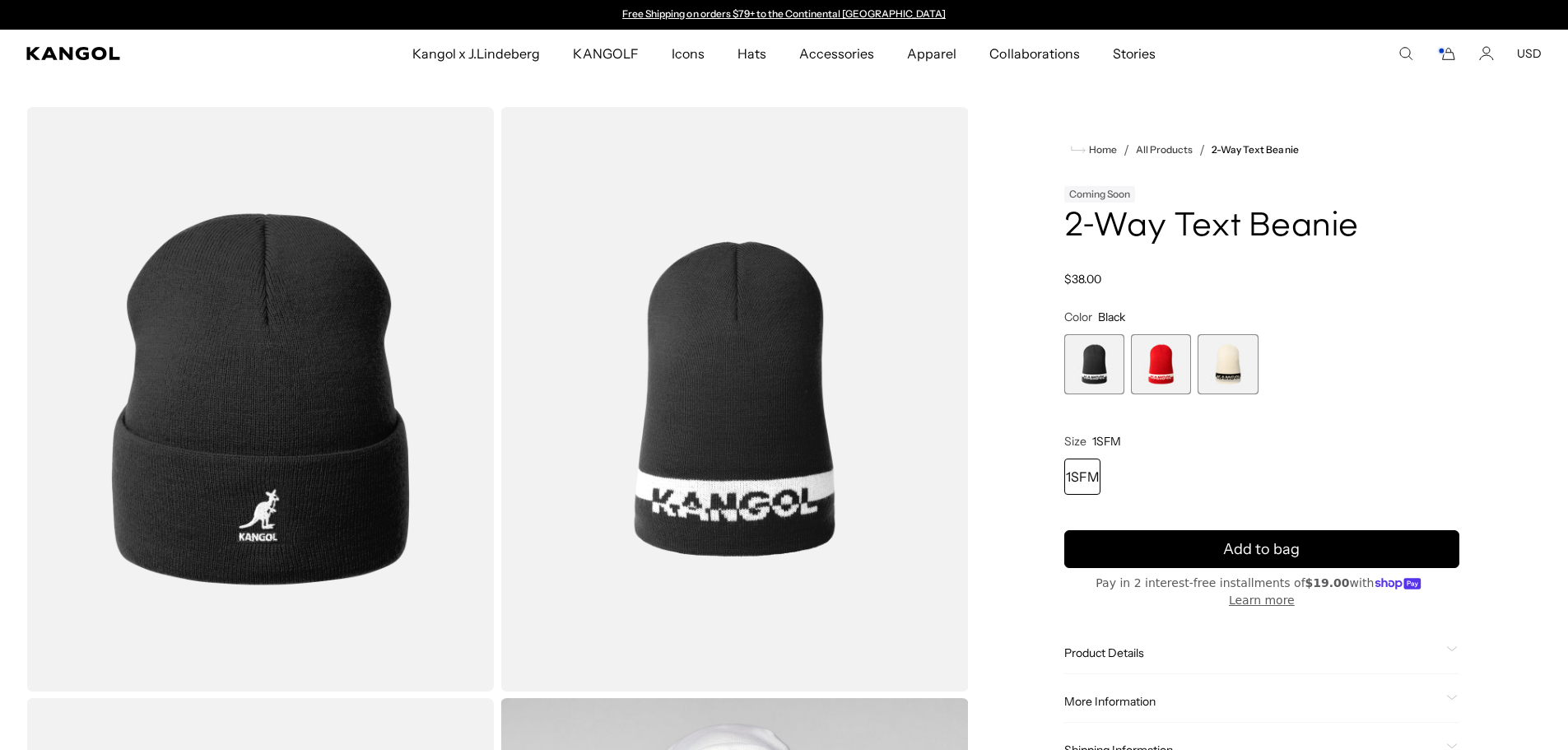
click at [1160, 379] on span "2 of 3" at bounding box center [1160, 364] width 60 height 60
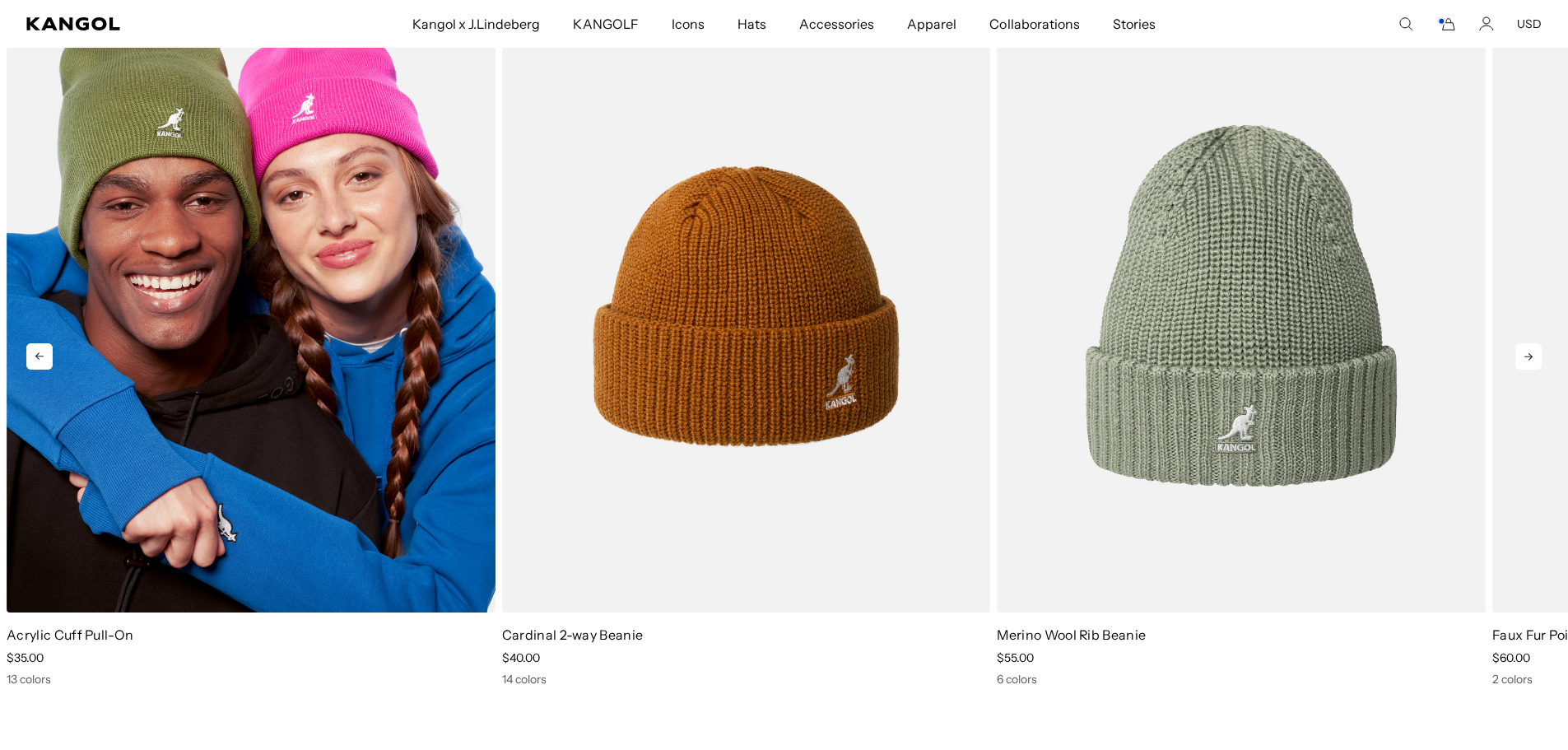
click at [395, 374] on img "1 of 5" at bounding box center [251, 305] width 489 height 613
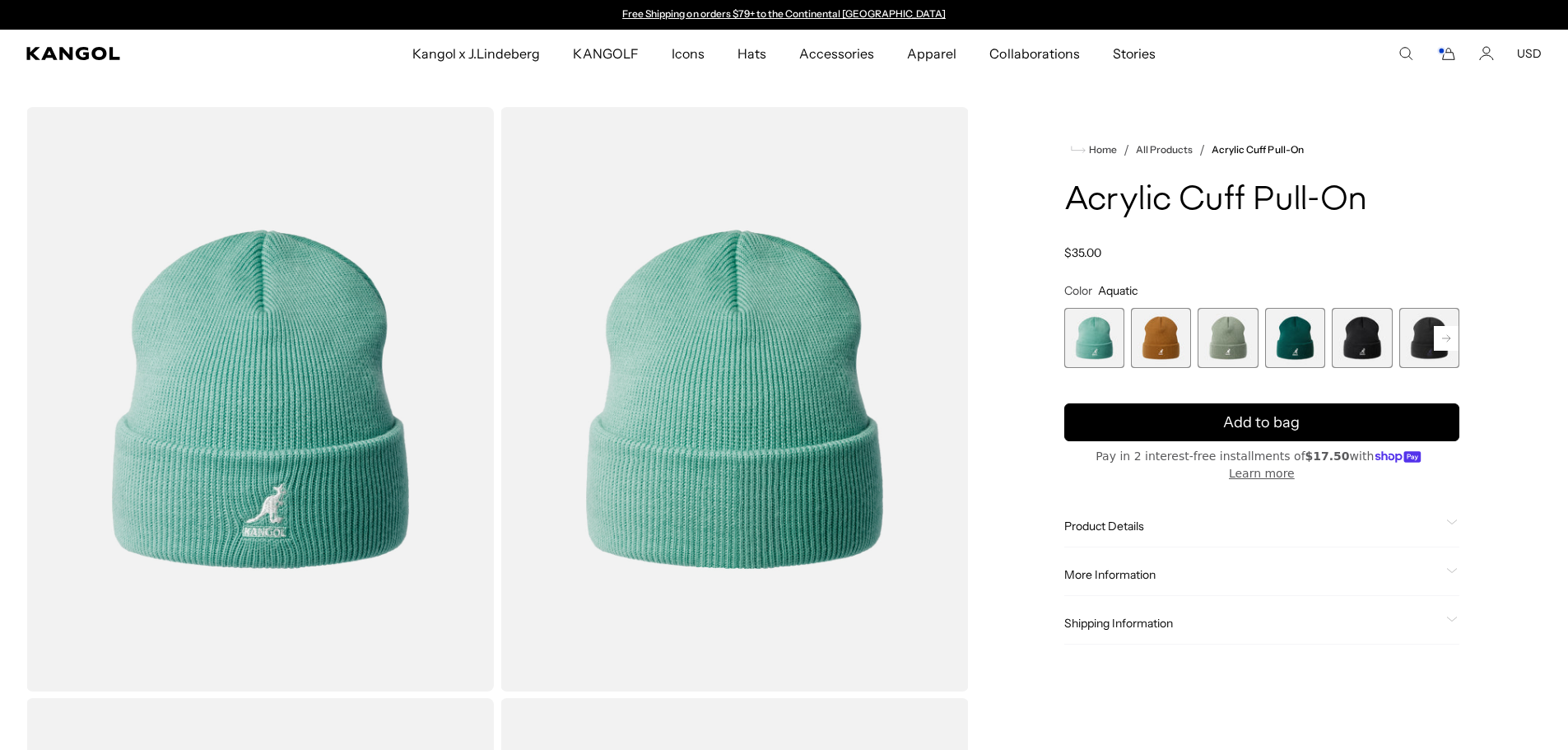
click at [1440, 343] on rect at bounding box center [1445, 338] width 25 height 25
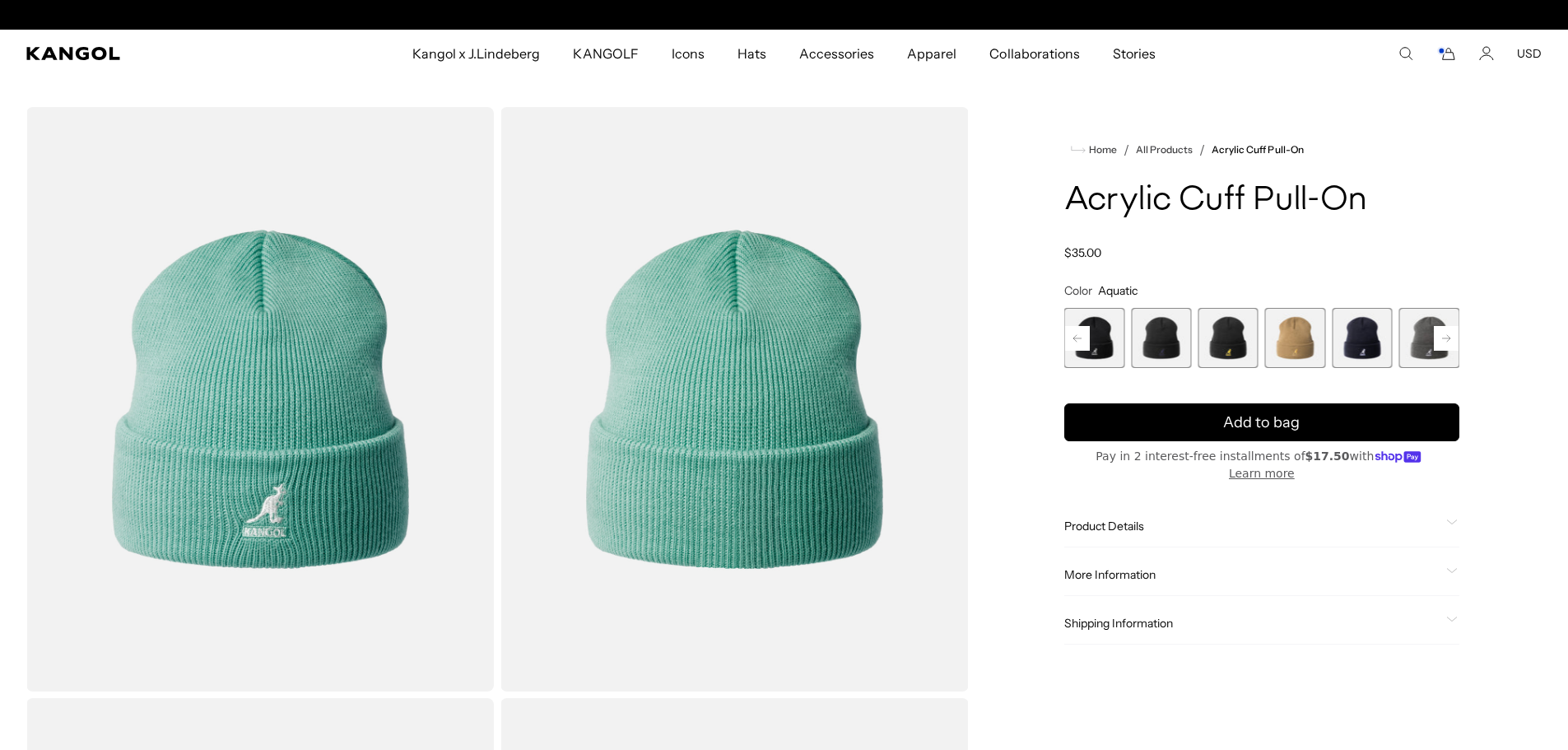
scroll to position [0, 339]
click at [1440, 343] on rect at bounding box center [1445, 338] width 25 height 25
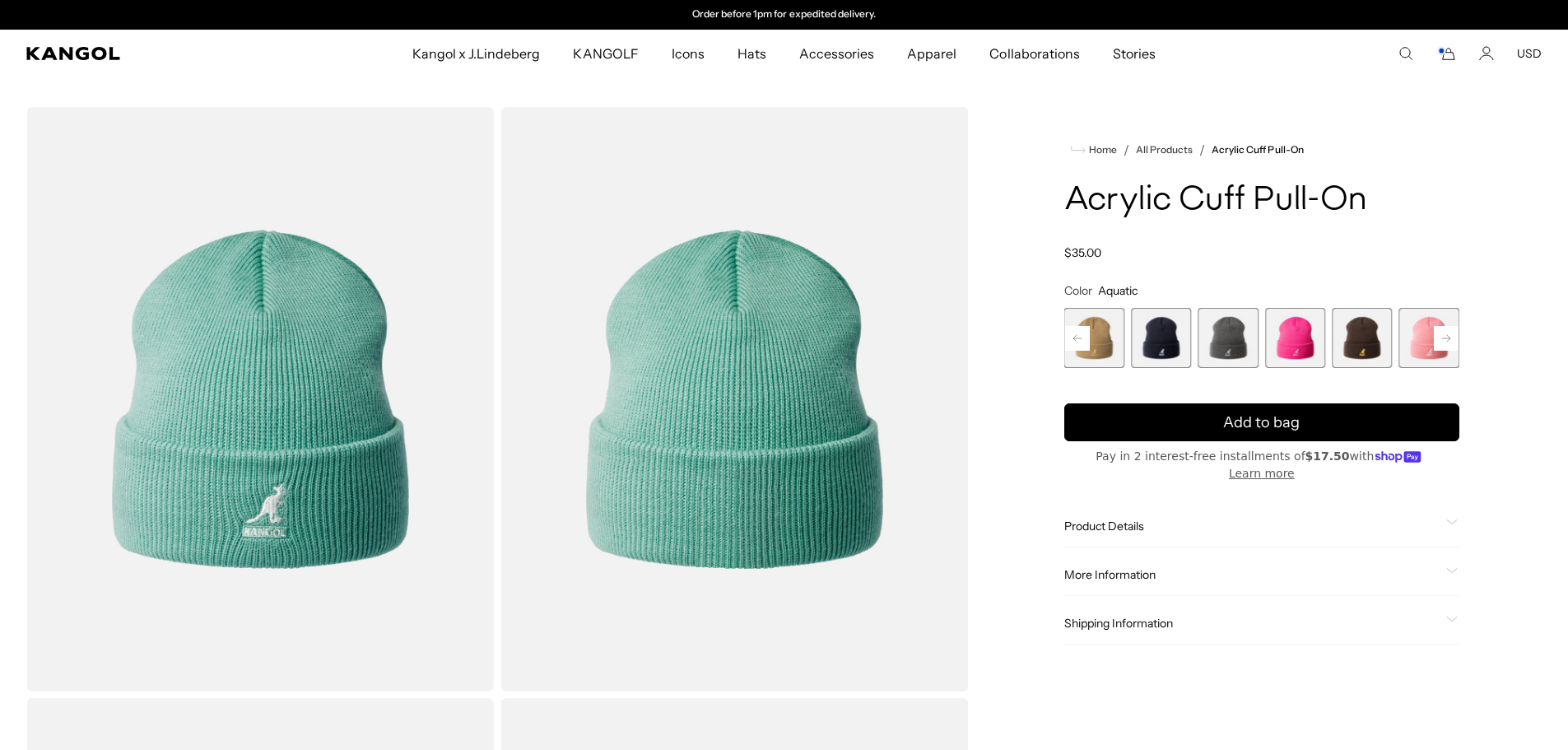
click at [1440, 343] on rect at bounding box center [1445, 338] width 25 height 25
click at [1440, 343] on span "13 of 13" at bounding box center [1429, 338] width 60 height 60
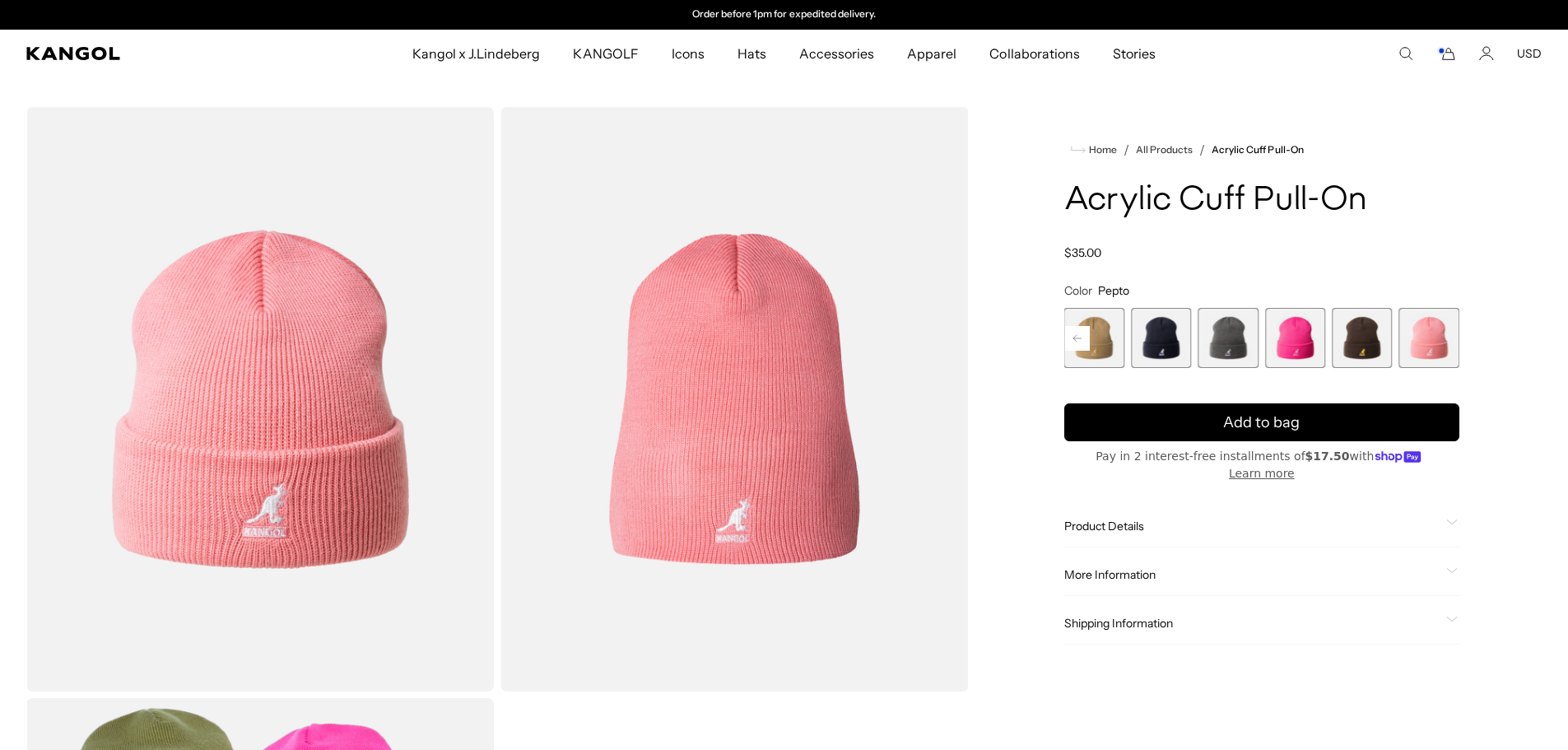
click at [1368, 344] on span "12 of 13" at bounding box center [1361, 338] width 60 height 60
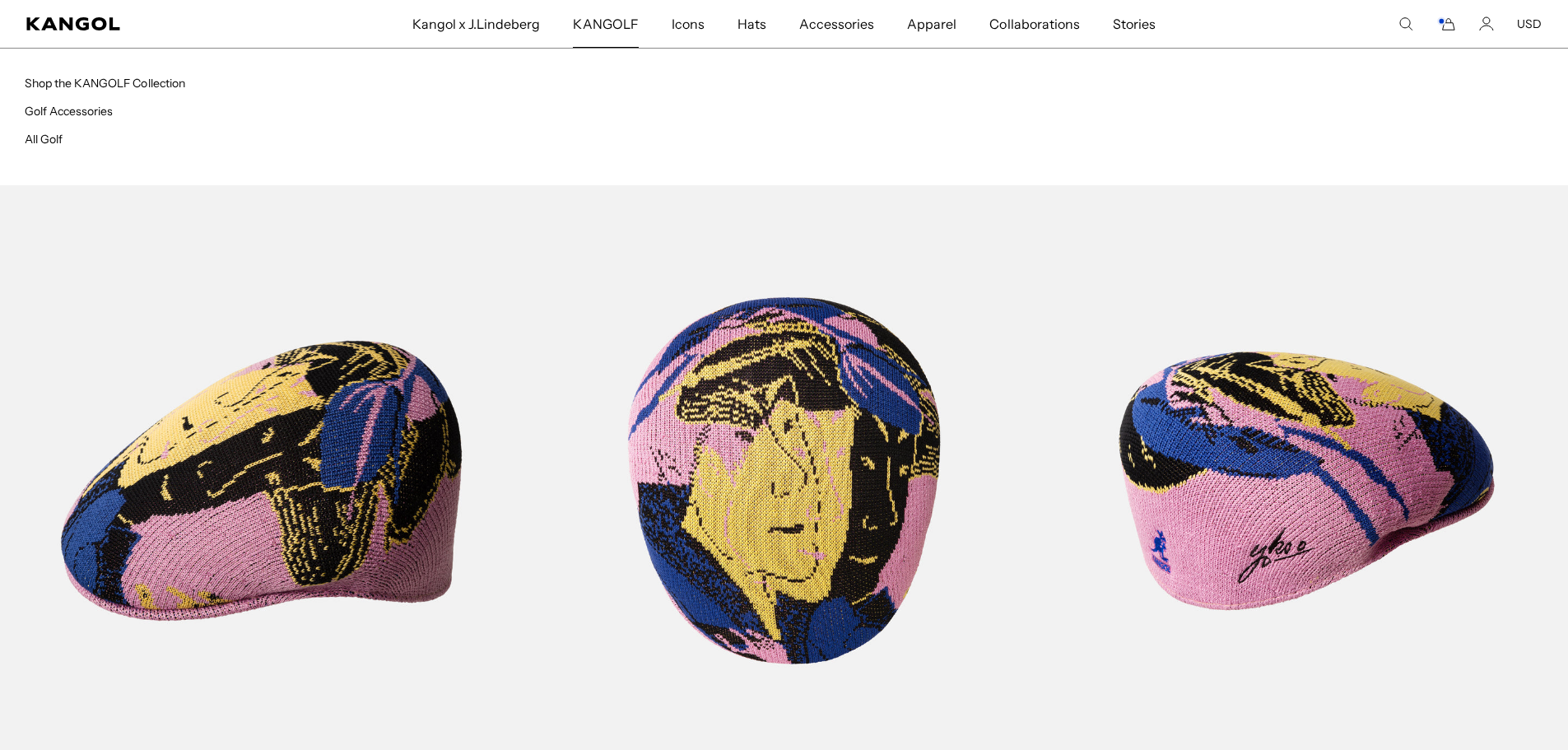
scroll to position [0, 339]
click at [606, 32] on span "KANGOLF" at bounding box center [605, 23] width 65 height 47
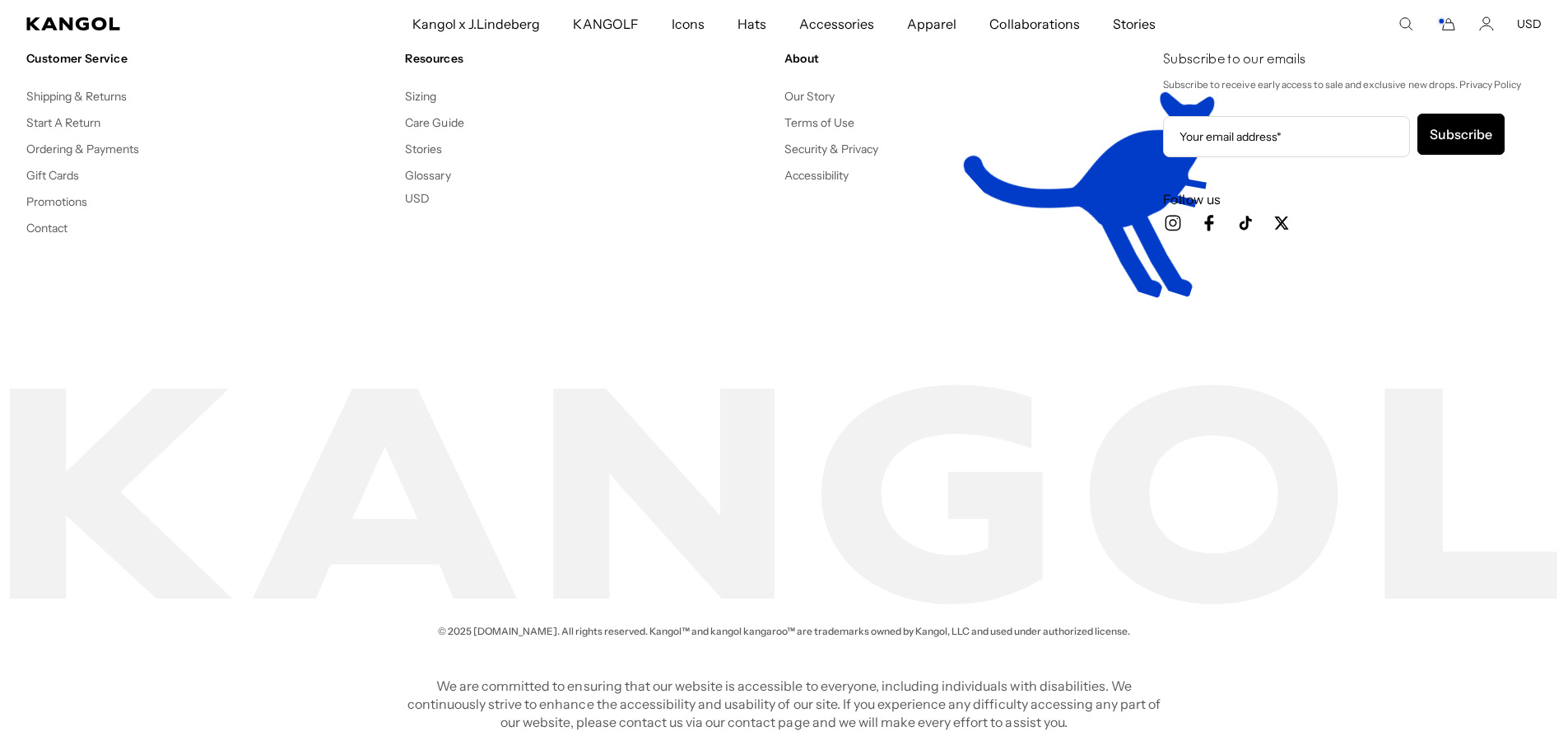
scroll to position [0, 339]
